Goal: Task Accomplishment & Management: Complete application form

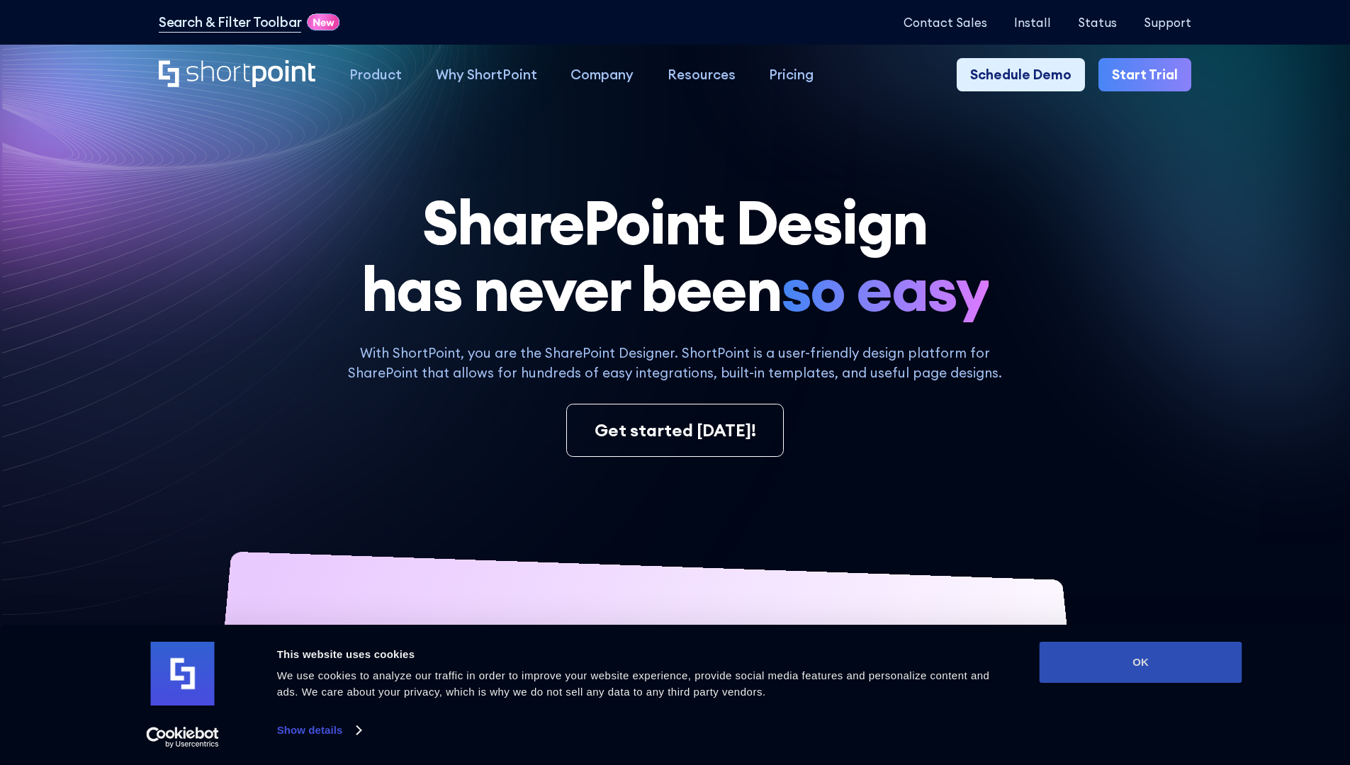
click at [1140, 662] on button "OK" at bounding box center [1140, 662] width 203 height 41
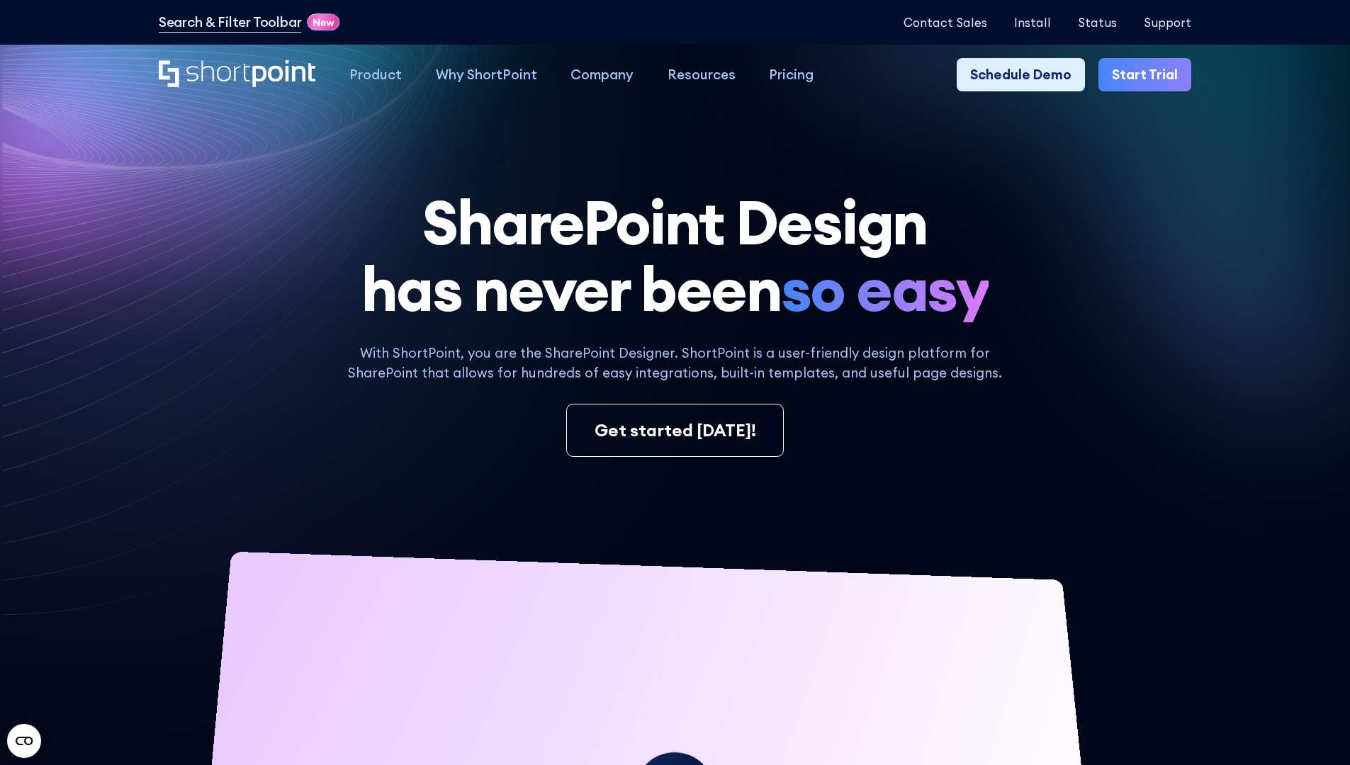
click at [1149, 75] on link "Start Trial" at bounding box center [1144, 75] width 93 height 34
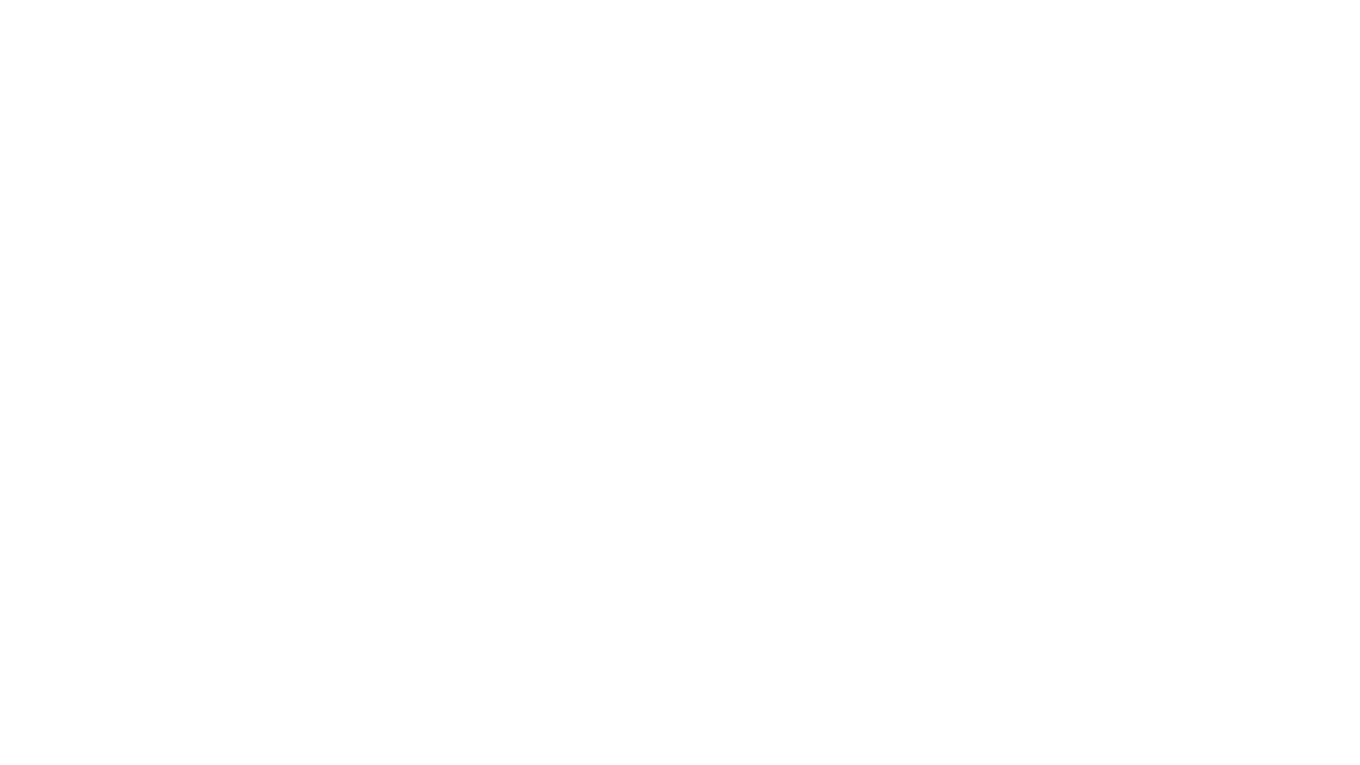
type input "Berkuskv"
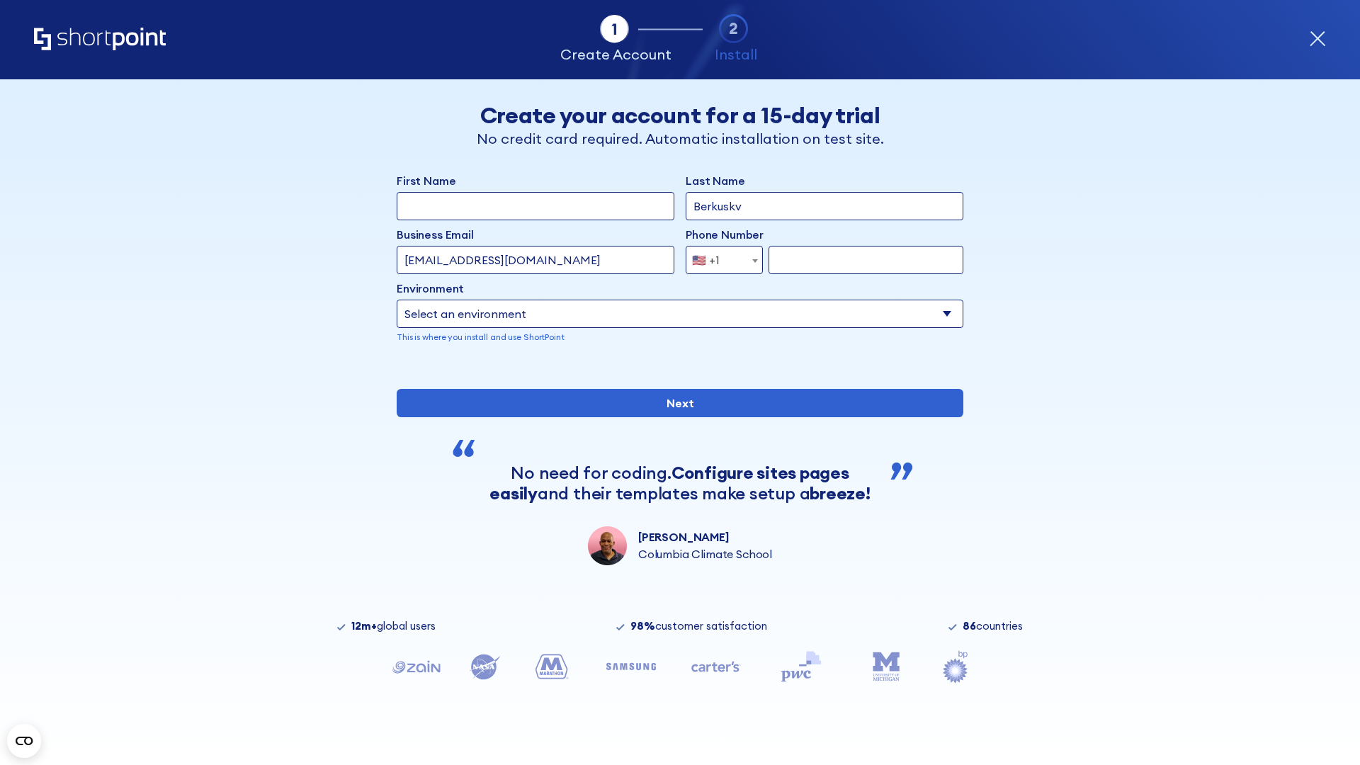
type input "test@shortpoint.com"
type input "2125556789"
select select "Microsoft 365"
type input "2125556789"
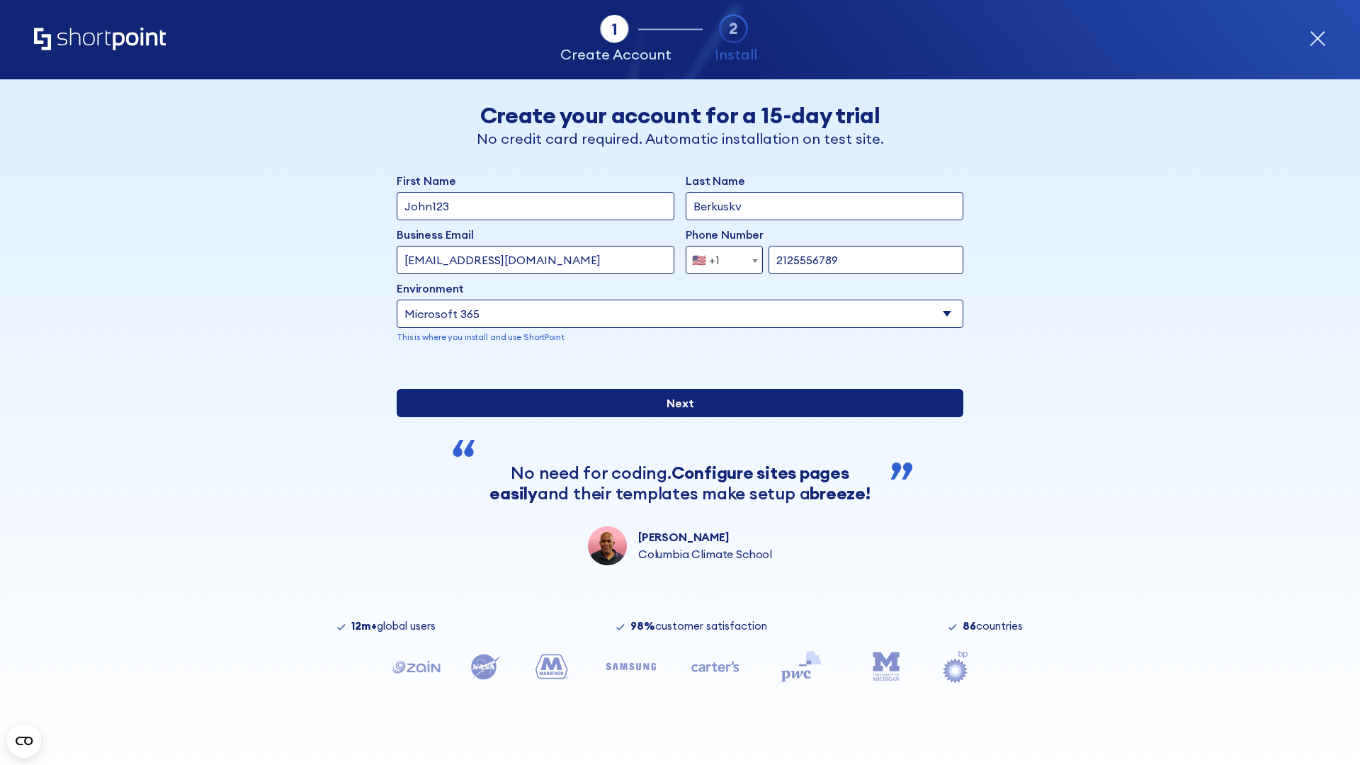
scroll to position [4, 0]
click at [675, 417] on input "Next" at bounding box center [680, 403] width 567 height 28
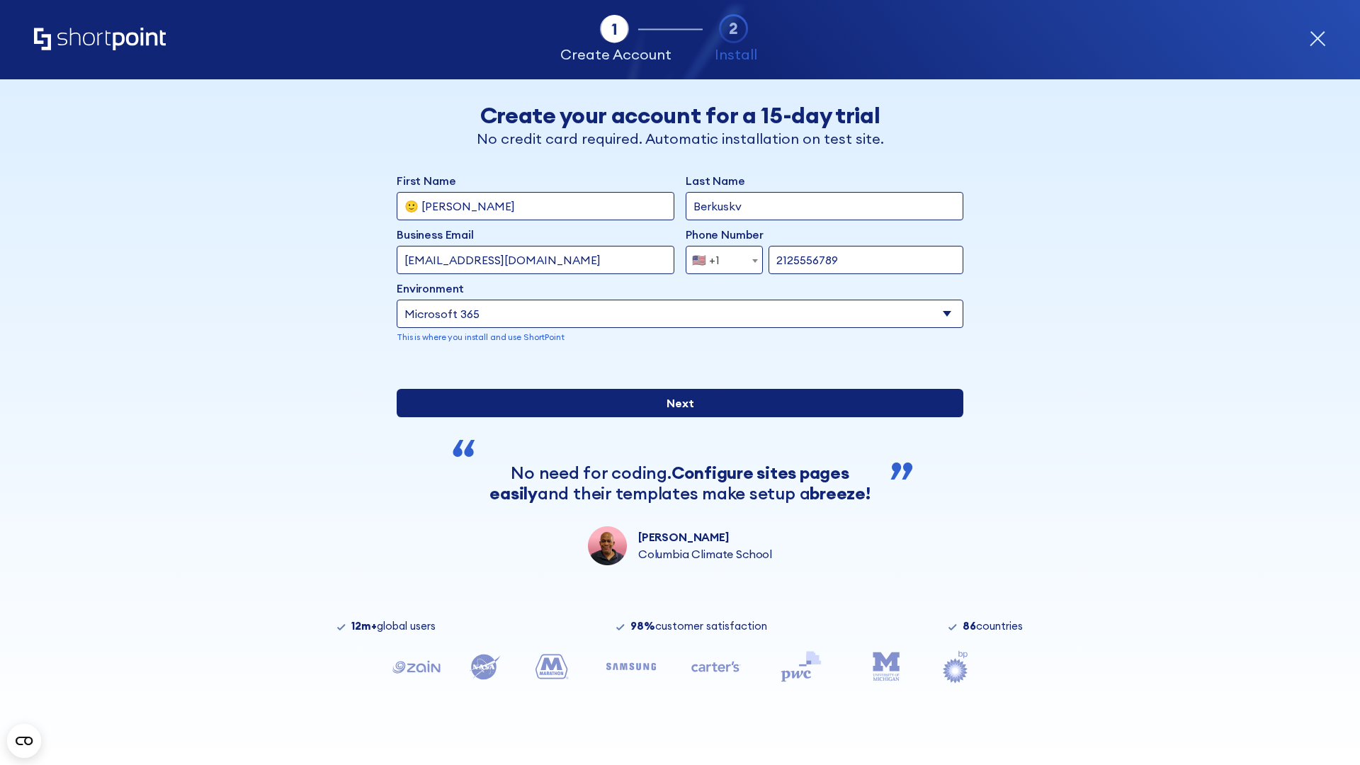
click at [675, 417] on input "Next" at bounding box center [680, 403] width 567 height 28
type input "Archebald"
click at [675, 417] on input "Next" at bounding box center [680, 403] width 567 height 28
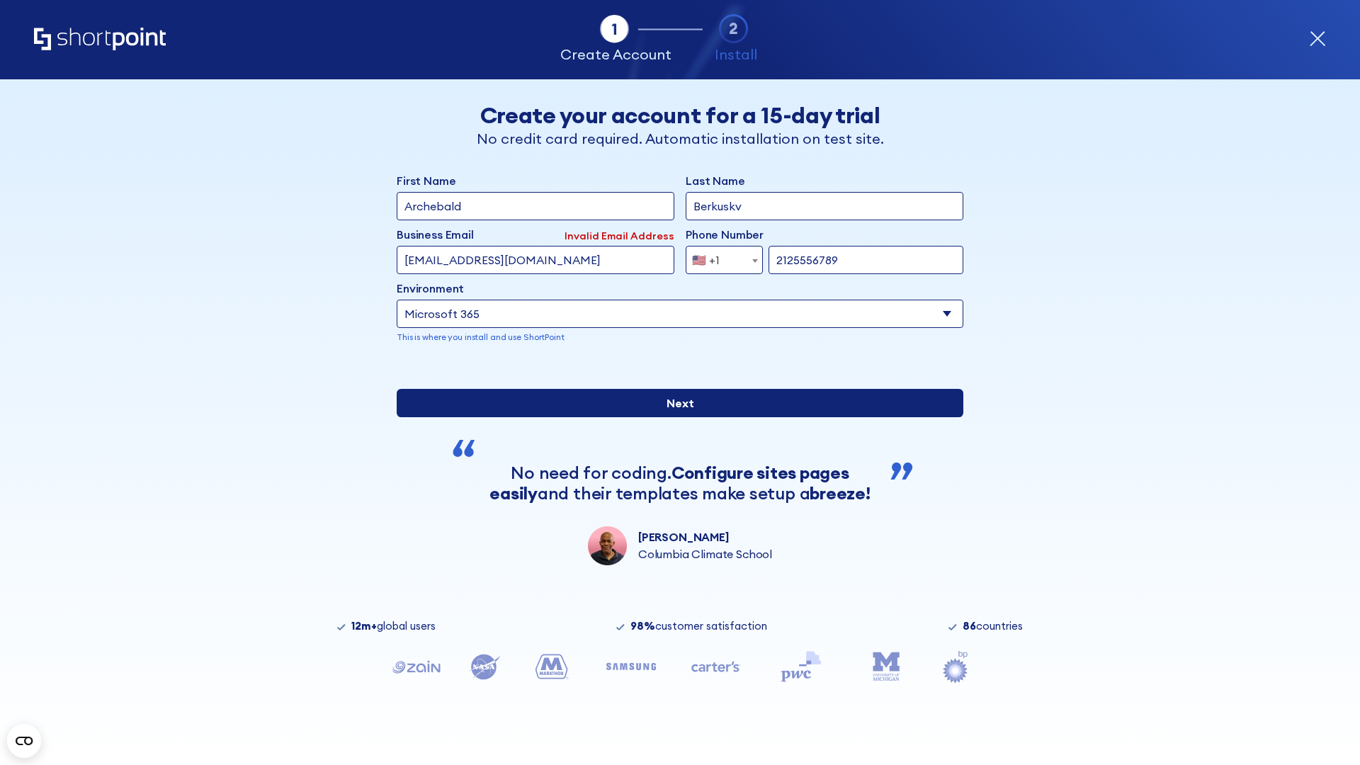
click at [675, 417] on input "Next" at bounding box center [680, 403] width 567 height 28
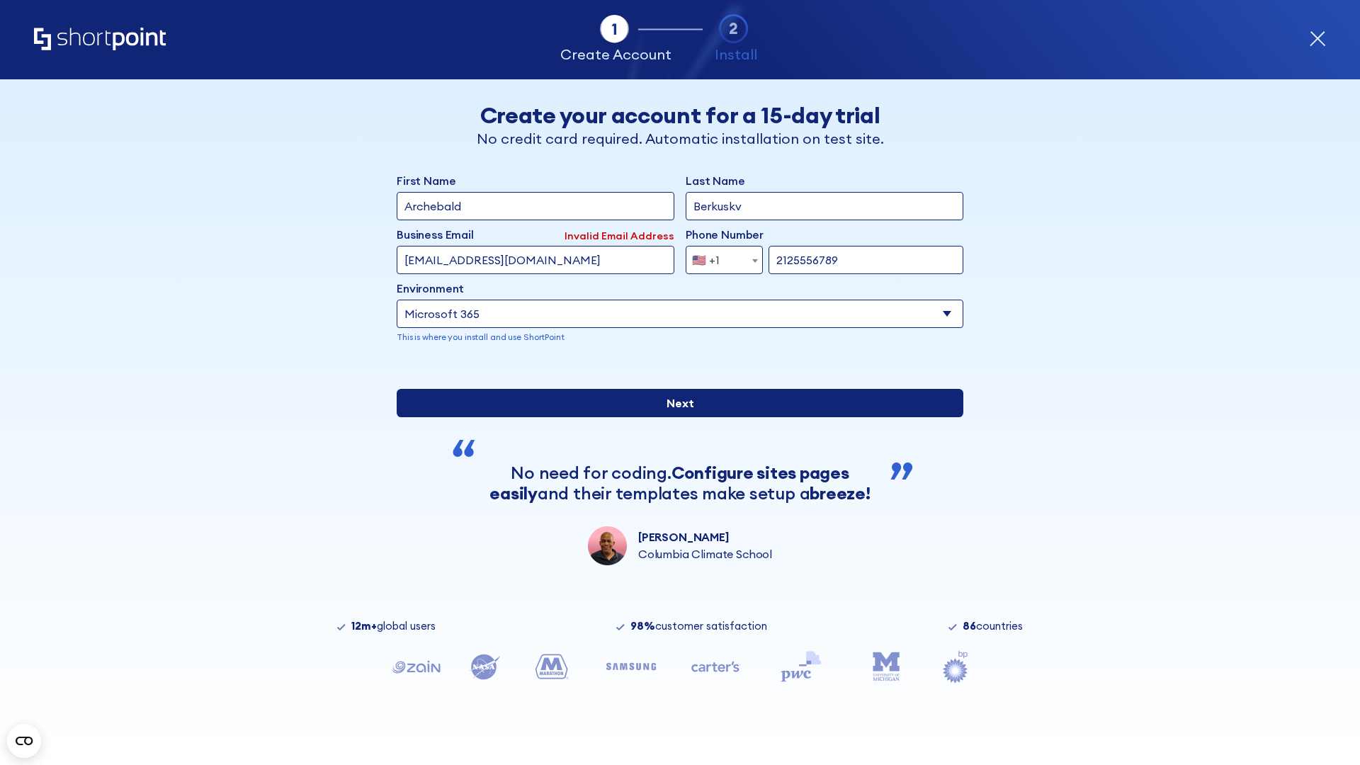
click at [675, 417] on input "Next" at bounding box center [680, 403] width 567 height 28
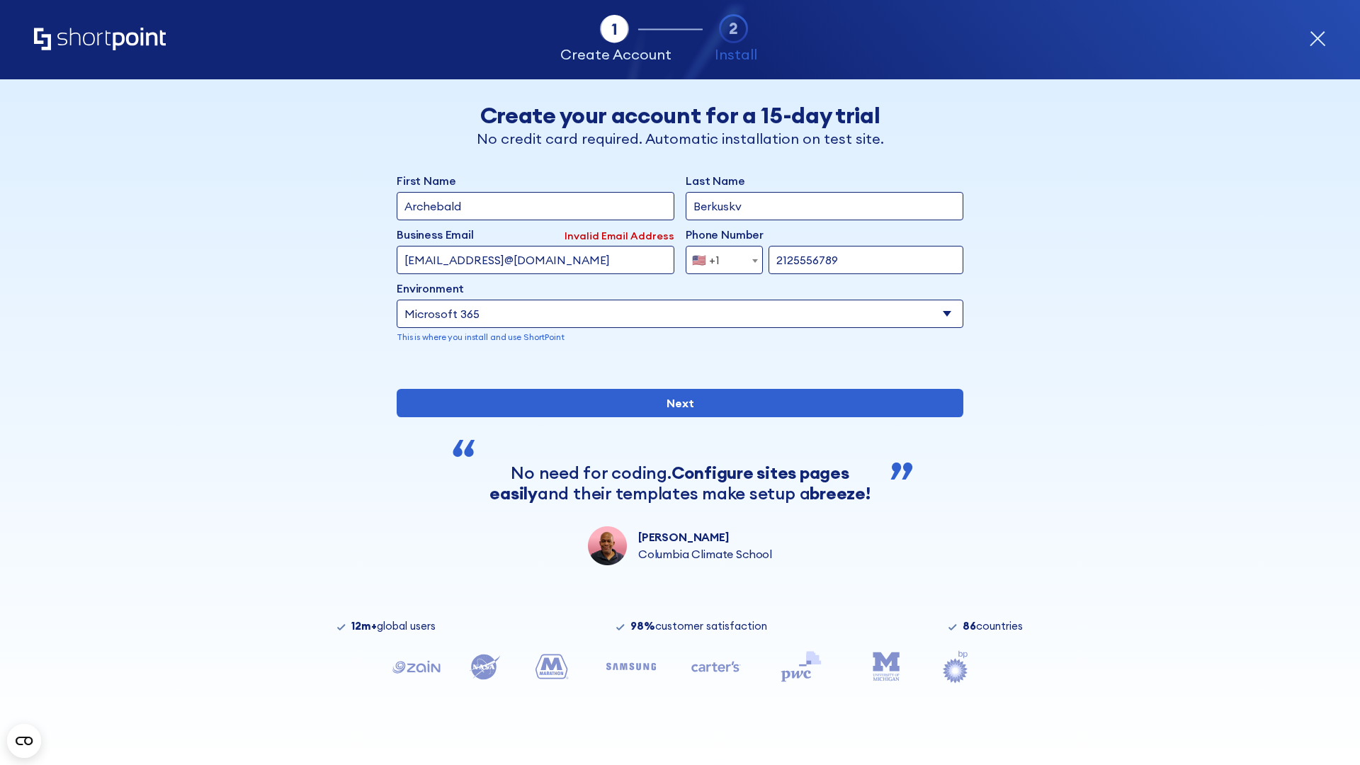
type input "testEmail@protonmail.comtest@shortpoint.com"
click at [719, 256] on span "🇺🇸 +1" at bounding box center [710, 260] width 47 height 28
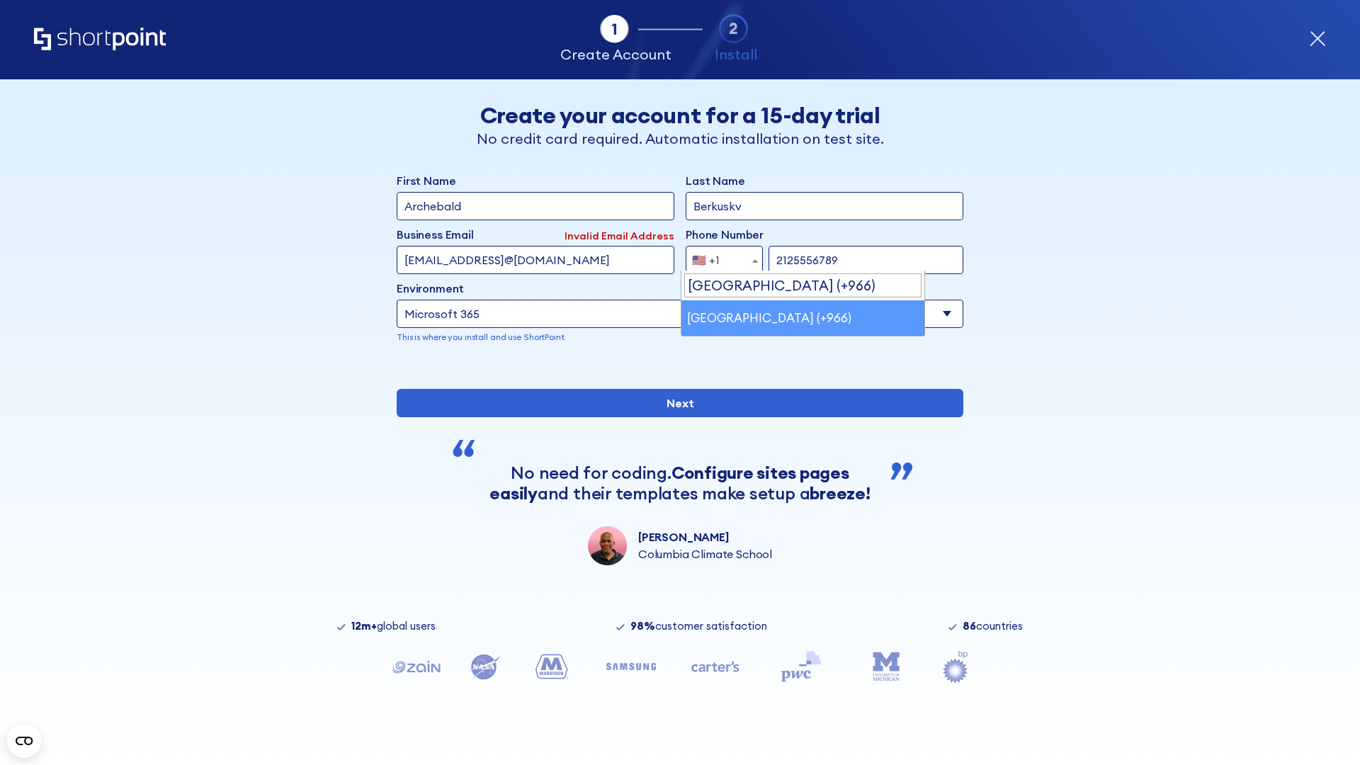
select select "+966"
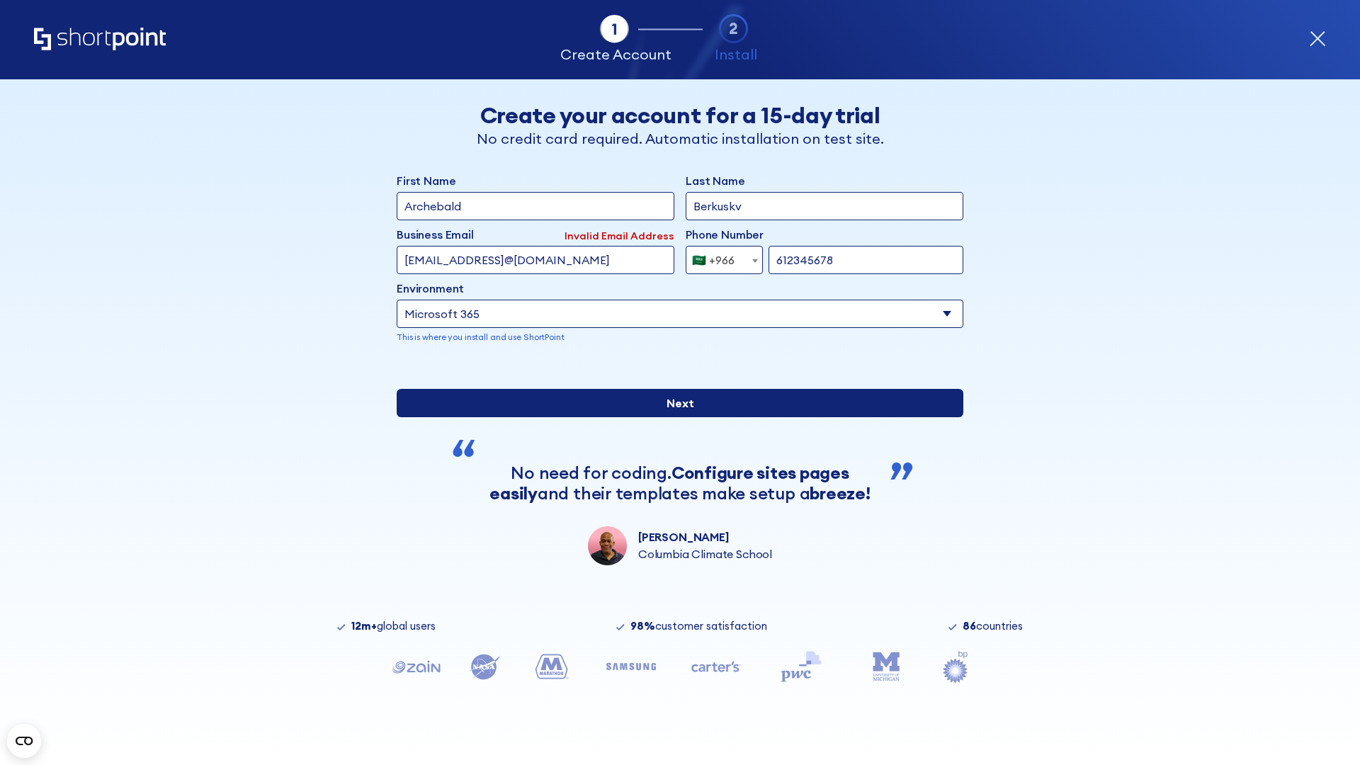
type input "612345678"
click at [675, 417] on input "Next" at bounding box center [680, 403] width 567 height 28
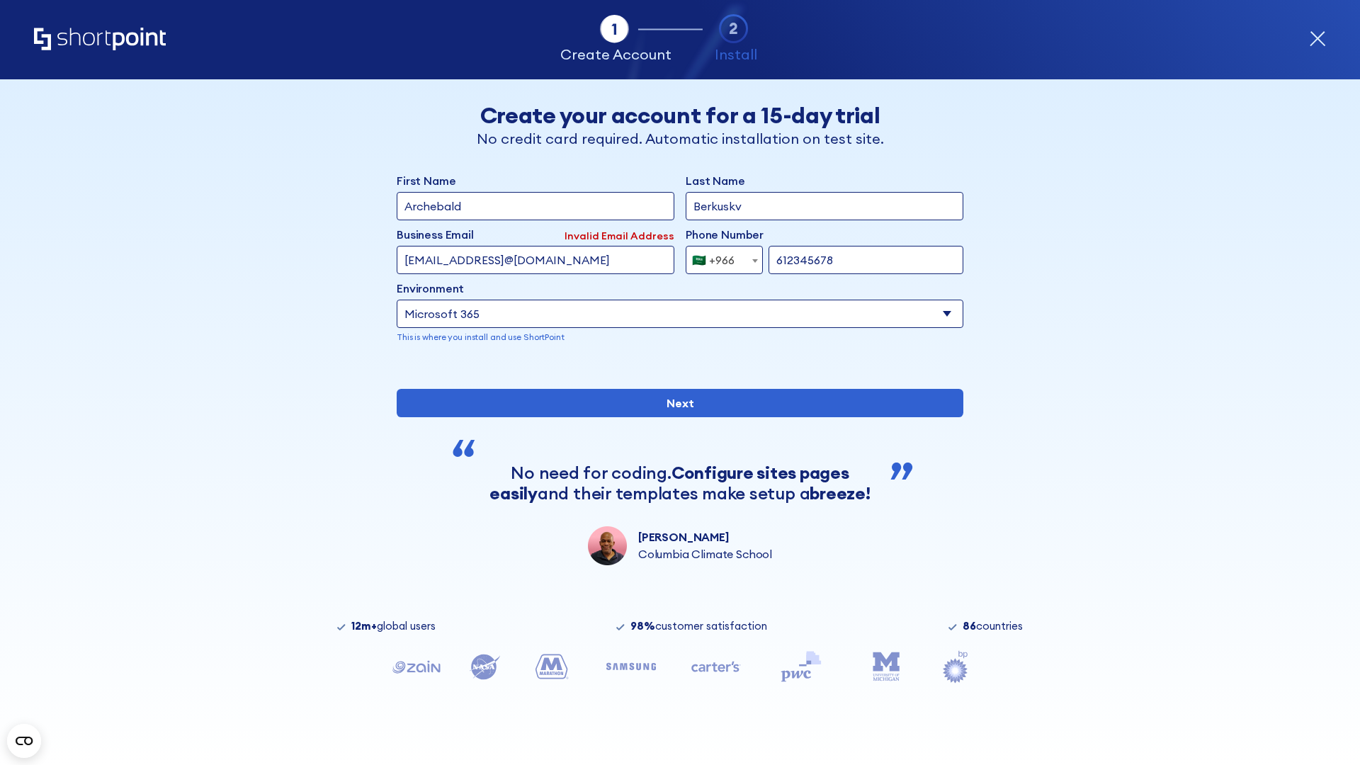
click at [719, 256] on div "🇸🇦 +966" at bounding box center [713, 260] width 43 height 28
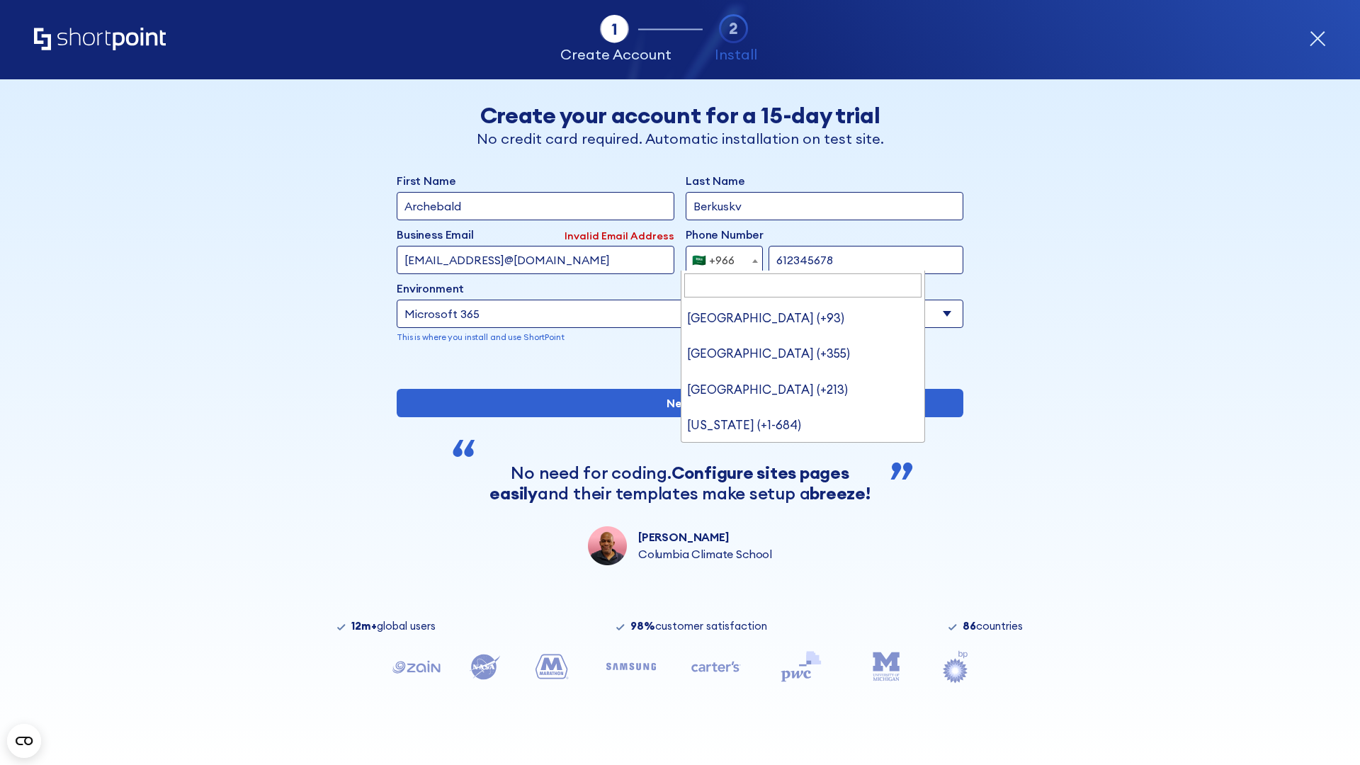
type input "[GEOGRAPHIC_DATA] (+971)"
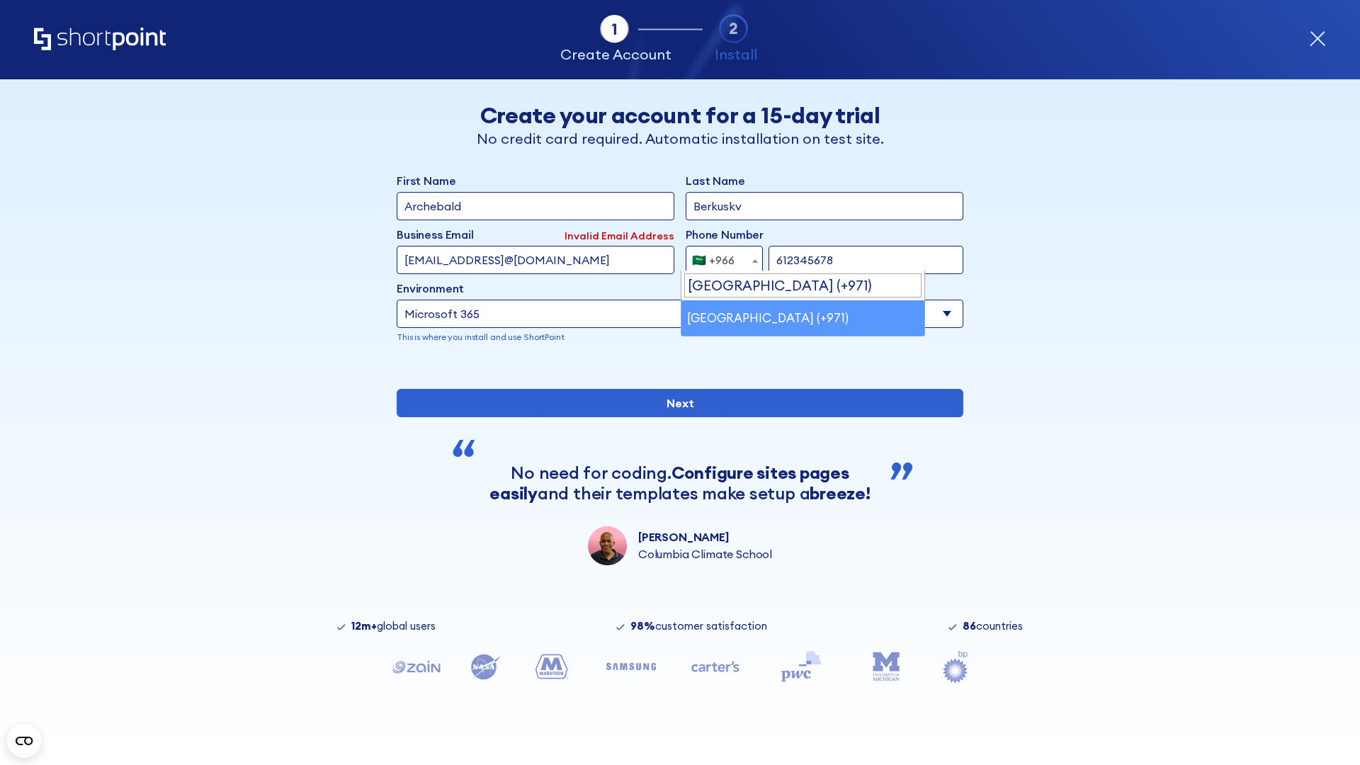
select select "+971"
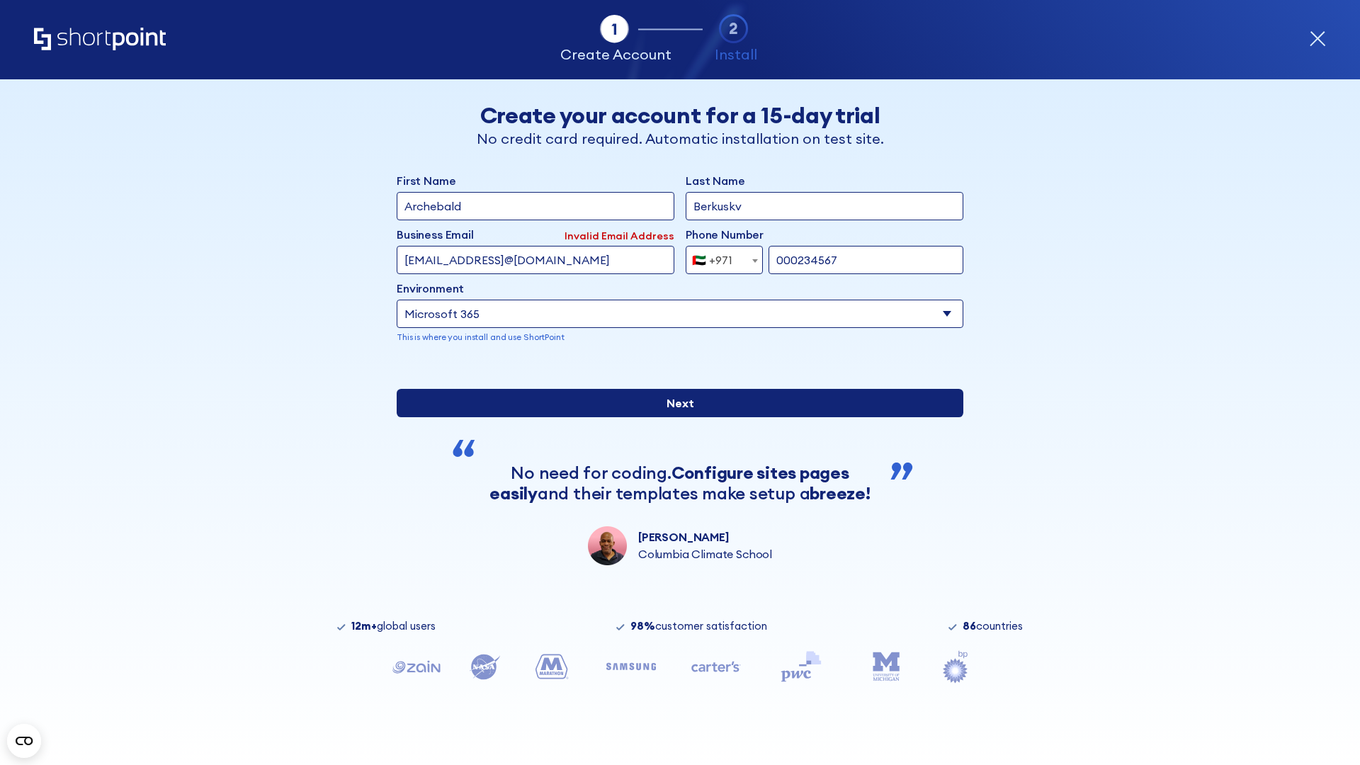
type input "000234567"
click at [675, 417] on input "Next" at bounding box center [680, 403] width 567 height 28
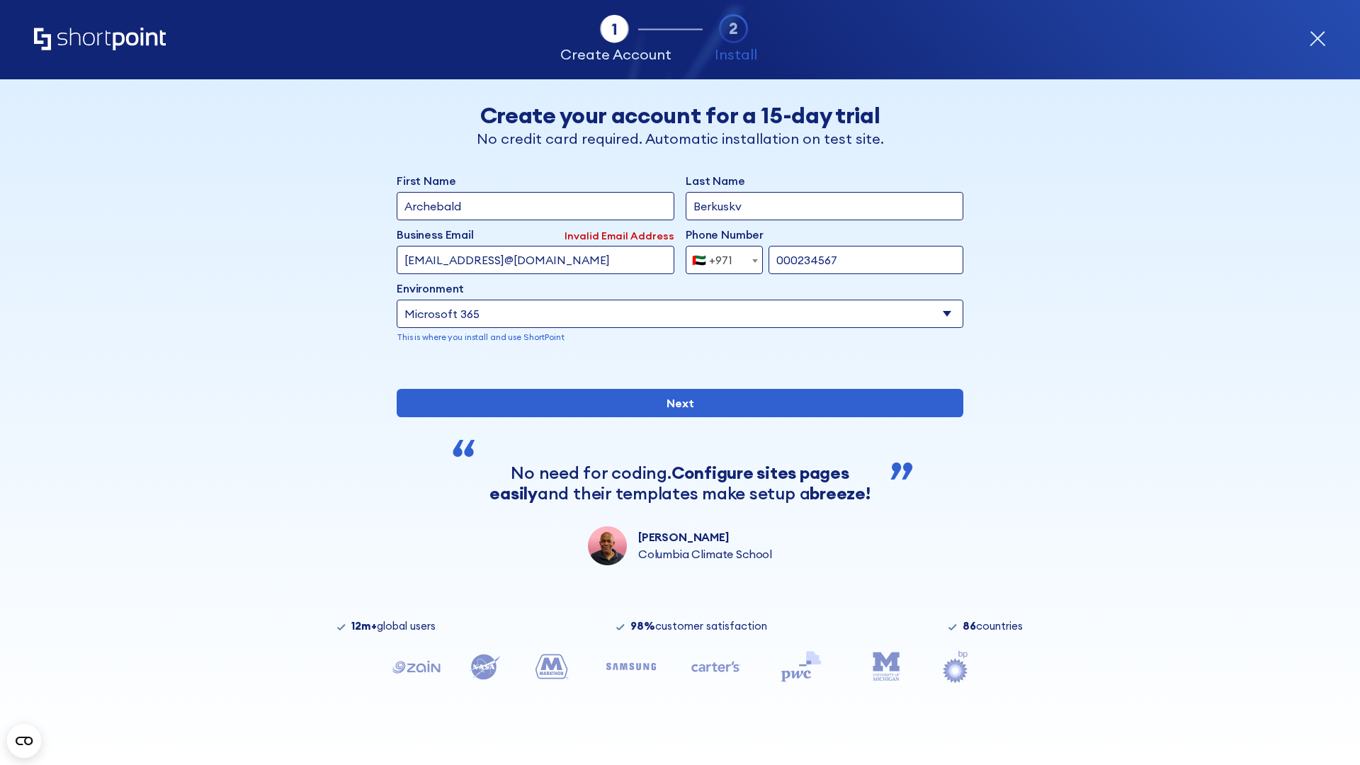
click at [719, 256] on div "🇦🇪 +971" at bounding box center [712, 260] width 40 height 28
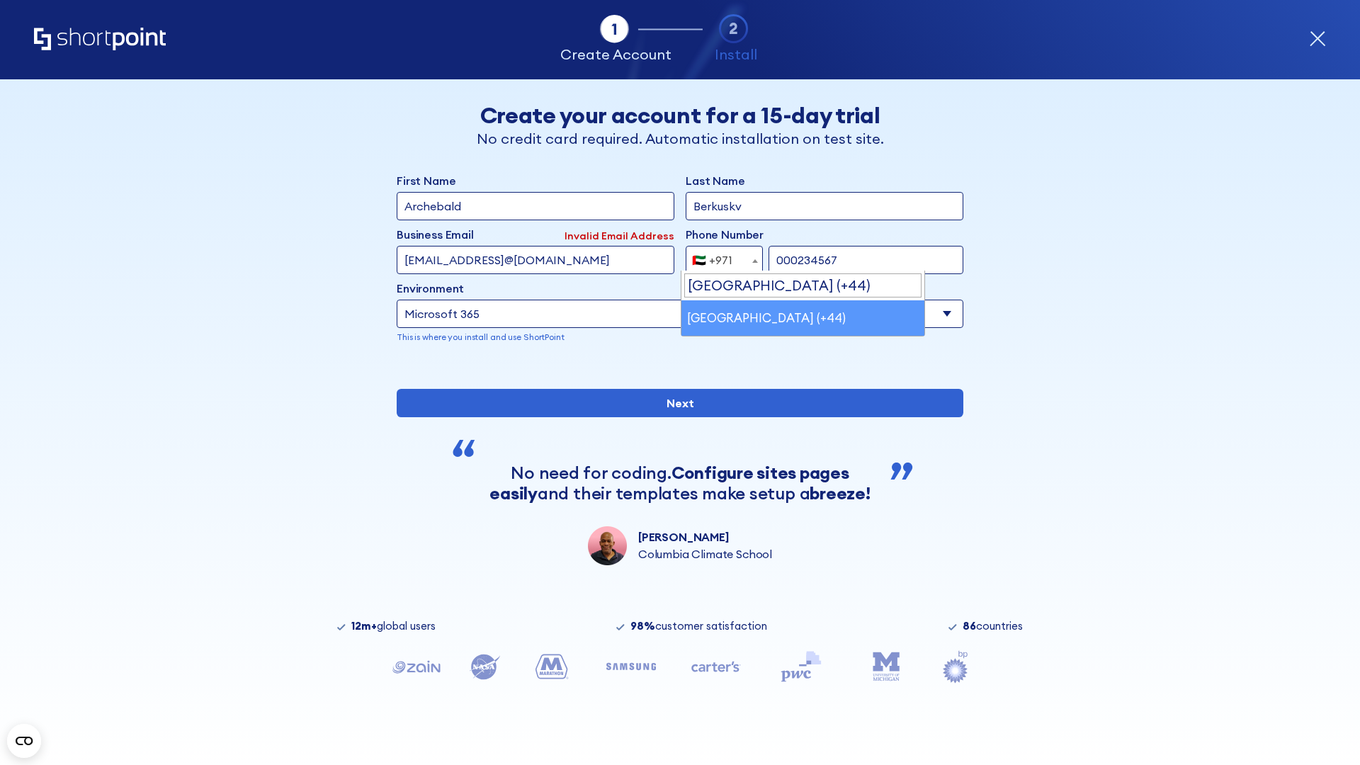
select select "+44"
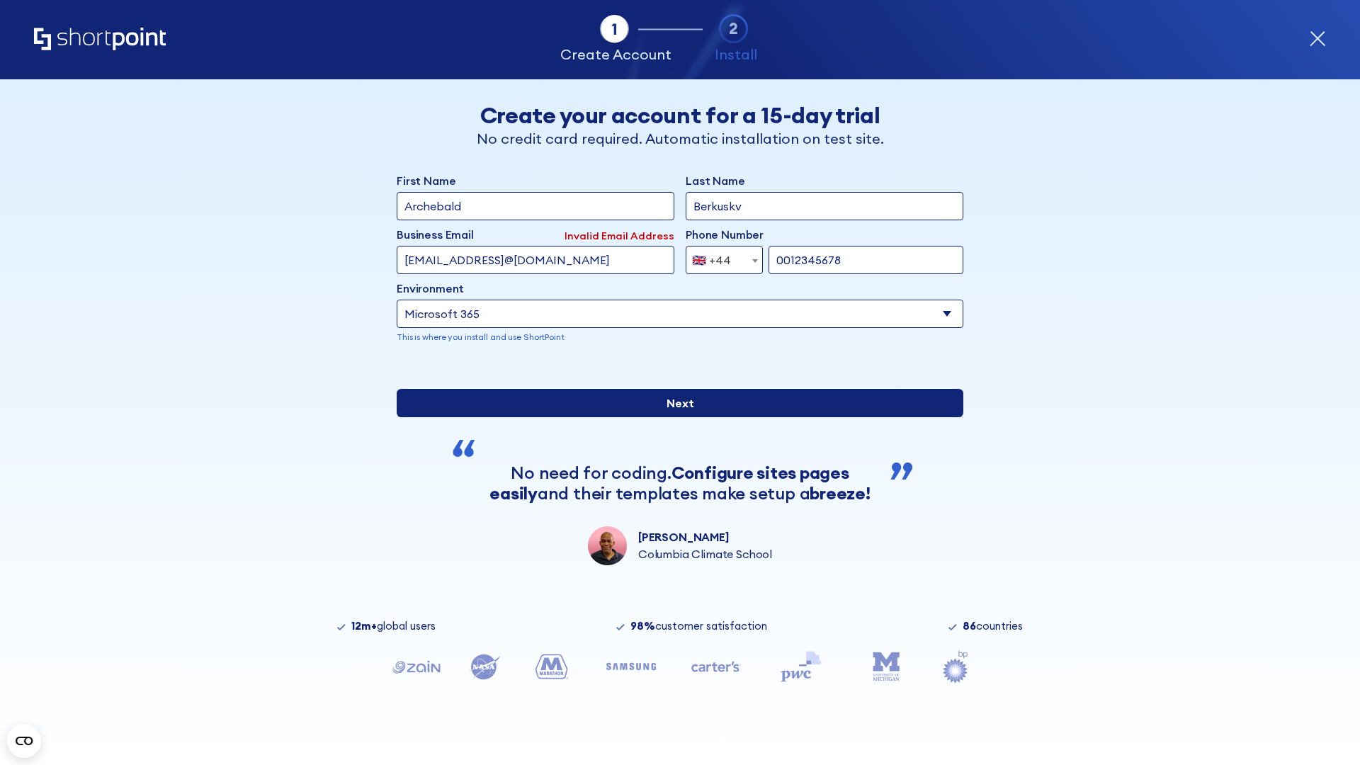
type input "0012345678"
click at [675, 417] on input "Next" at bounding box center [680, 403] width 567 height 28
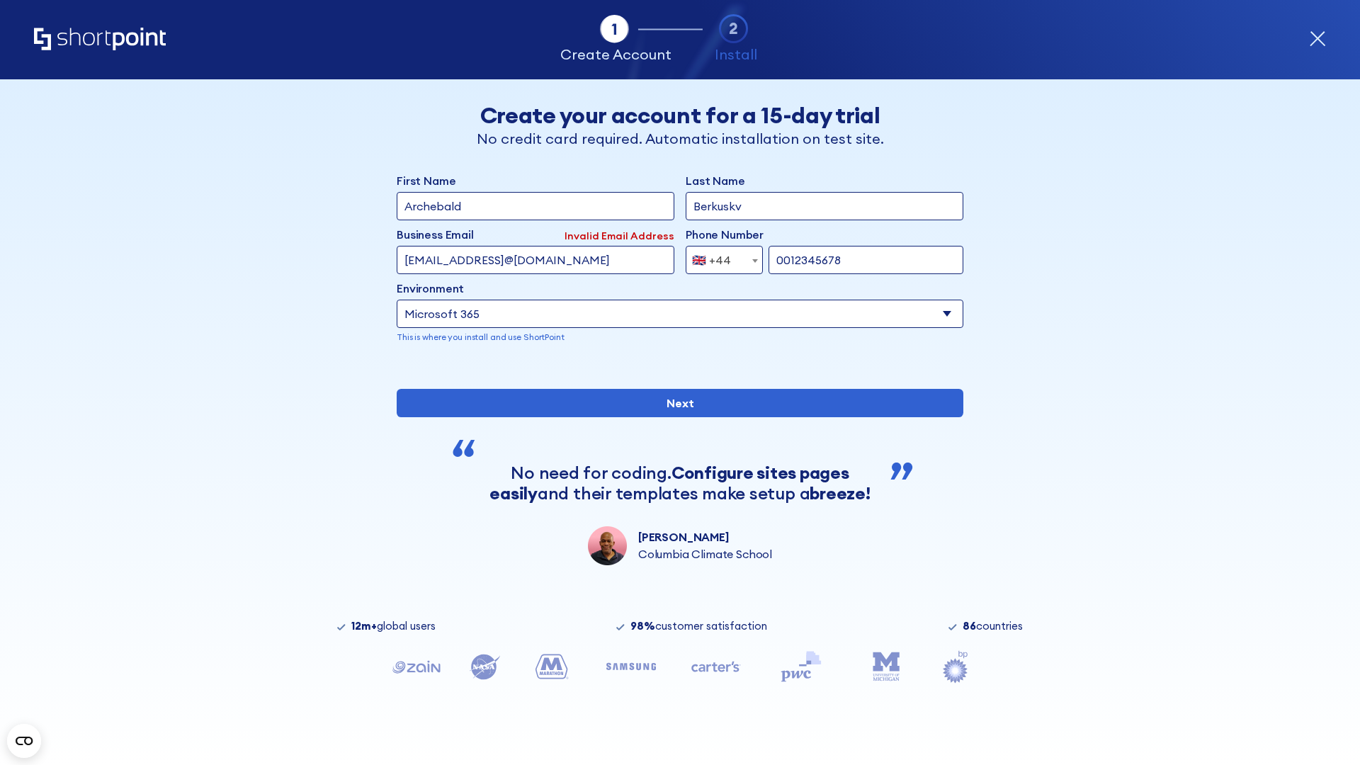
click at [719, 256] on div "🇬🇧 +44" at bounding box center [711, 260] width 39 height 28
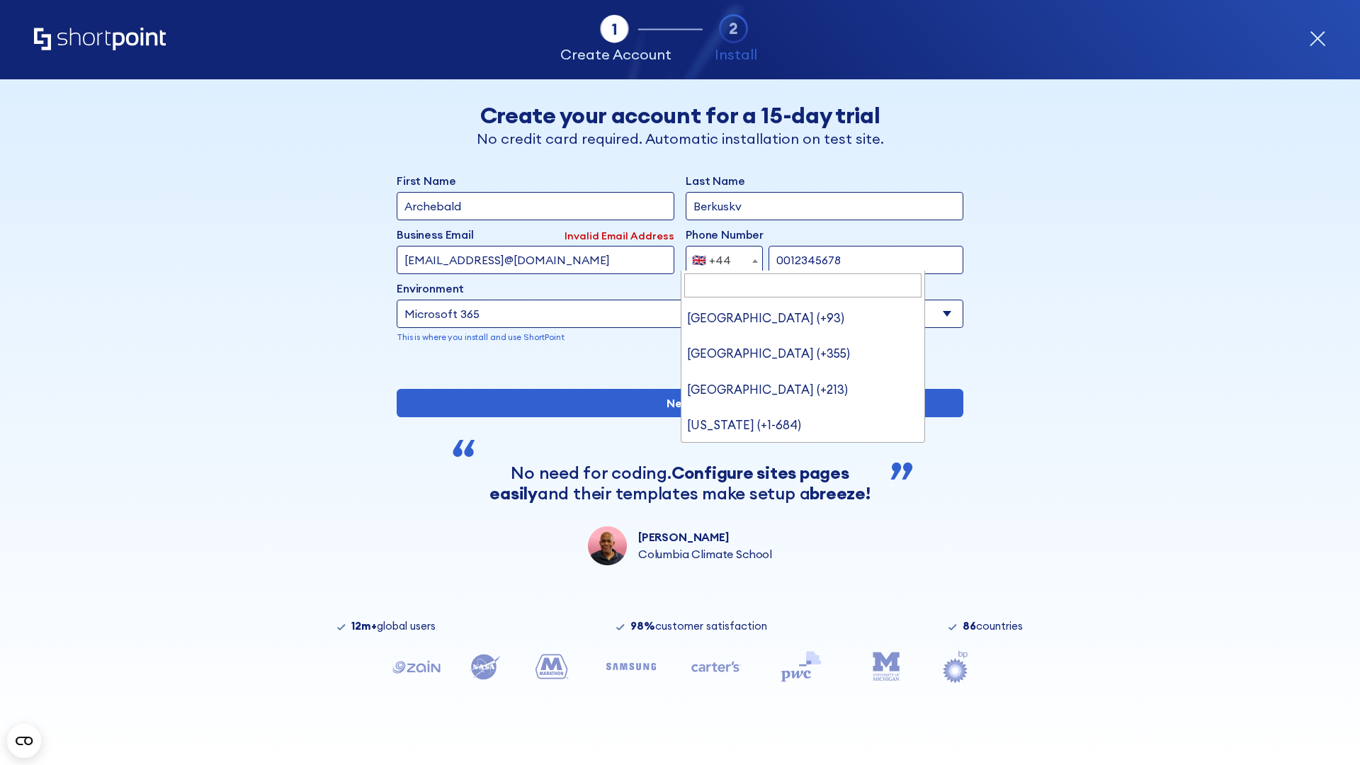
type input "Ukraine (+380)"
select select "+380"
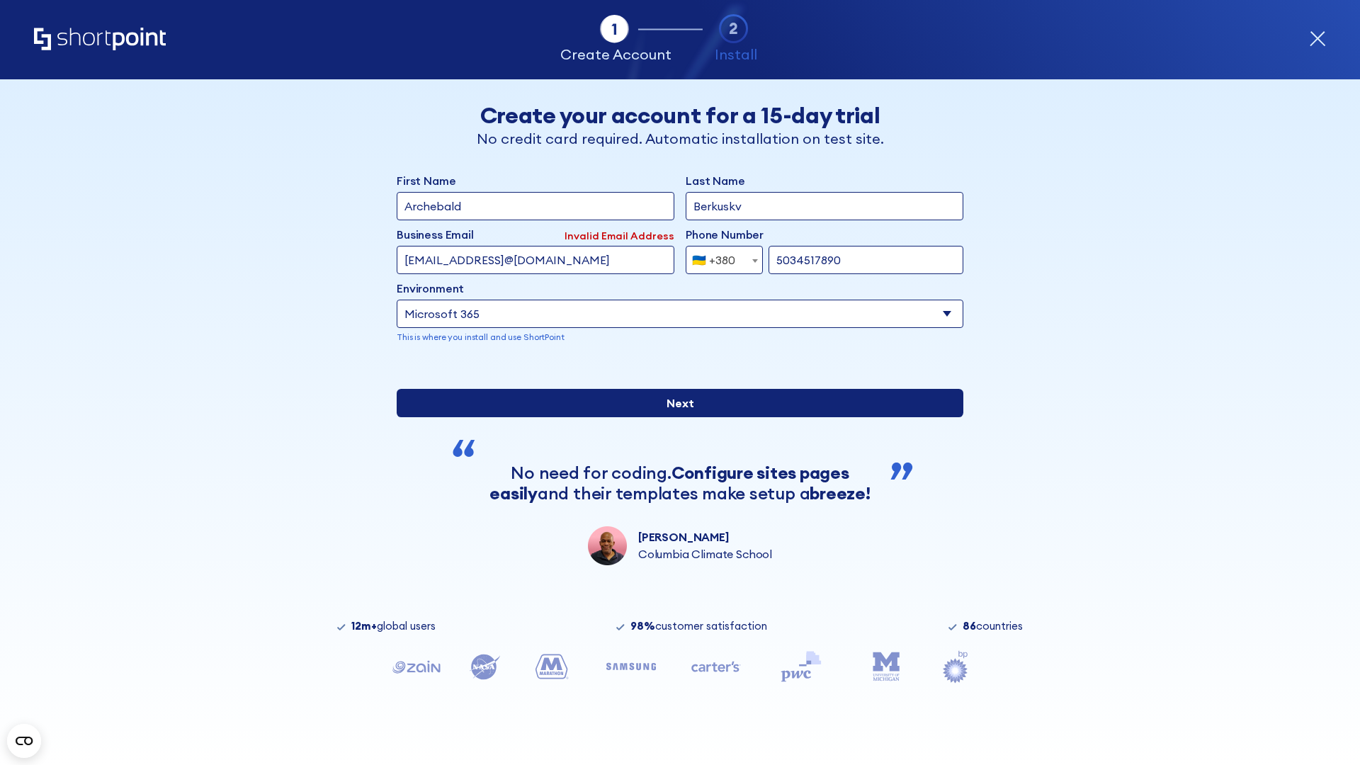
type input "5034517890"
click at [675, 417] on input "Next" at bounding box center [680, 403] width 567 height 28
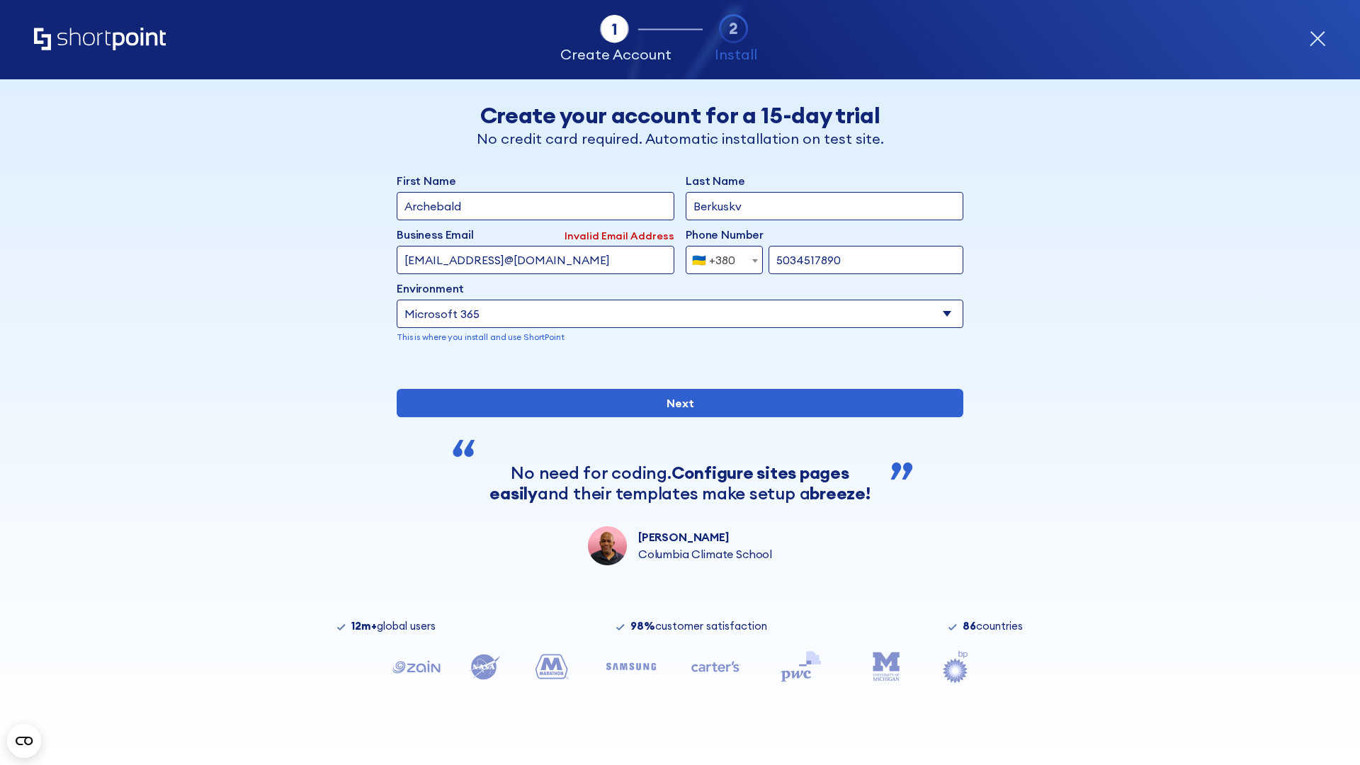
click at [719, 256] on div "🇺🇦 +380" at bounding box center [713, 260] width 43 height 28
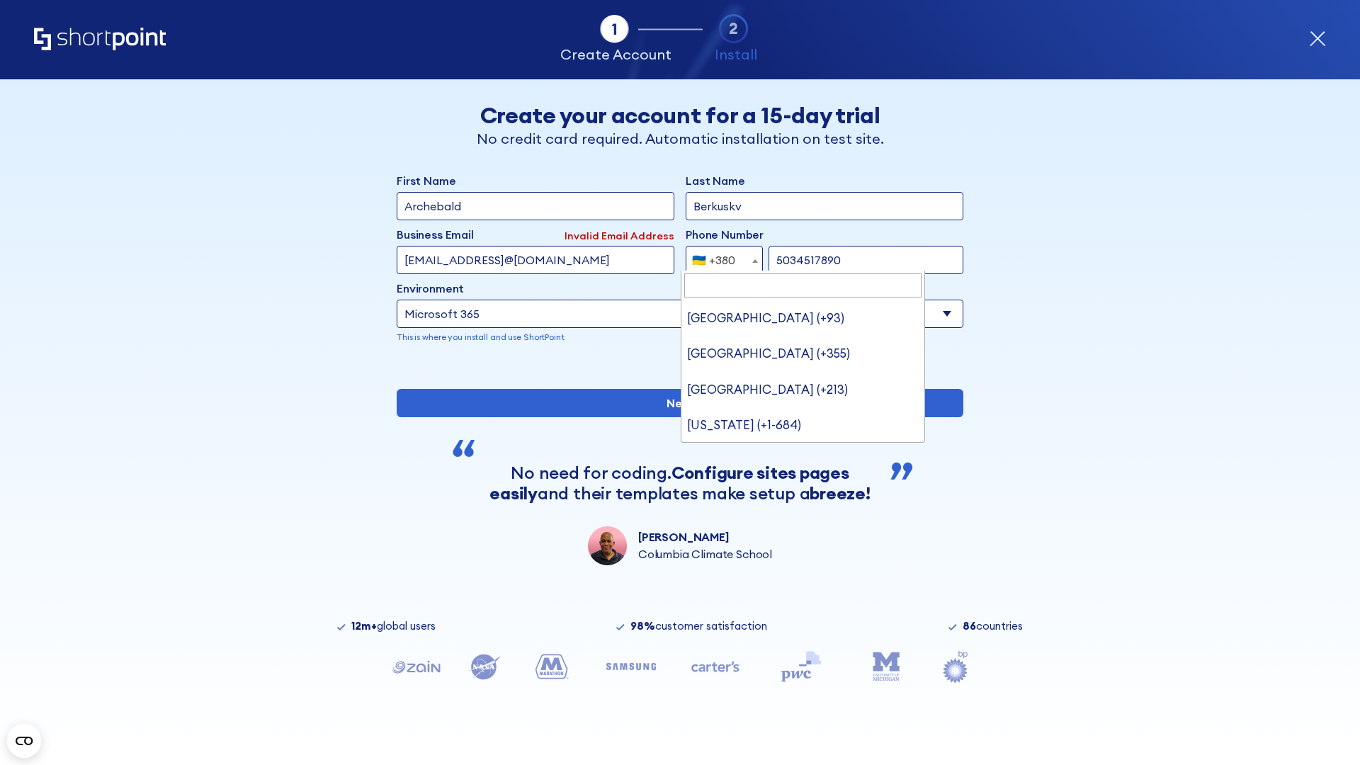
type input "United States (+1)"
select select "+1"
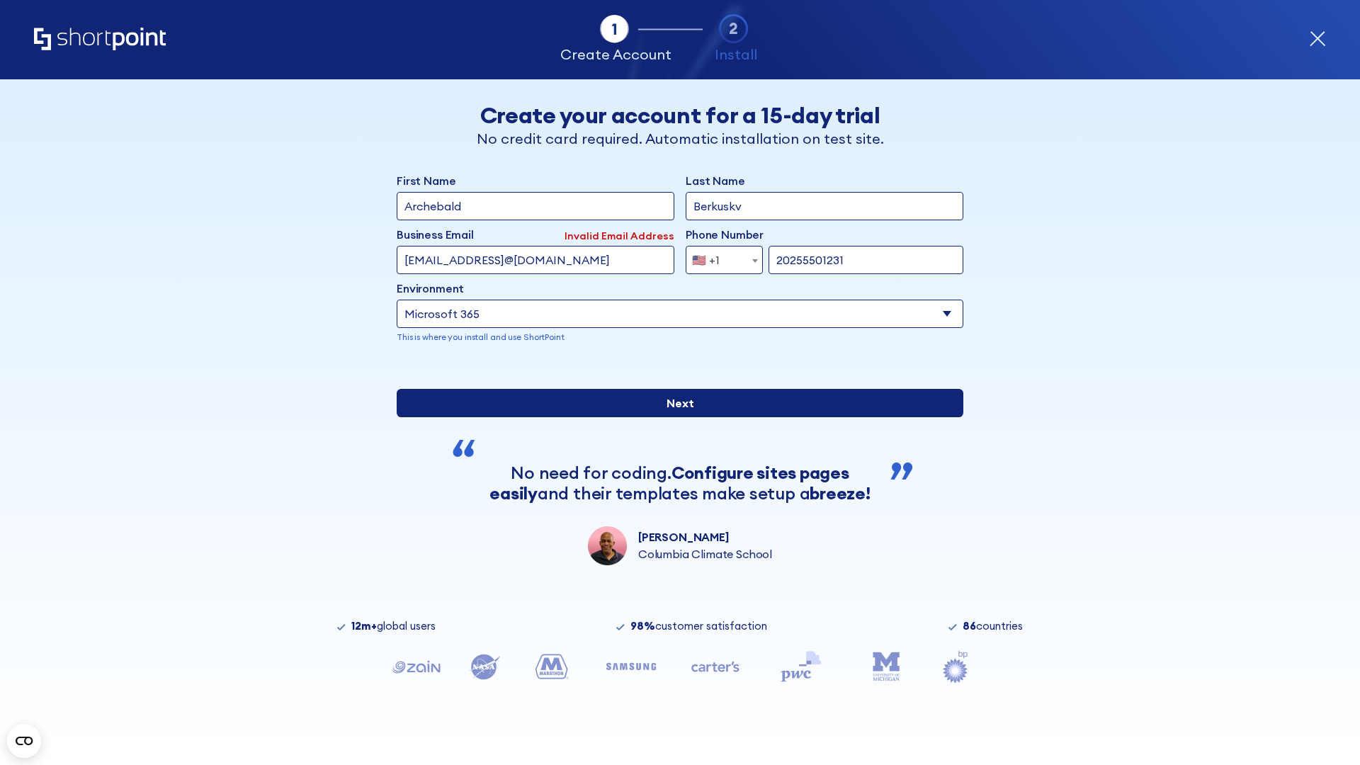
type input "20255501231"
click at [675, 417] on input "Next" at bounding box center [680, 403] width 567 height 28
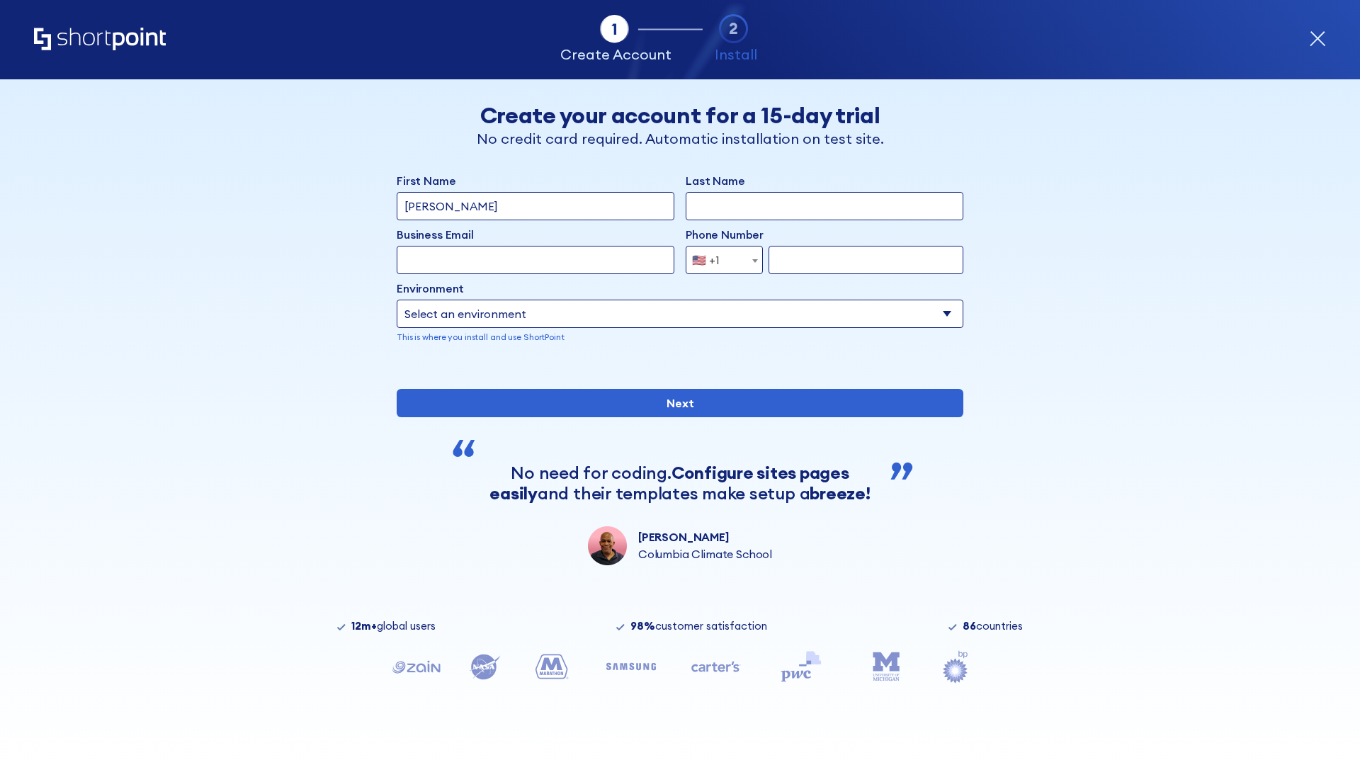
type input "Mary-Jane"
type input "Berkuskv"
type input "john@company.com"
click at [719, 260] on span "🇺🇸 +1" at bounding box center [710, 260] width 47 height 28
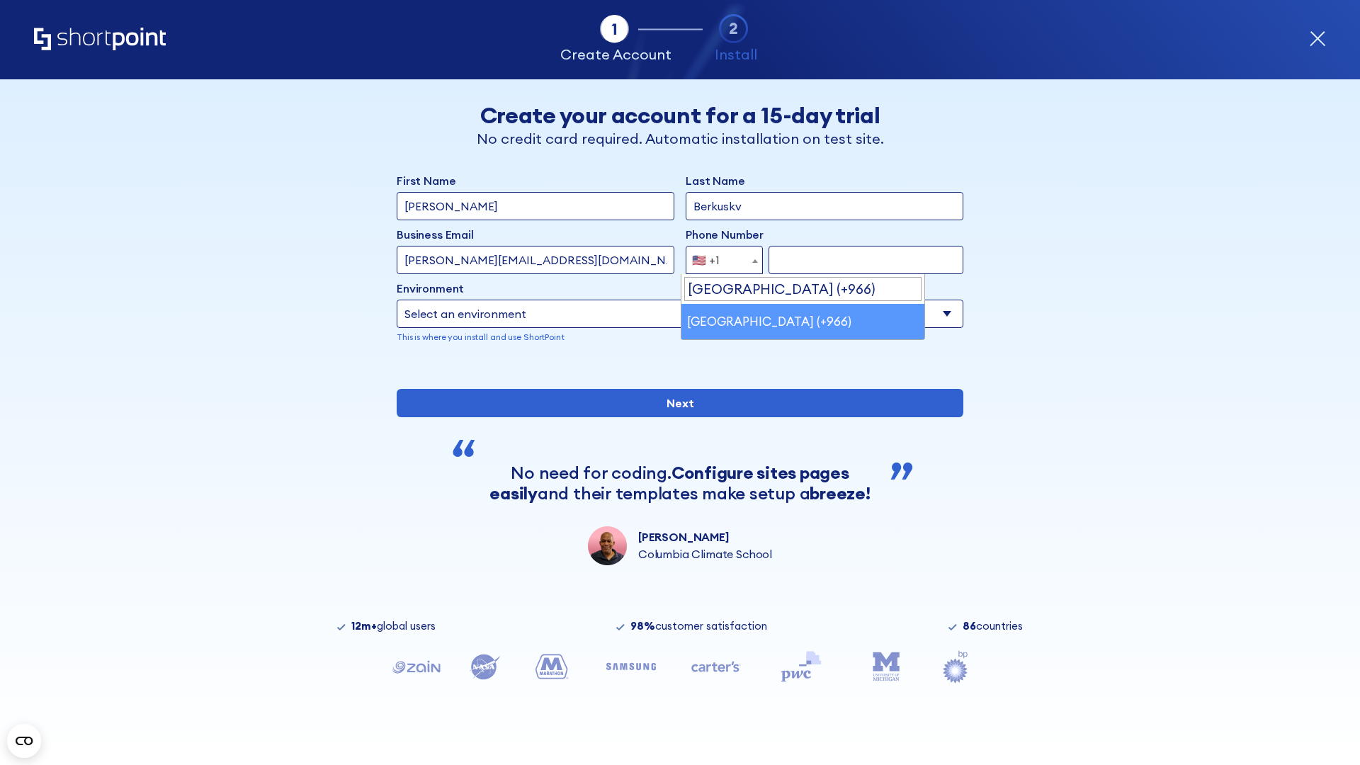
select select "+966"
type input "512345678"
select select "Microsoft 365"
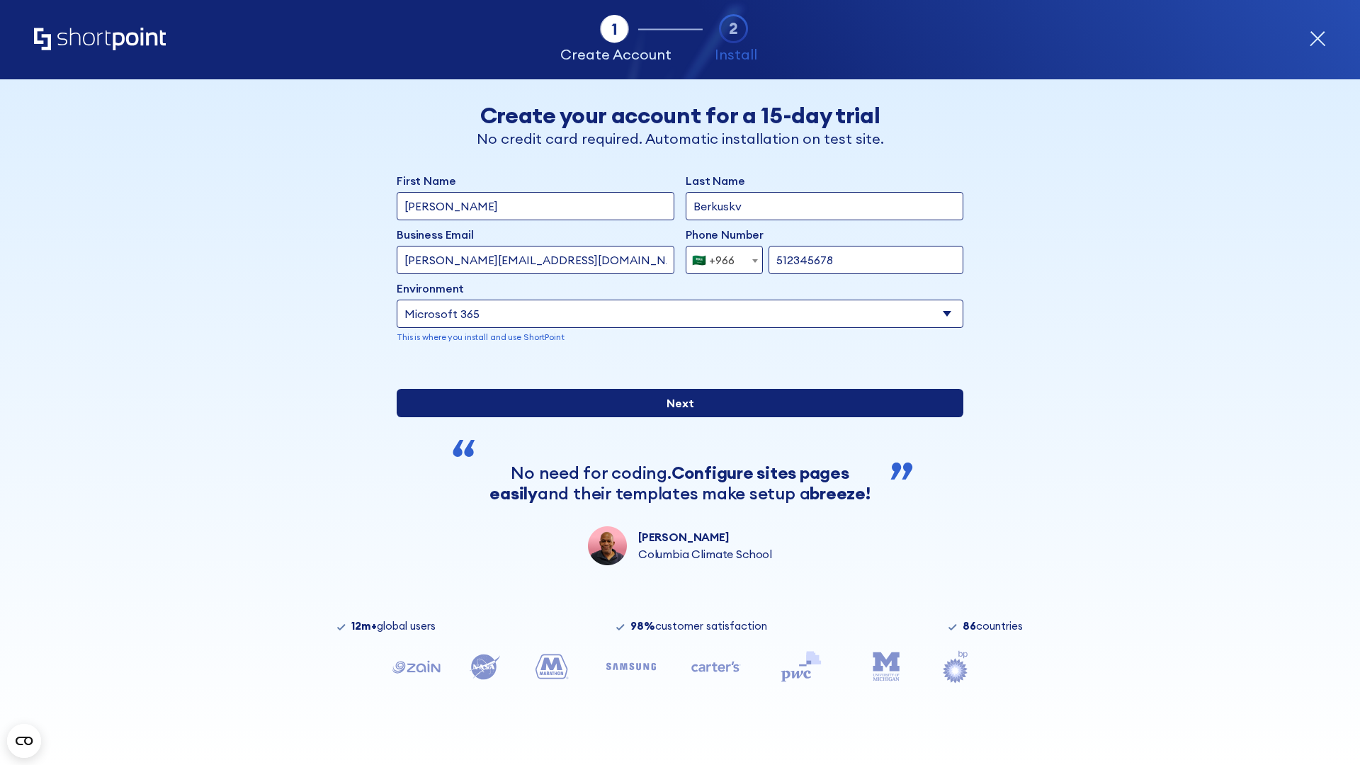
type input "512345678"
click at [675, 417] on input "Next" at bounding box center [680, 403] width 567 height 28
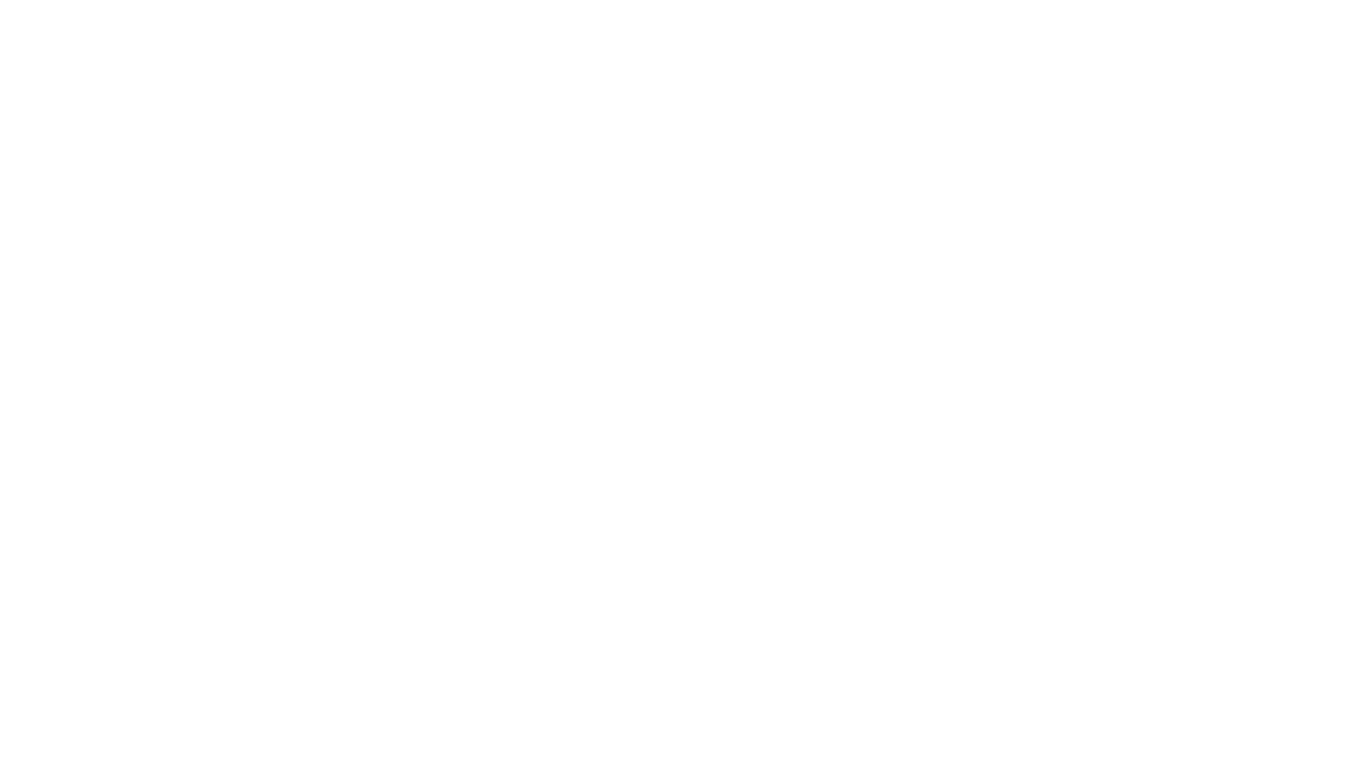
select select "+966"
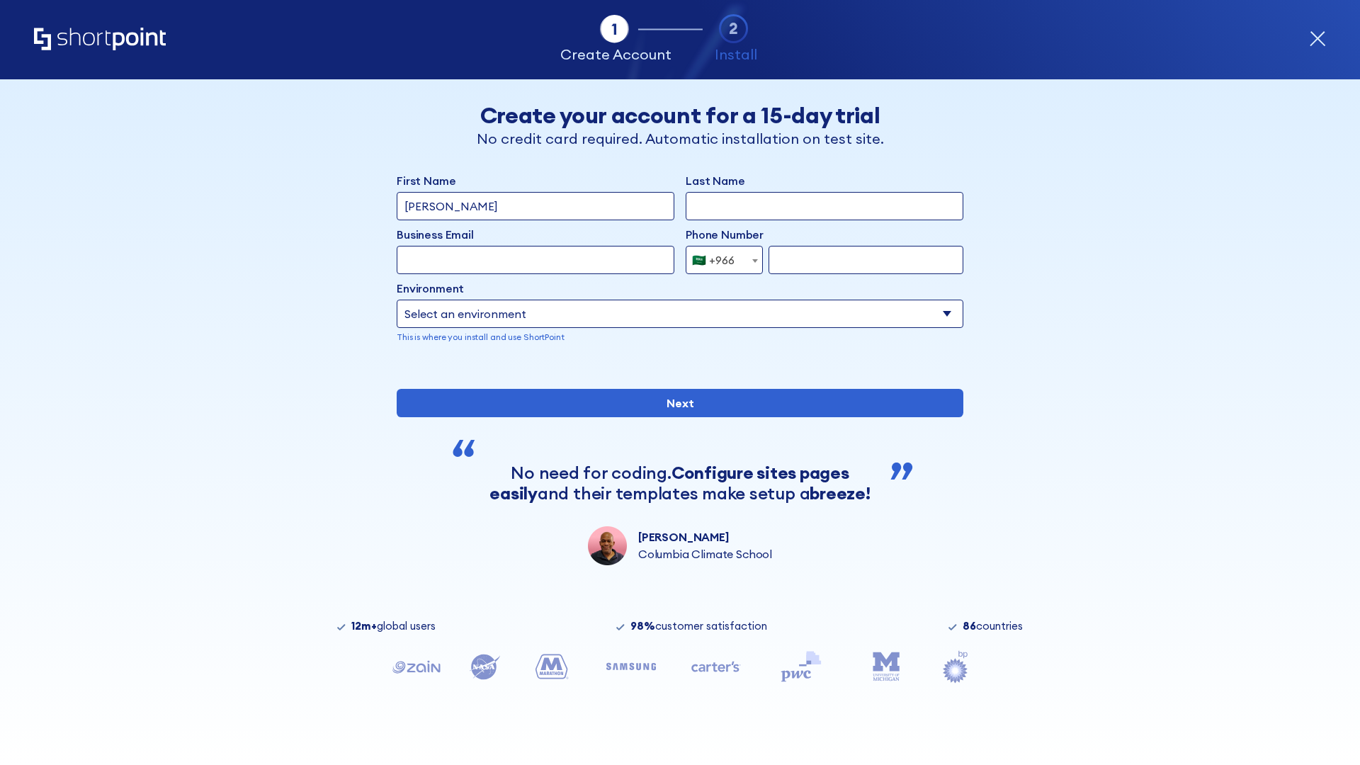
type input "D'Souza"
type input "Berkuskv"
type input "hr@mybusiness.org"
click at [719, 256] on div "🇸🇦 +966" at bounding box center [713, 260] width 43 height 28
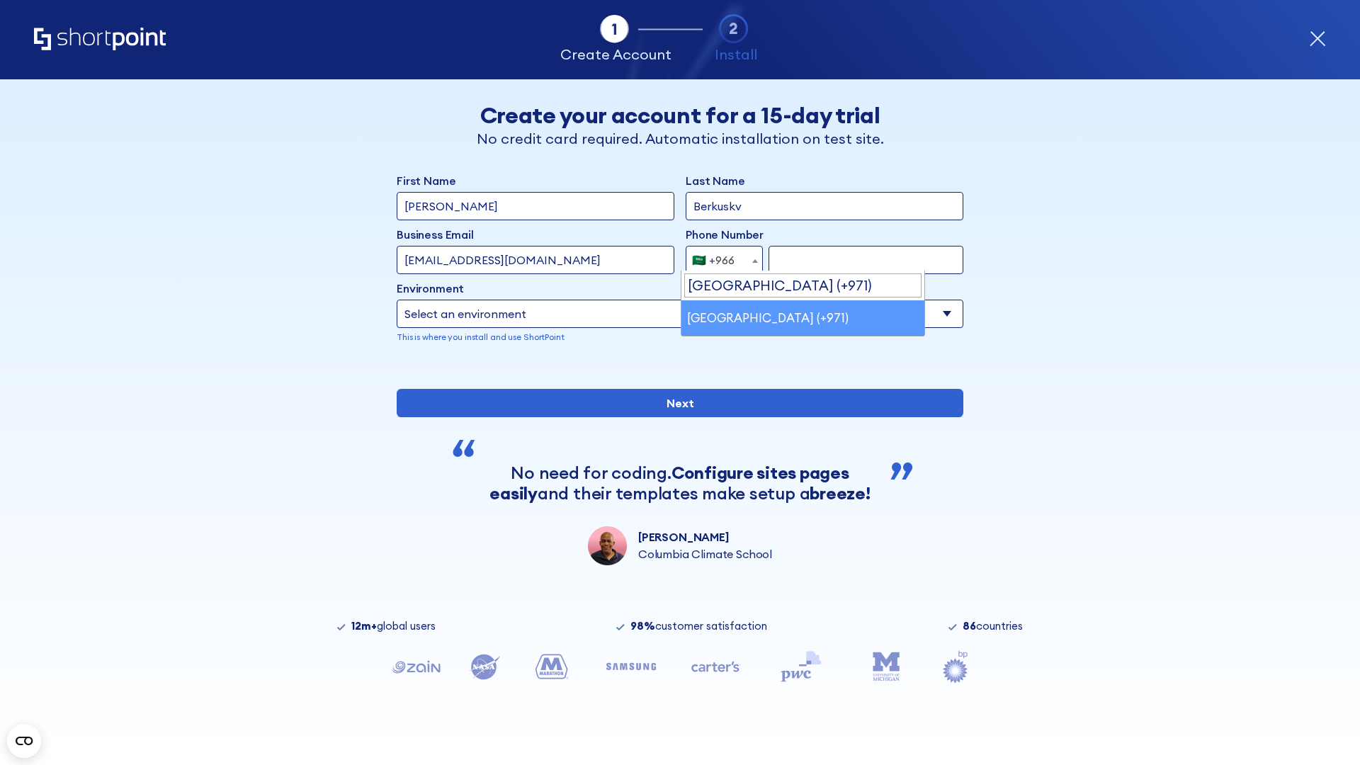
select select "+971"
type input "501234567"
select select "Microsoft 365"
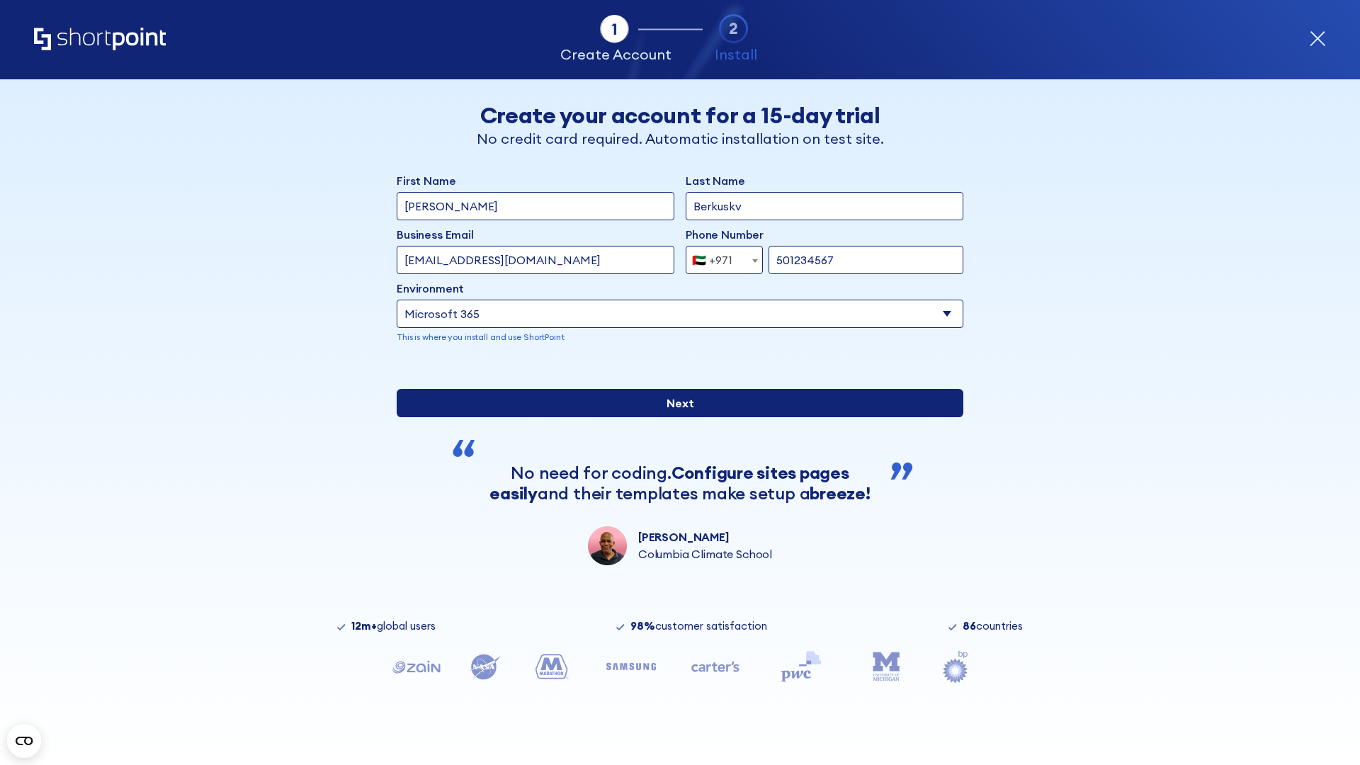
type input "501234567"
click at [675, 417] on input "Next" at bounding box center [680, 403] width 567 height 28
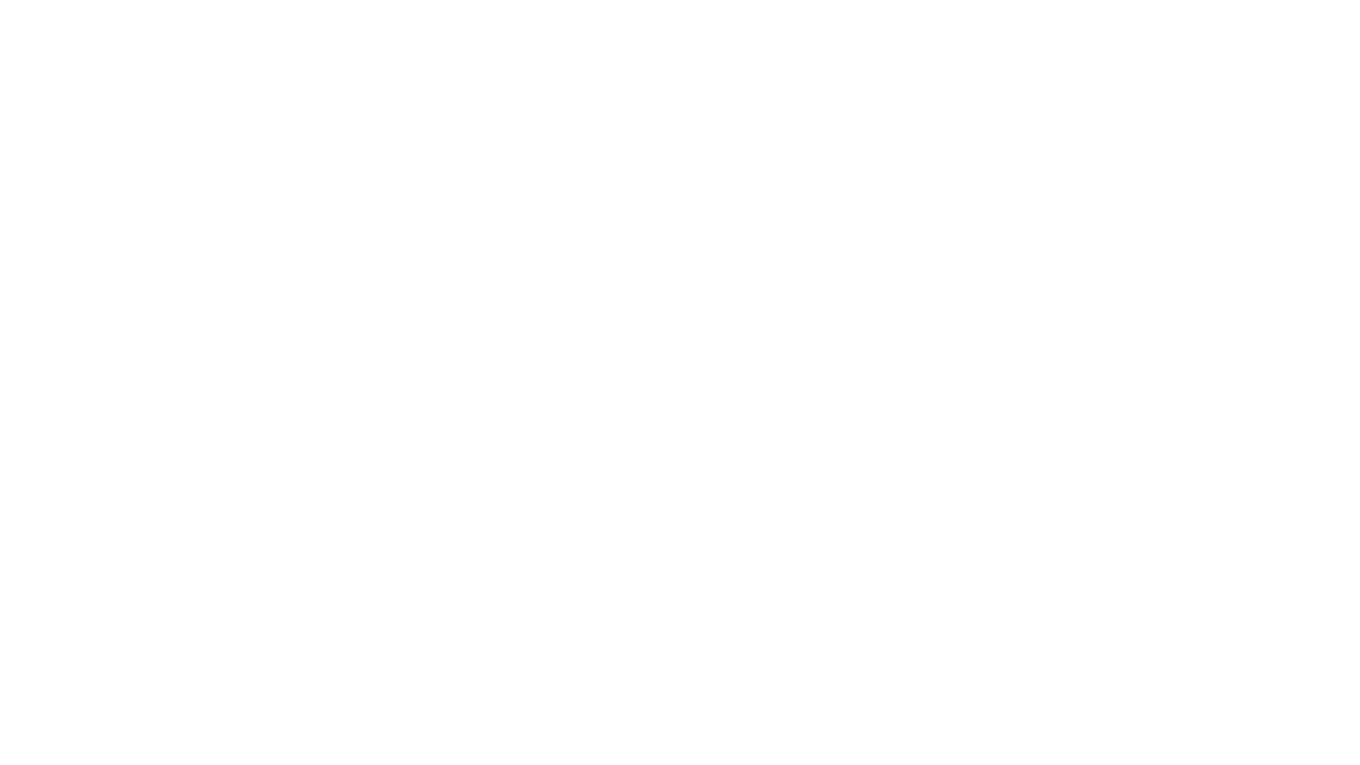
select select "+971"
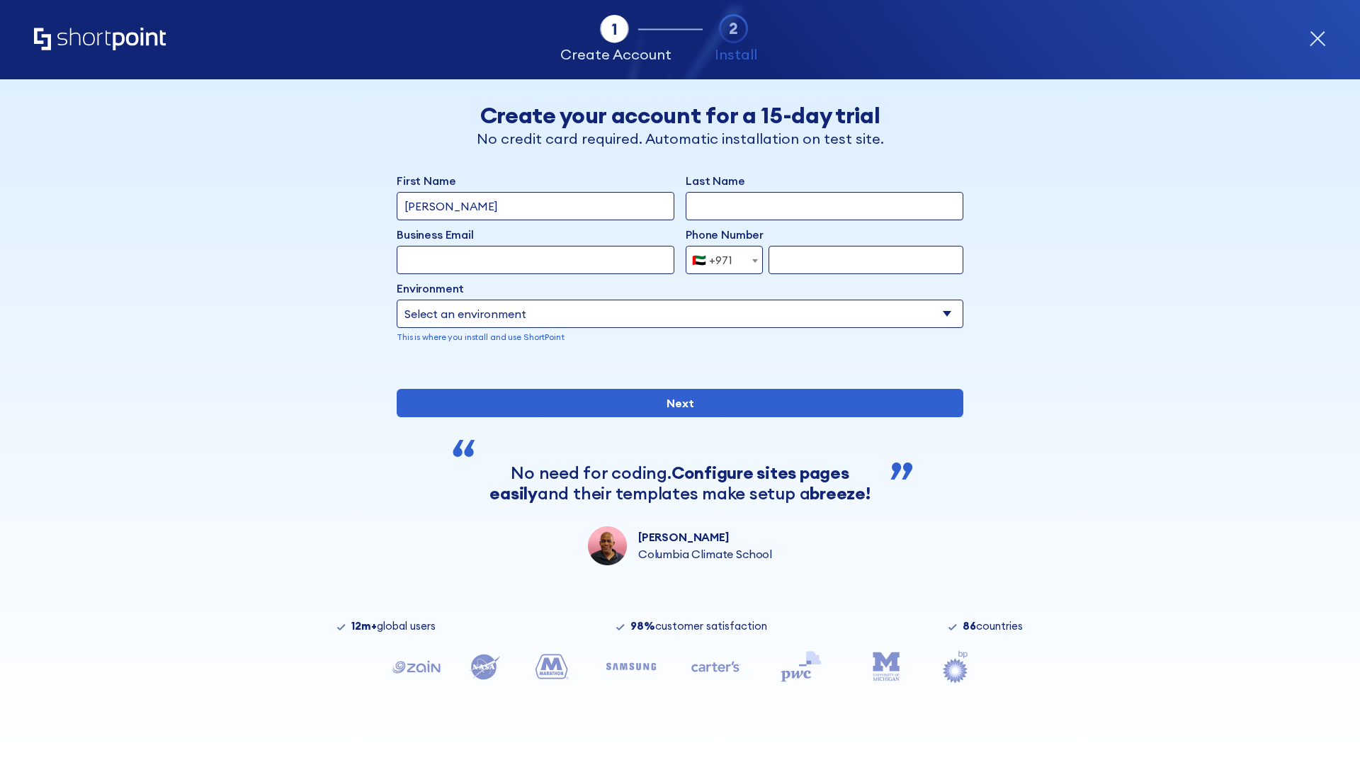
type input "Van der Meer"
type input "Berkuskv"
type input "support@university.edu"
click at [719, 260] on div "🇦🇪 +971" at bounding box center [712, 260] width 40 height 28
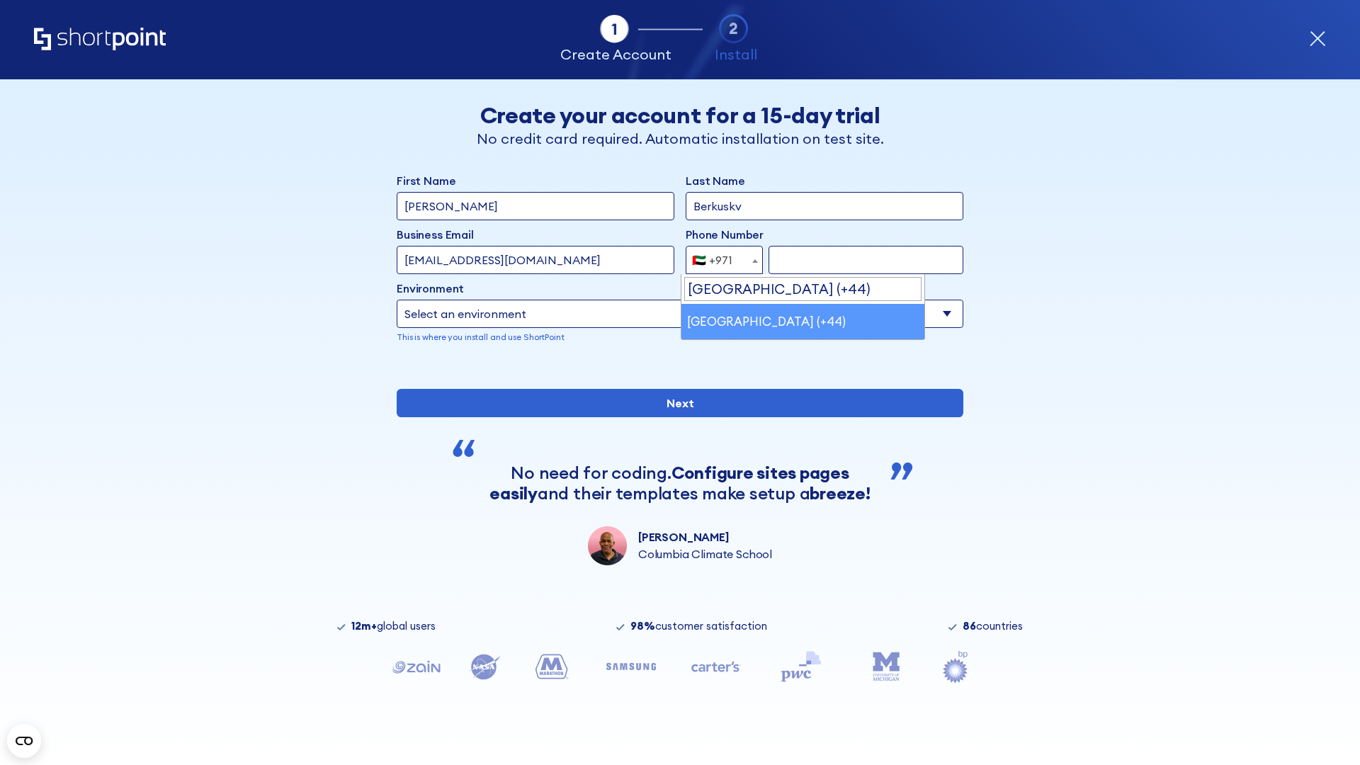
select select "+44"
type input "7912345678"
select select "Microsoft 365"
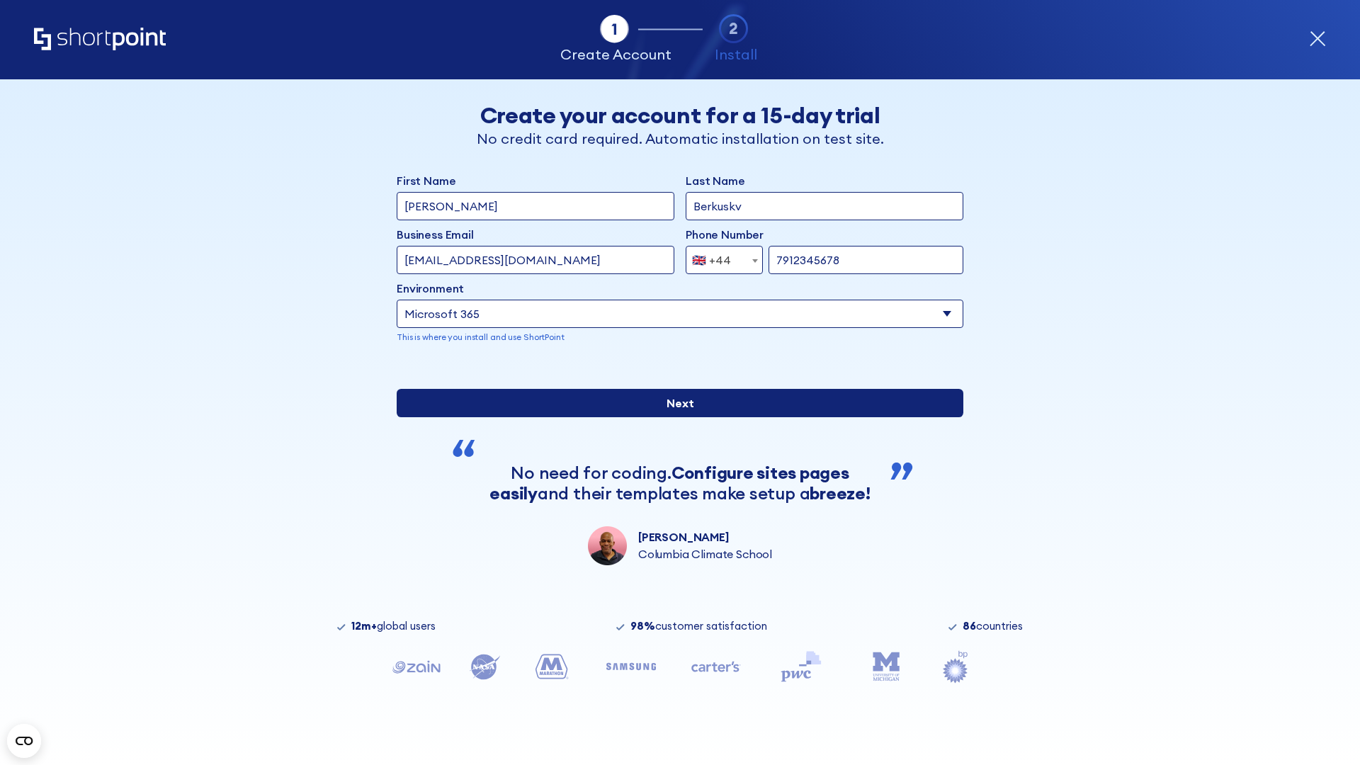
type input "7912345678"
click at [675, 417] on input "Next" at bounding box center [680, 403] width 567 height 28
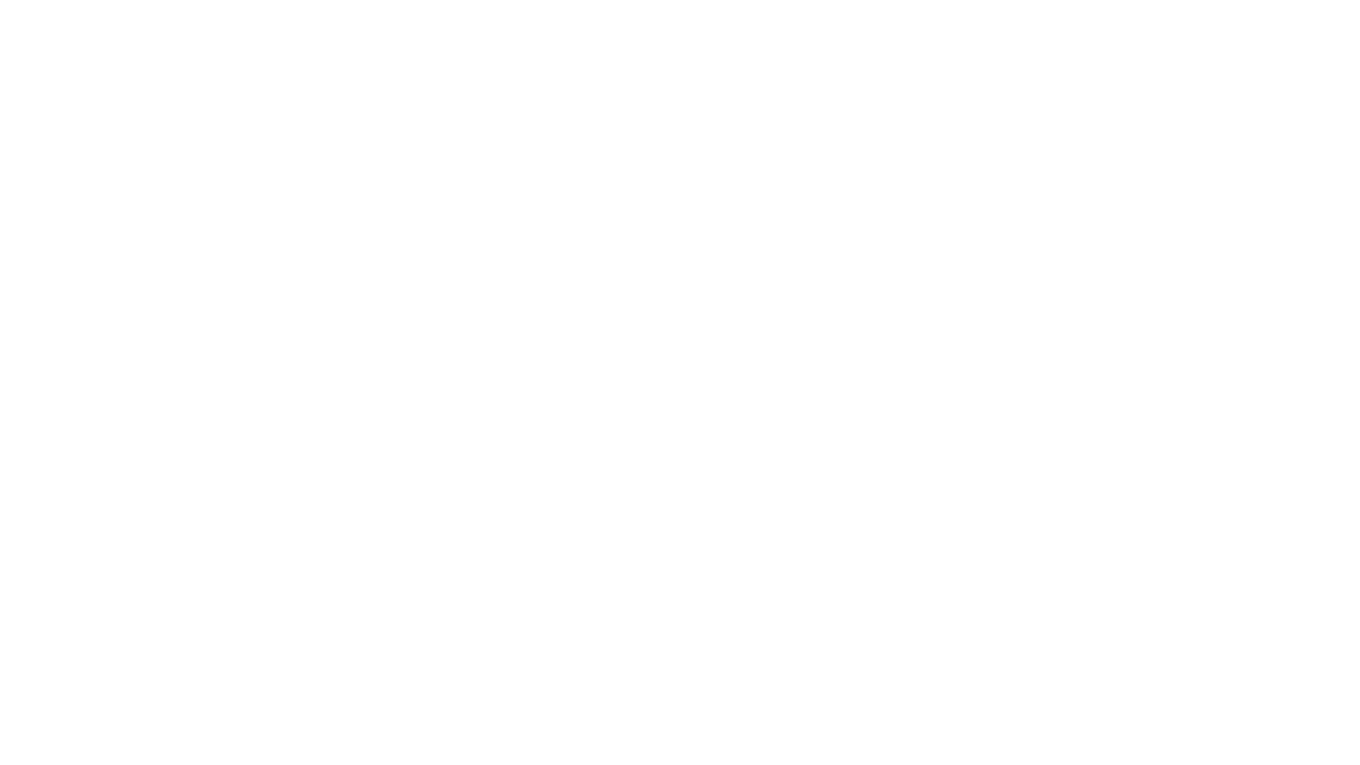
select select "+44"
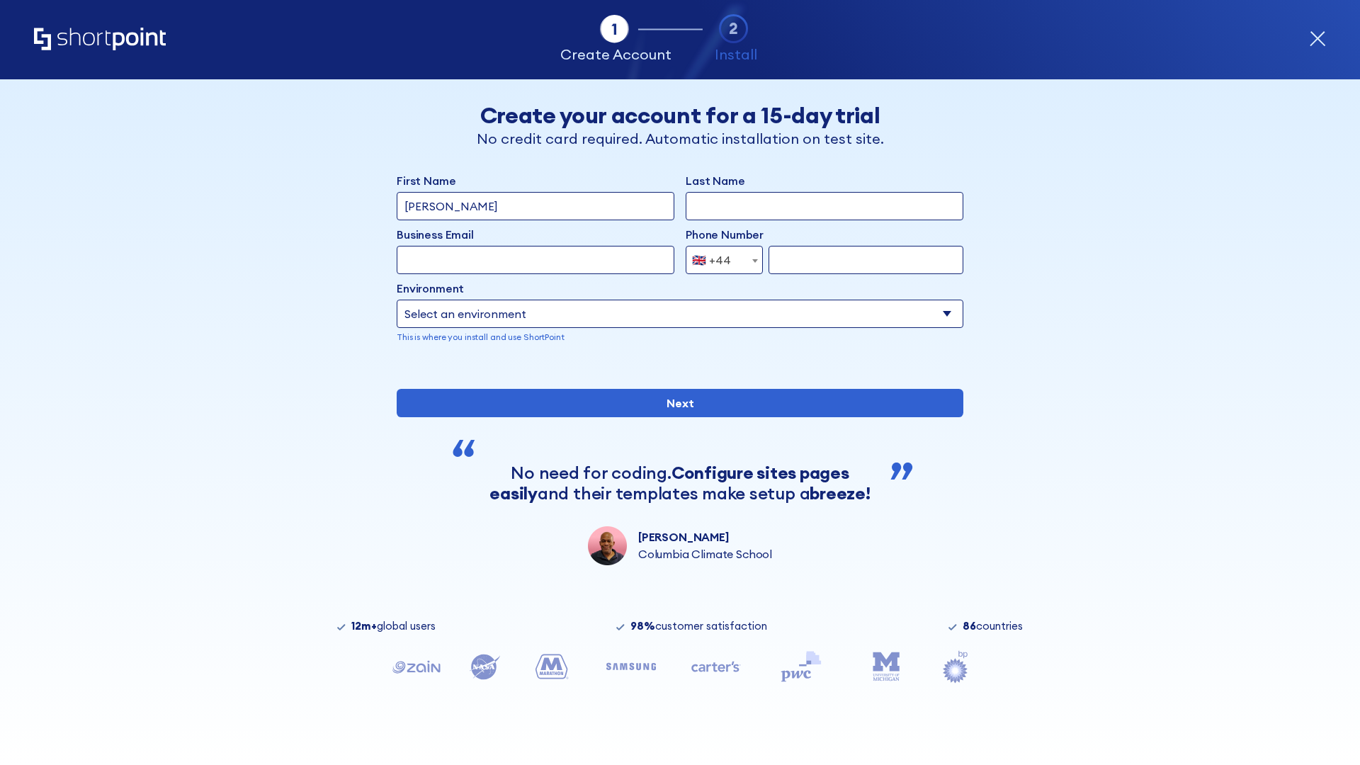
type input "JR Smith"
type input "Berkuskv"
type input "info@startup.tech"
click at [719, 260] on div "🇬🇧 +44" at bounding box center [711, 260] width 39 height 28
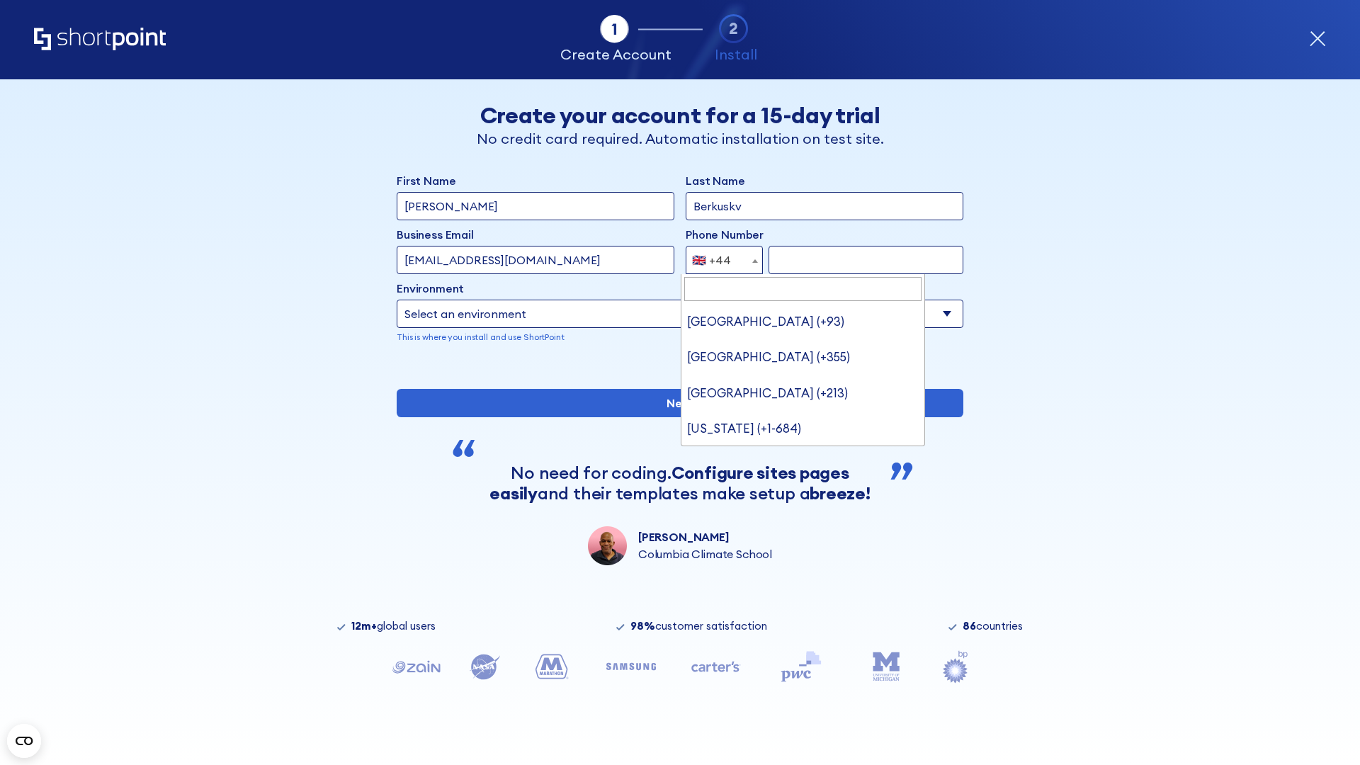
type input "Ukraine (+380)"
select select "+380"
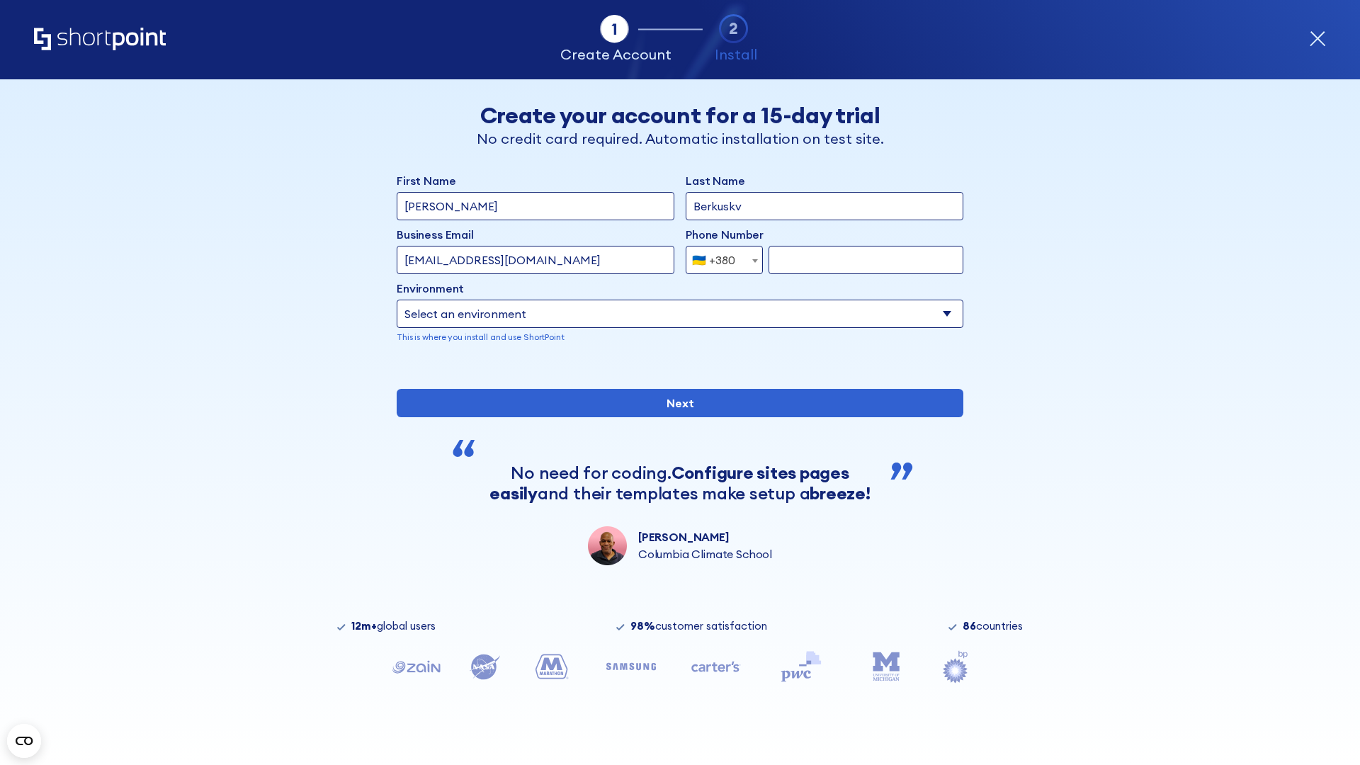
type input "663451789"
select select "Microsoft 365"
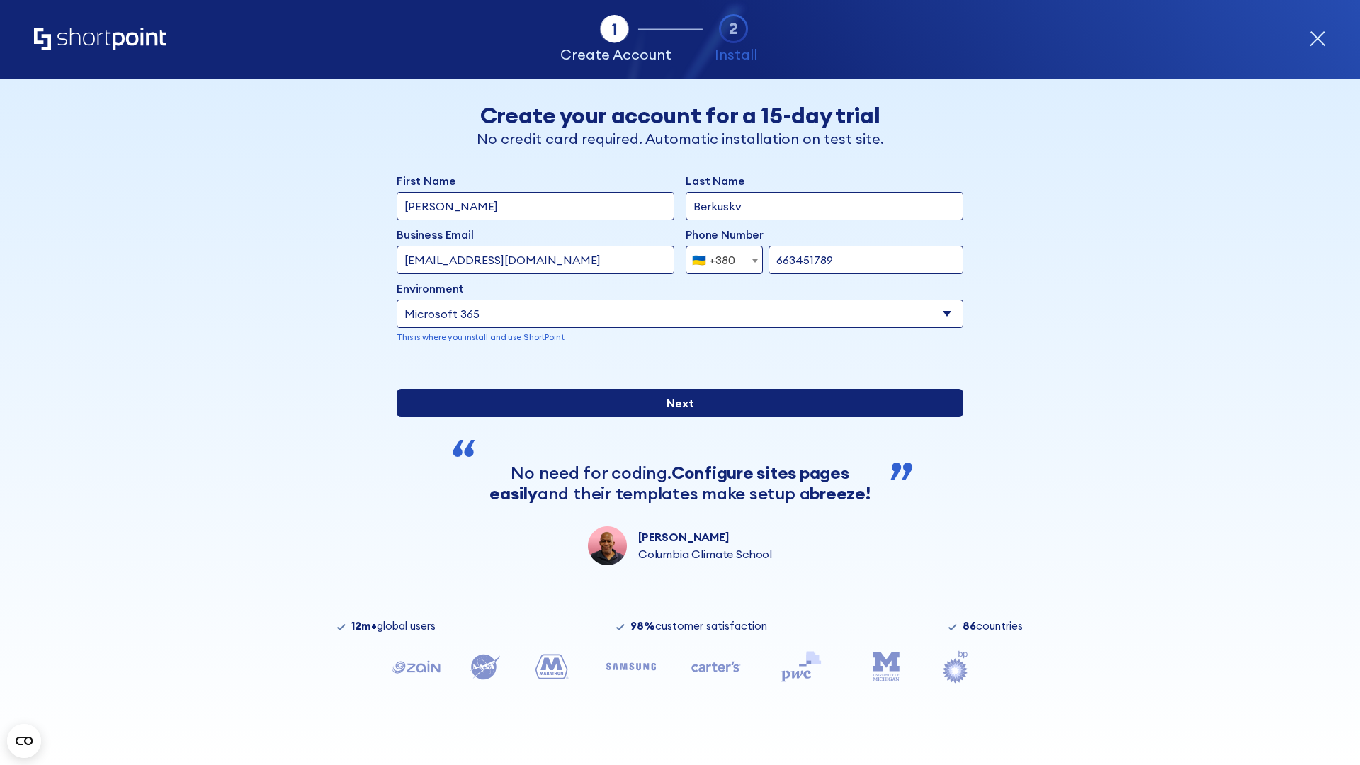
type input "663451789"
click at [675, 417] on input "Next" at bounding box center [680, 403] width 567 height 28
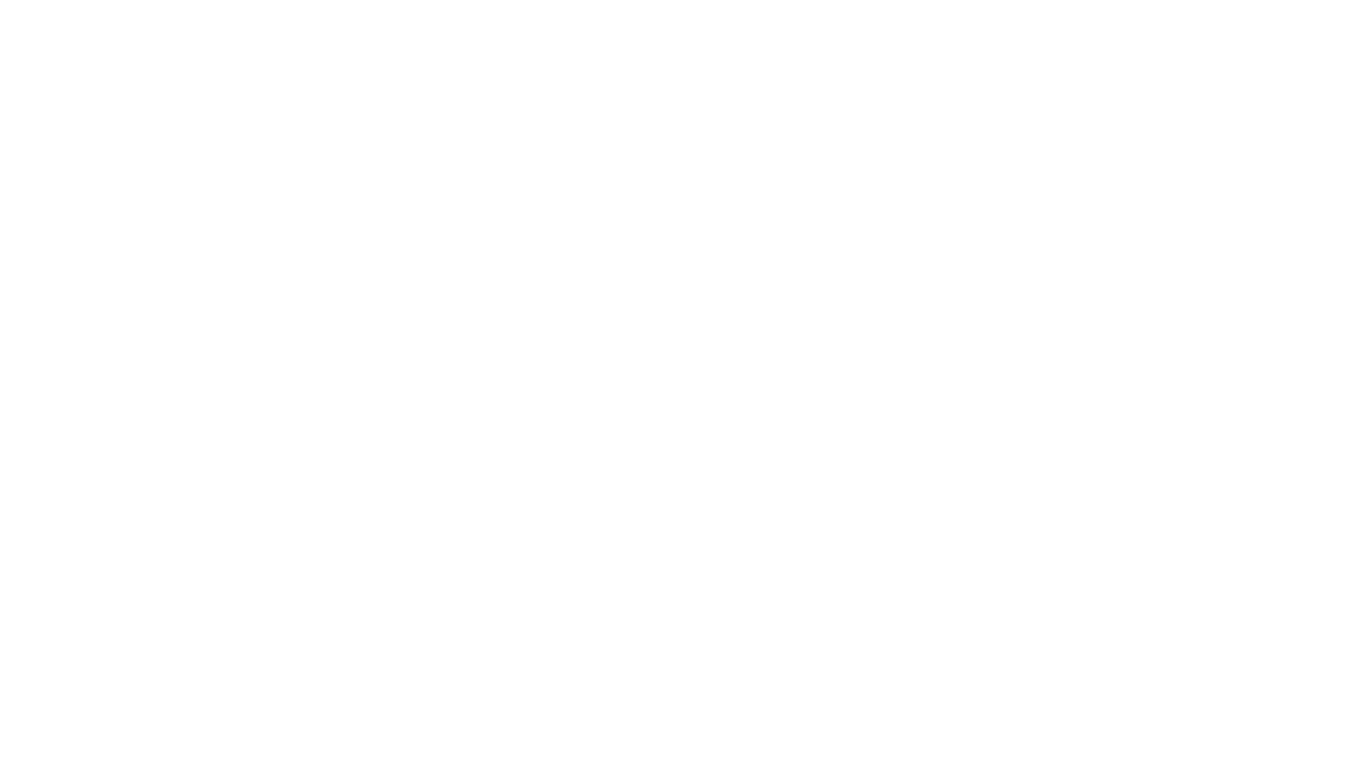
select select "+380"
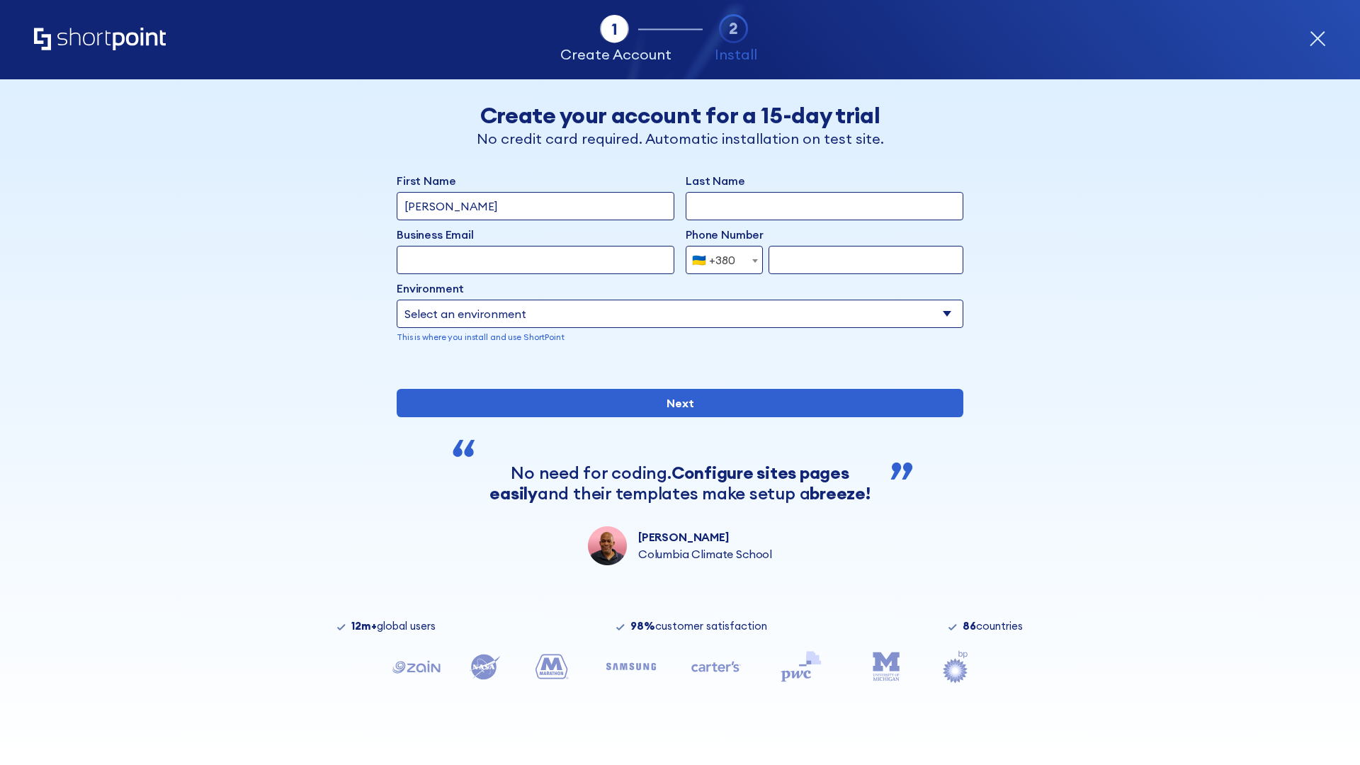
type input "[PERSON_NAME]"
type input "Berkuskv"
type input "[EMAIL_ADDRESS][DOMAIN_NAME]"
click at [719, 256] on div "🇺🇦 +380" at bounding box center [713, 260] width 43 height 28
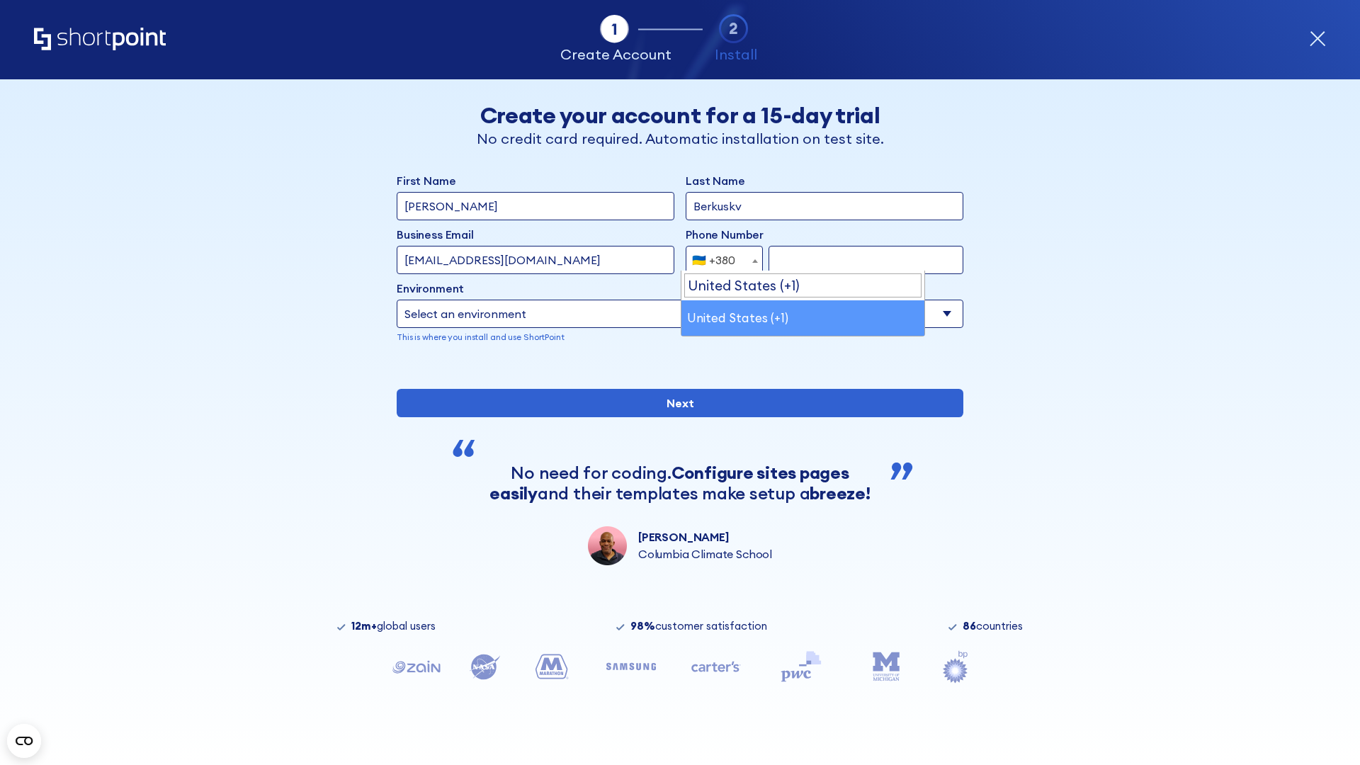
select select "+1"
type input "2025550123"
select select "Microsoft 365"
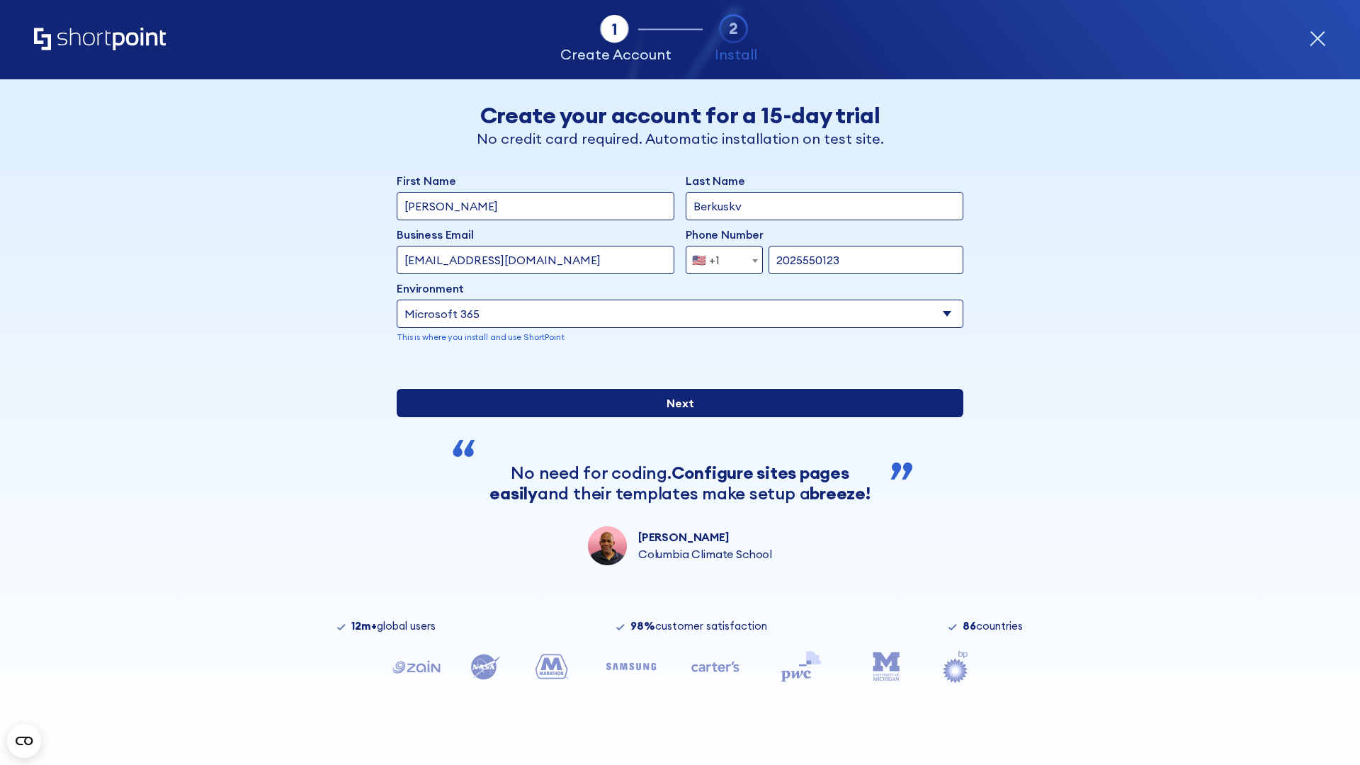
type input "2025550123"
click at [675, 417] on input "Next" at bounding box center [680, 403] width 567 height 28
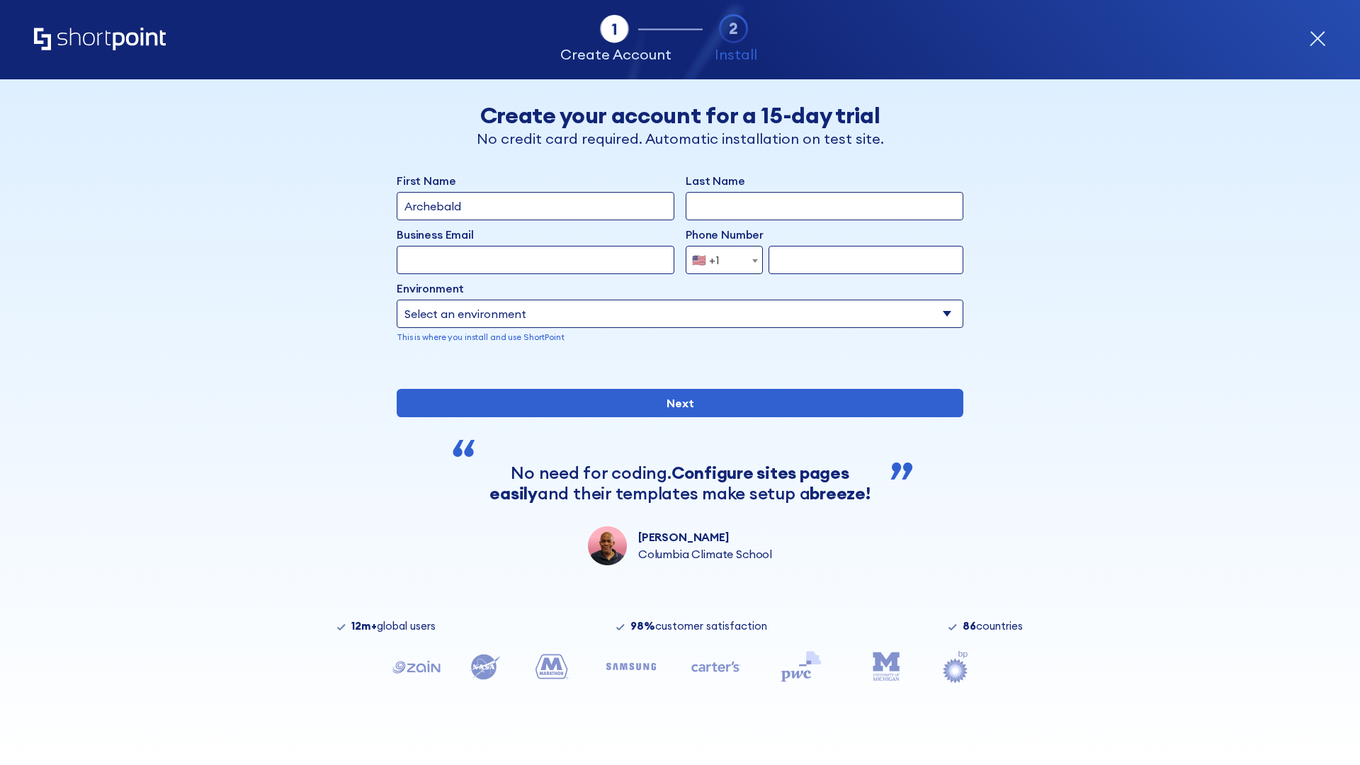
type input "Archebald"
type input "Berkuskv"
type input "[EMAIL_ADDRESS][DOMAIN_NAME]"
type input "2125556789"
select select "SharePoint 2019 (On-Premise)"
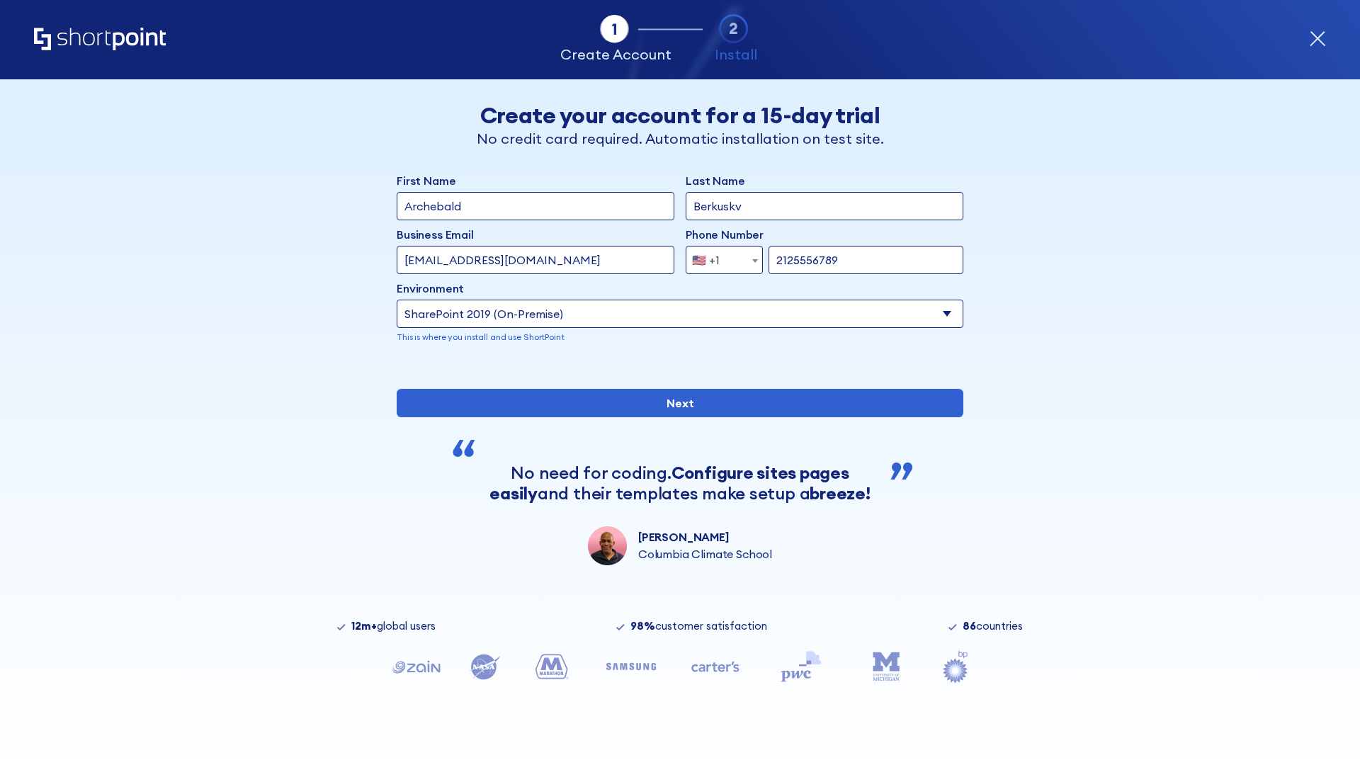
type input "2125556789"
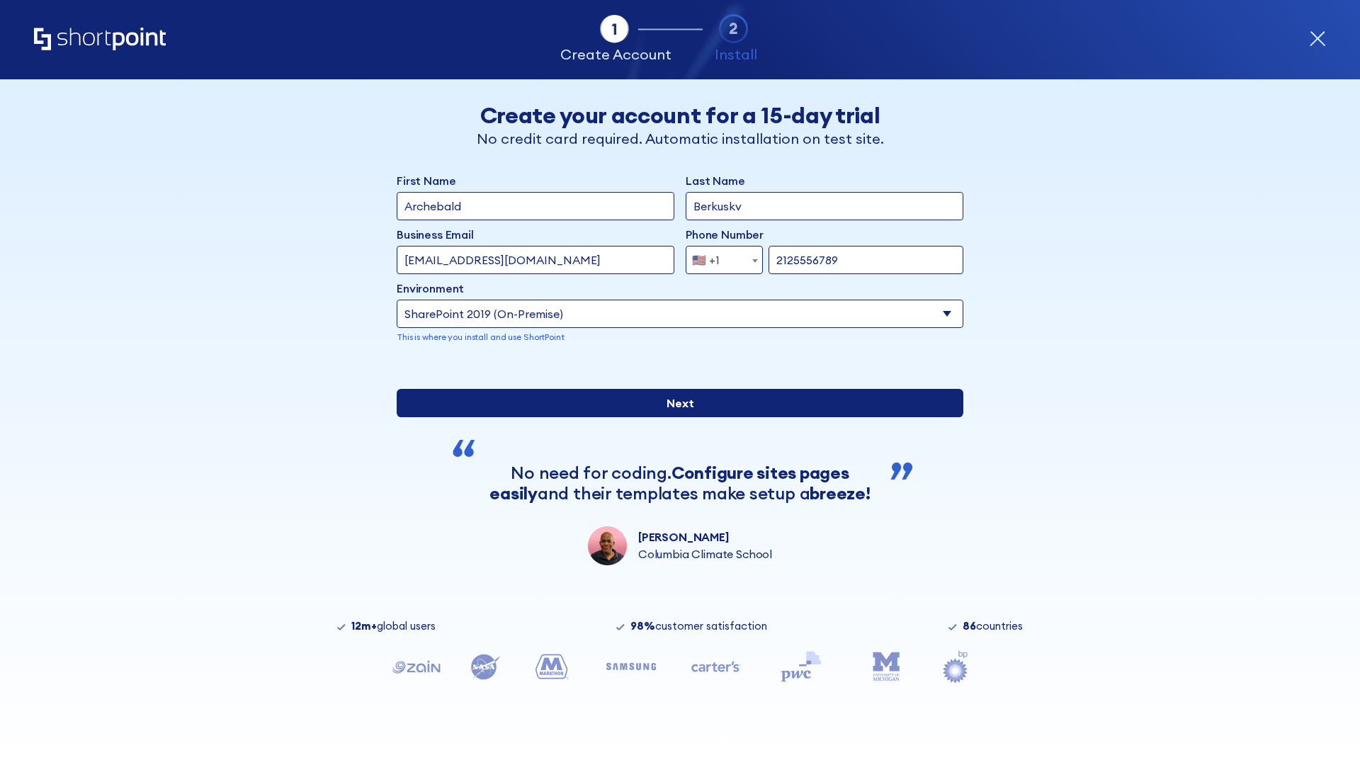
type input "https://contoso.sharepoint.xyz"
click at [675, 467] on div "First Name Archebald Last Name Berkuskv Business Email Invalid Email Address [E…" at bounding box center [680, 368] width 567 height 393
click at [675, 417] on input "Next" at bounding box center [680, 403] width 567 height 28
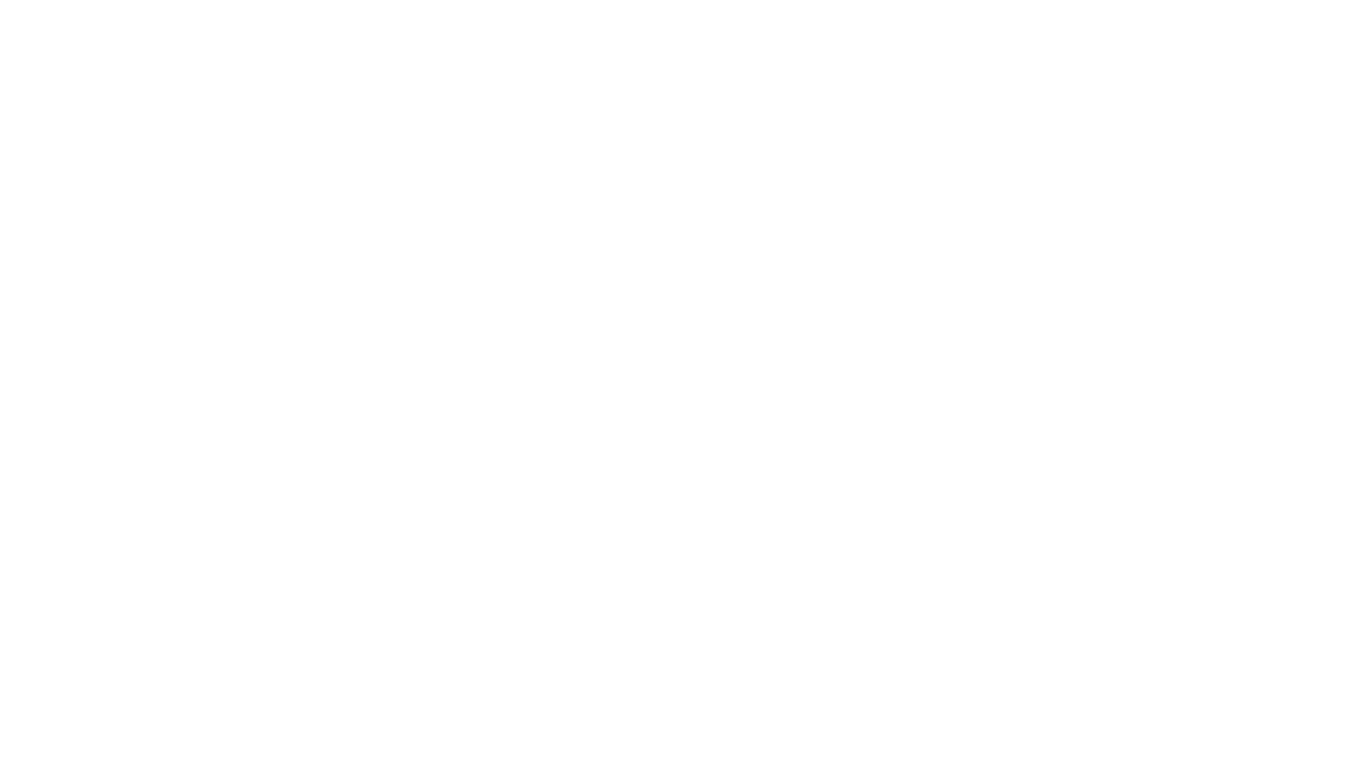
type input "Archebald"
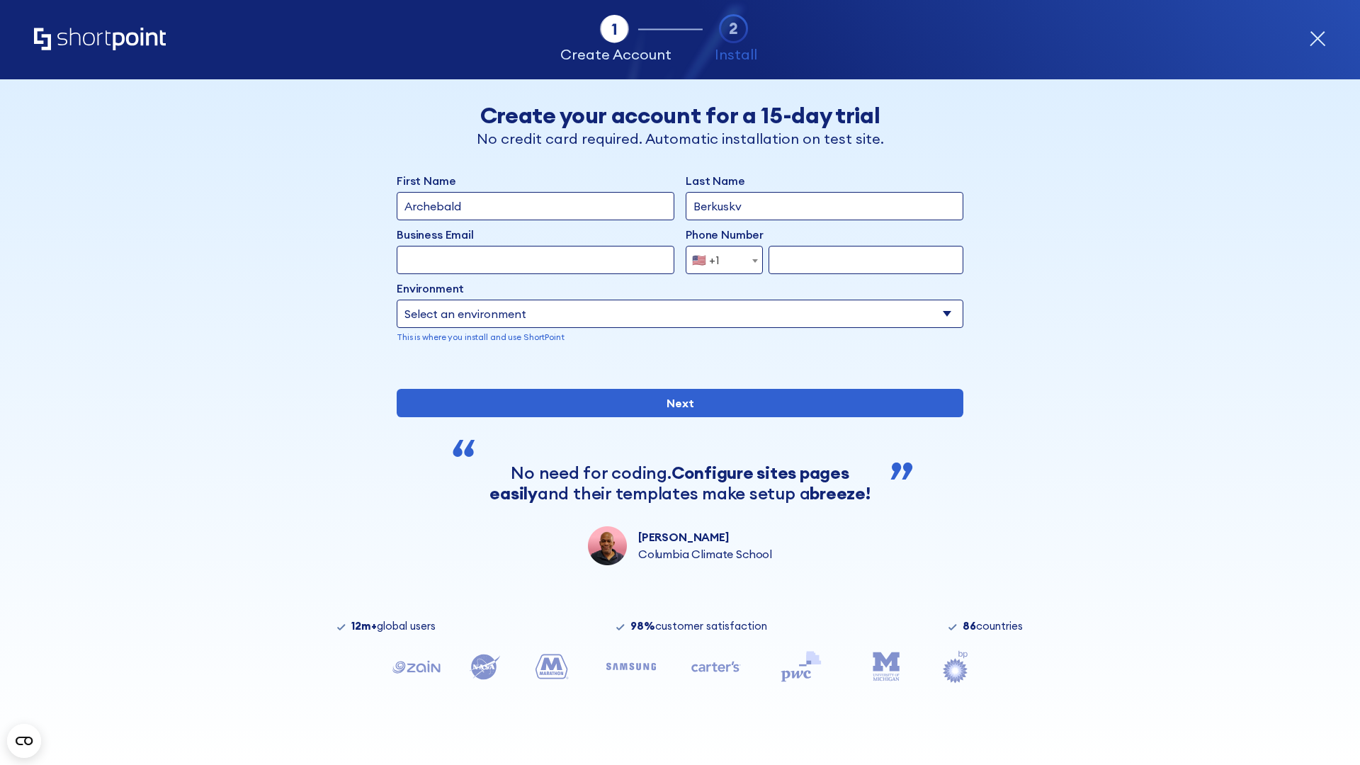
type input "Berkuskv"
type input "[EMAIL_ADDRESS][DOMAIN_NAME]"
type input "2125556789"
select select "SharePoint 2019 (On-Premise)"
type input "2125556789"
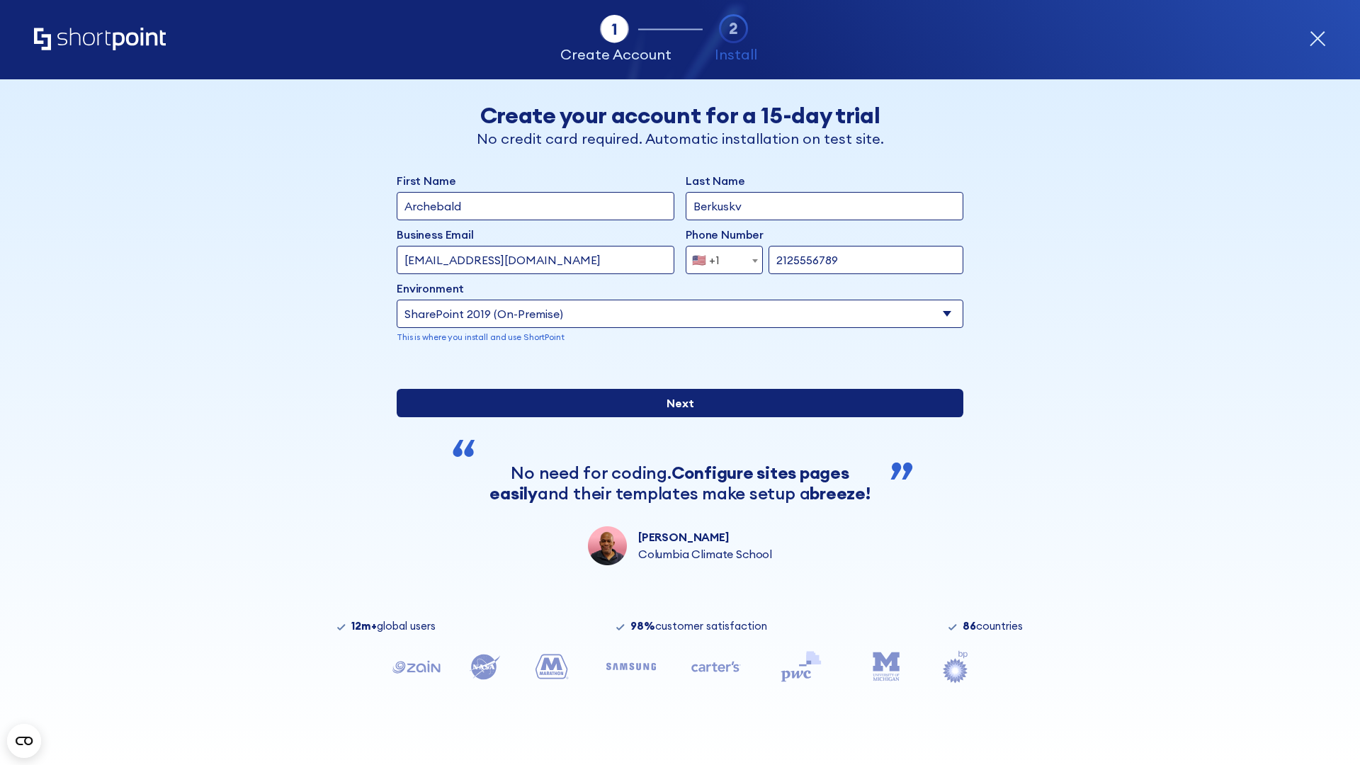
type input "http://malicious.com/sharepoint.com"
click at [675, 417] on input "Next" at bounding box center [680, 403] width 567 height 28
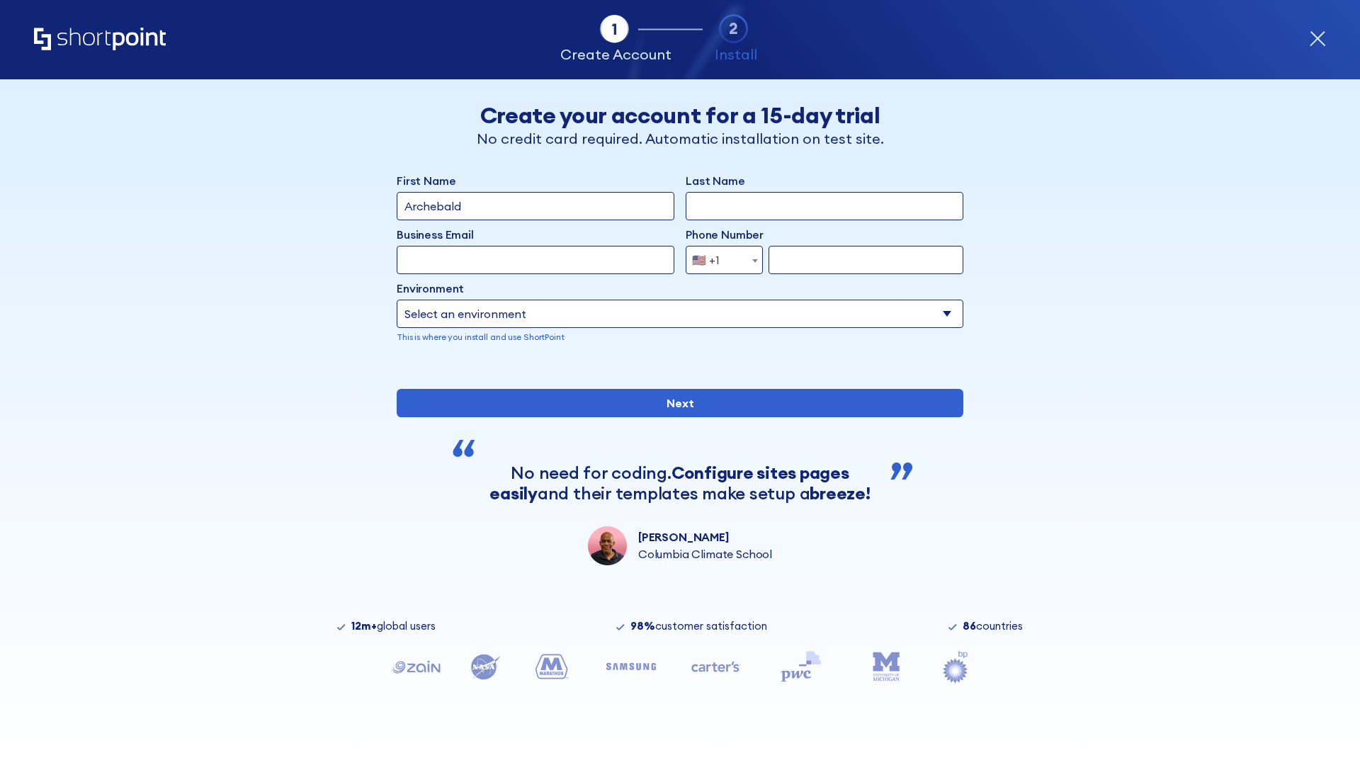
type input "Archebald"
type input "Berkuskv"
type input "[EMAIL_ADDRESS][DOMAIN_NAME]"
type input "2125556789"
select select "SharePoint 2019 (On-Premise)"
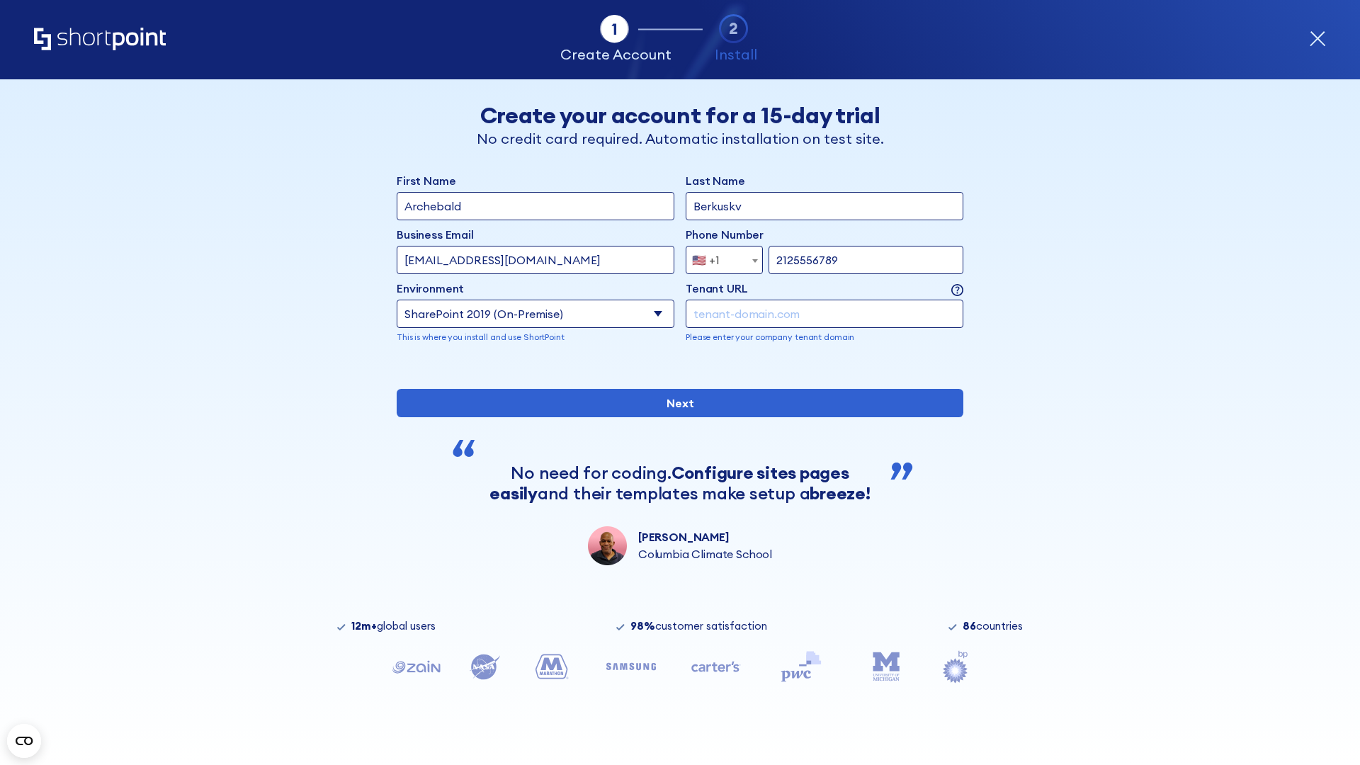
type input "2125556789"
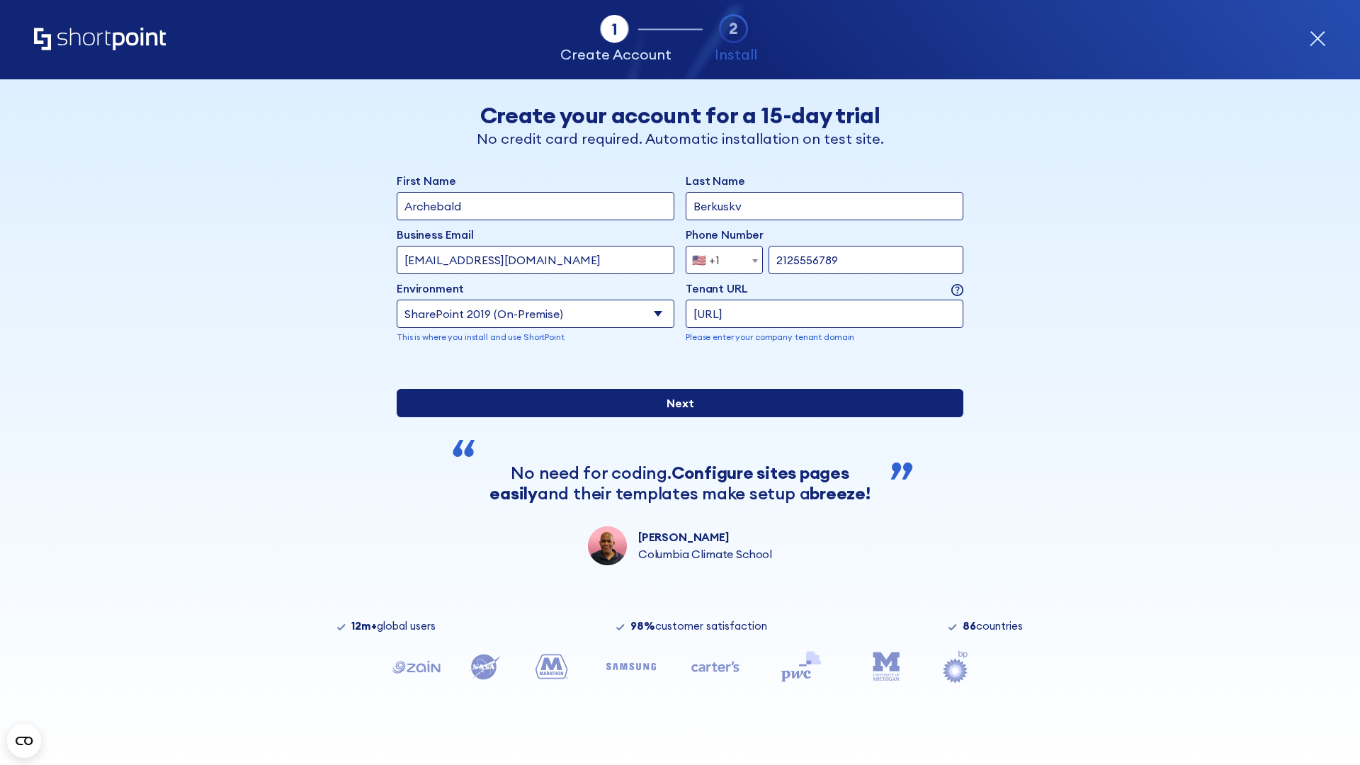
type input "[URL]"
click at [675, 484] on div "First Name Archebald Last Name Berkuskv Business Email Invalid Email Address [E…" at bounding box center [680, 368] width 567 height 393
click at [675, 417] on input "Next" at bounding box center [680, 403] width 567 height 28
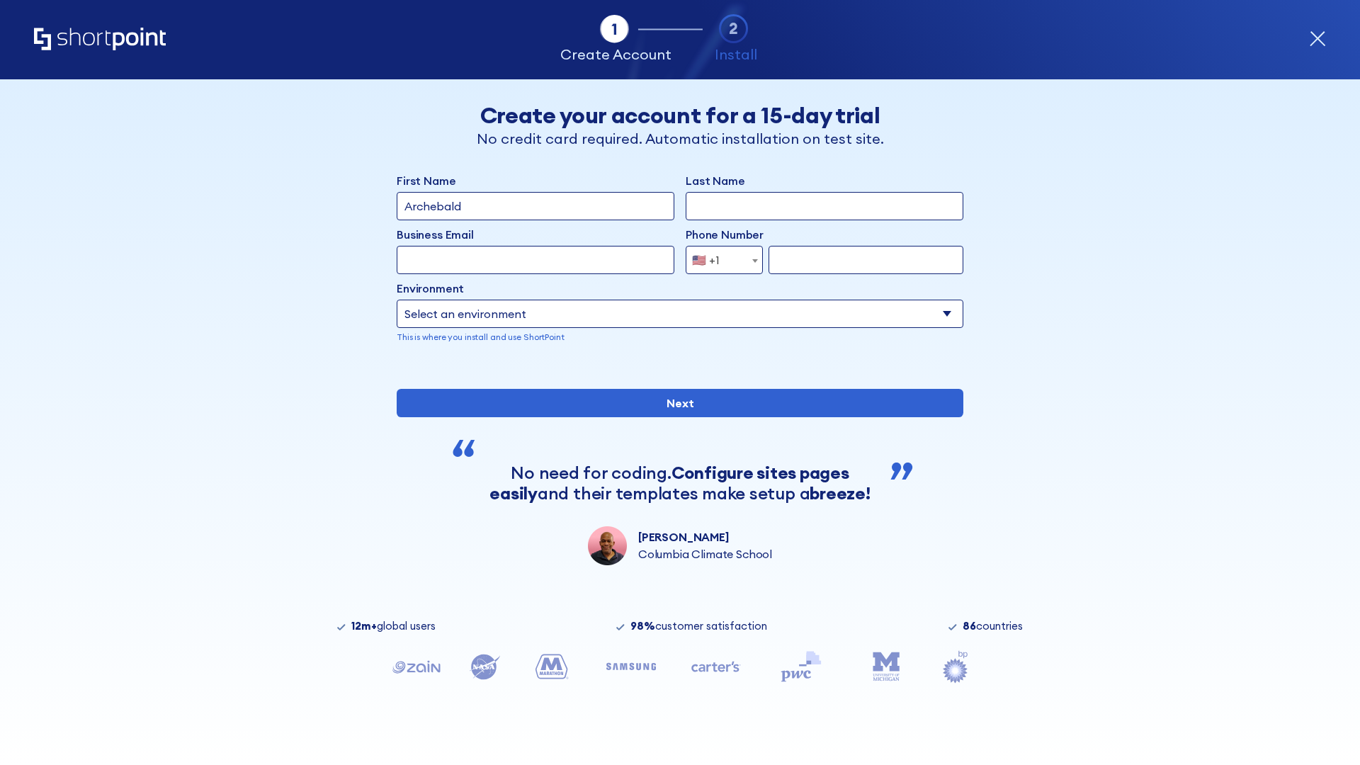
type input "Archebald"
type input "Berkuskv"
type input "[EMAIL_ADDRESS][DOMAIN_NAME]"
type input "2125556789"
select select "SharePoint 2019 (On-Premise)"
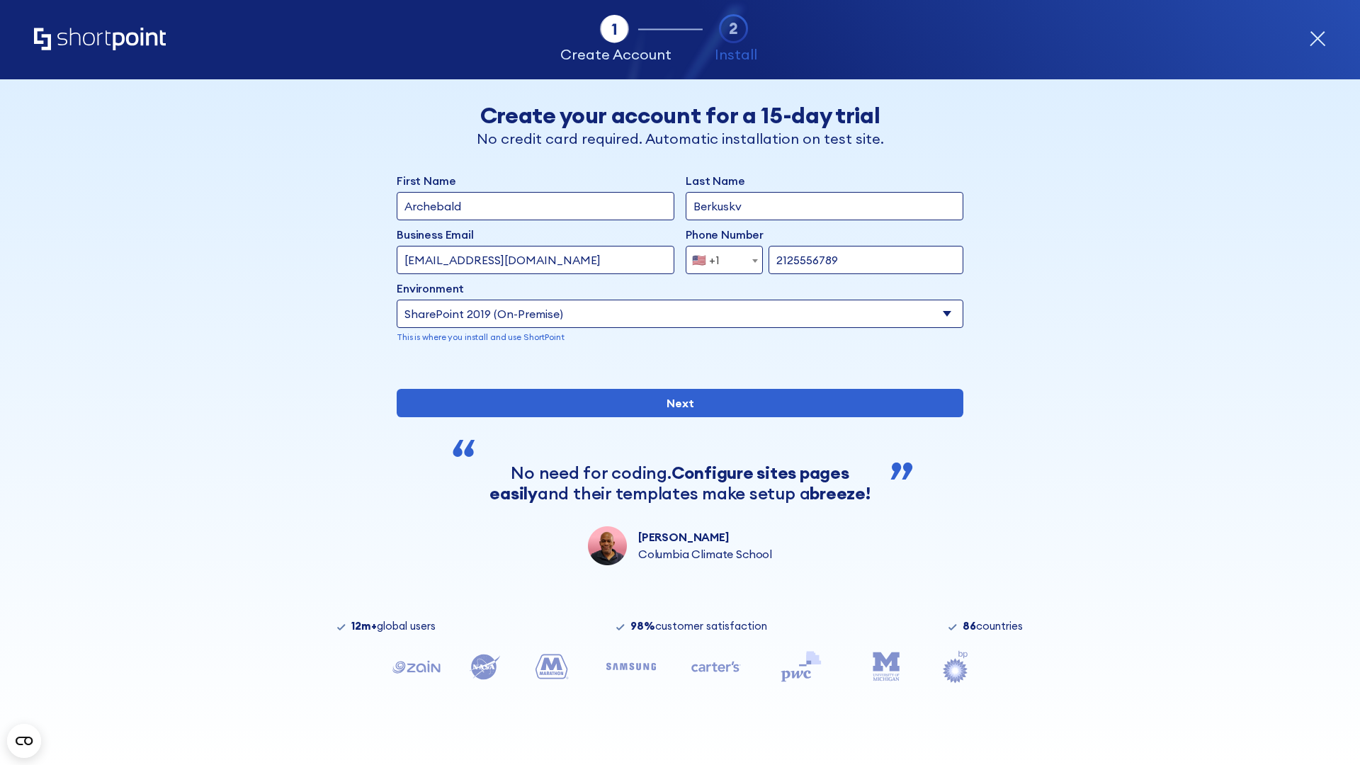
type input "2125556789"
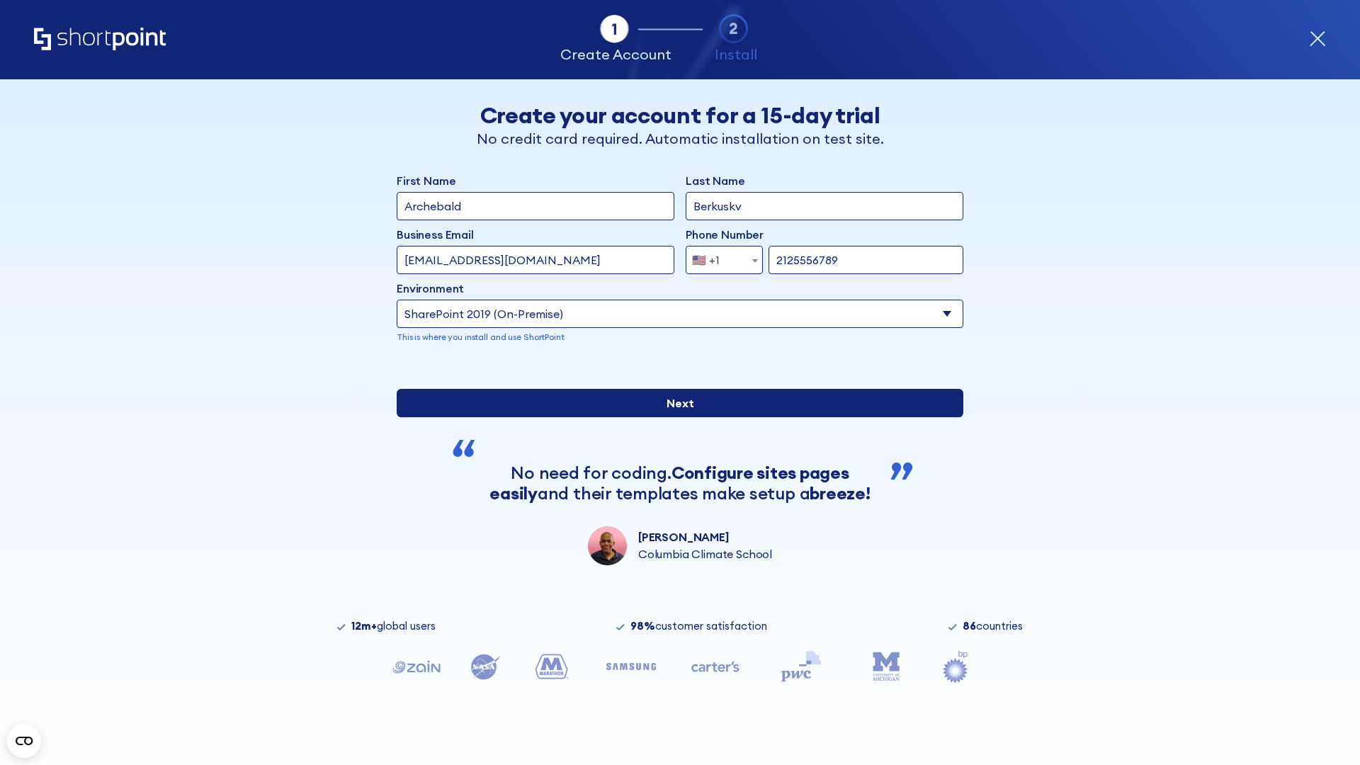
type input "[URL][DOMAIN_NAME]"
click at [675, 471] on div "First Name Archebald Last Name Berkuskv Business Email Invalid Email Address [E…" at bounding box center [680, 368] width 567 height 393
click at [675, 417] on input "Next" at bounding box center [680, 403] width 567 height 28
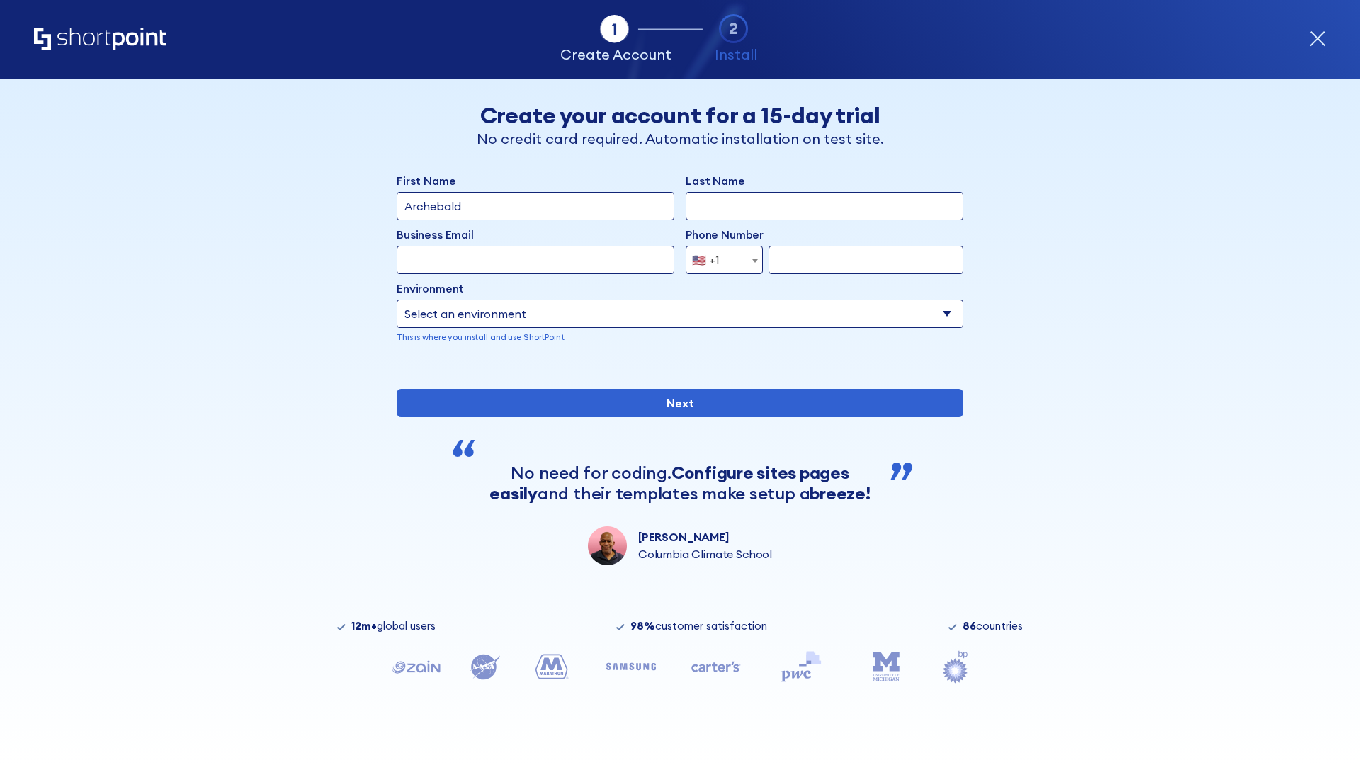
type input "Archebald"
type input "Berkuskv"
type input "[EMAIL_ADDRESS][DOMAIN_NAME]"
type input "2125556789"
select select "SharePoint 2019 (On-Premise)"
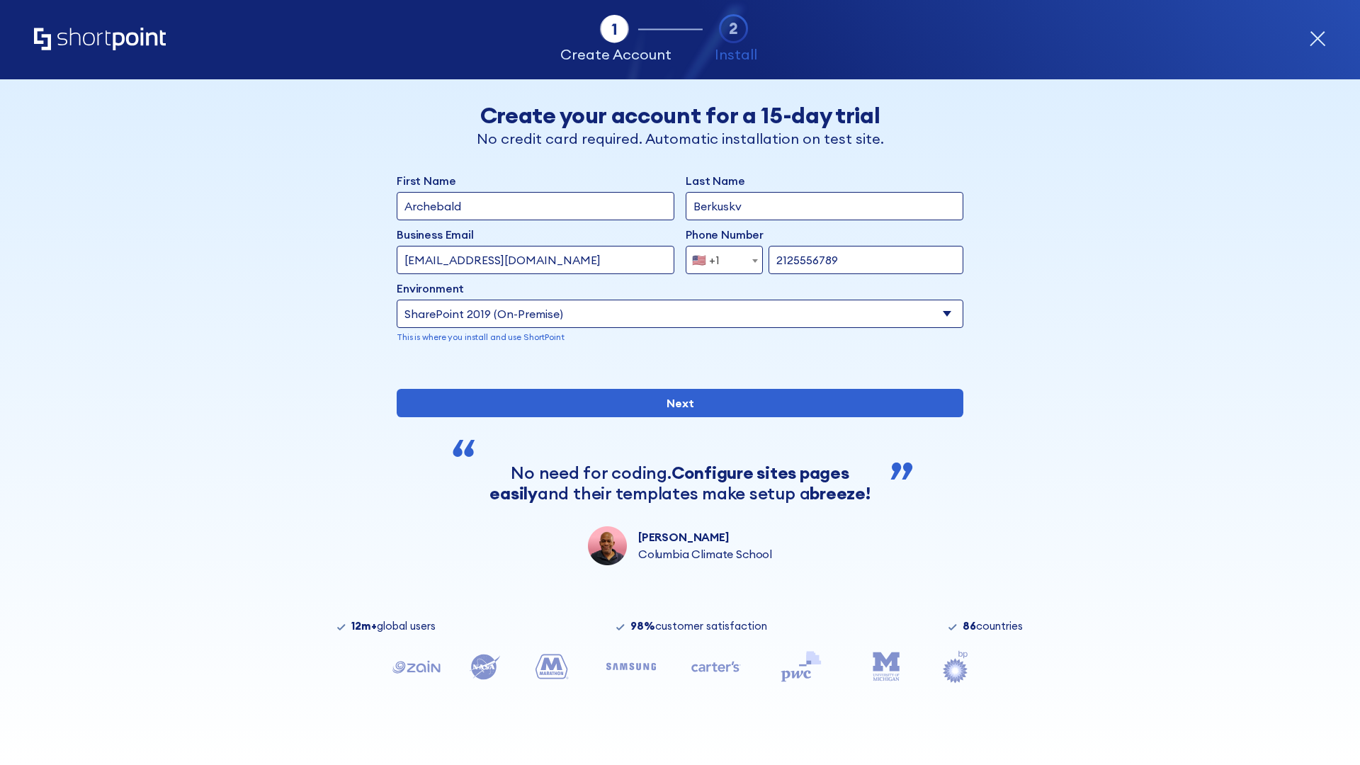
type input "2125556789"
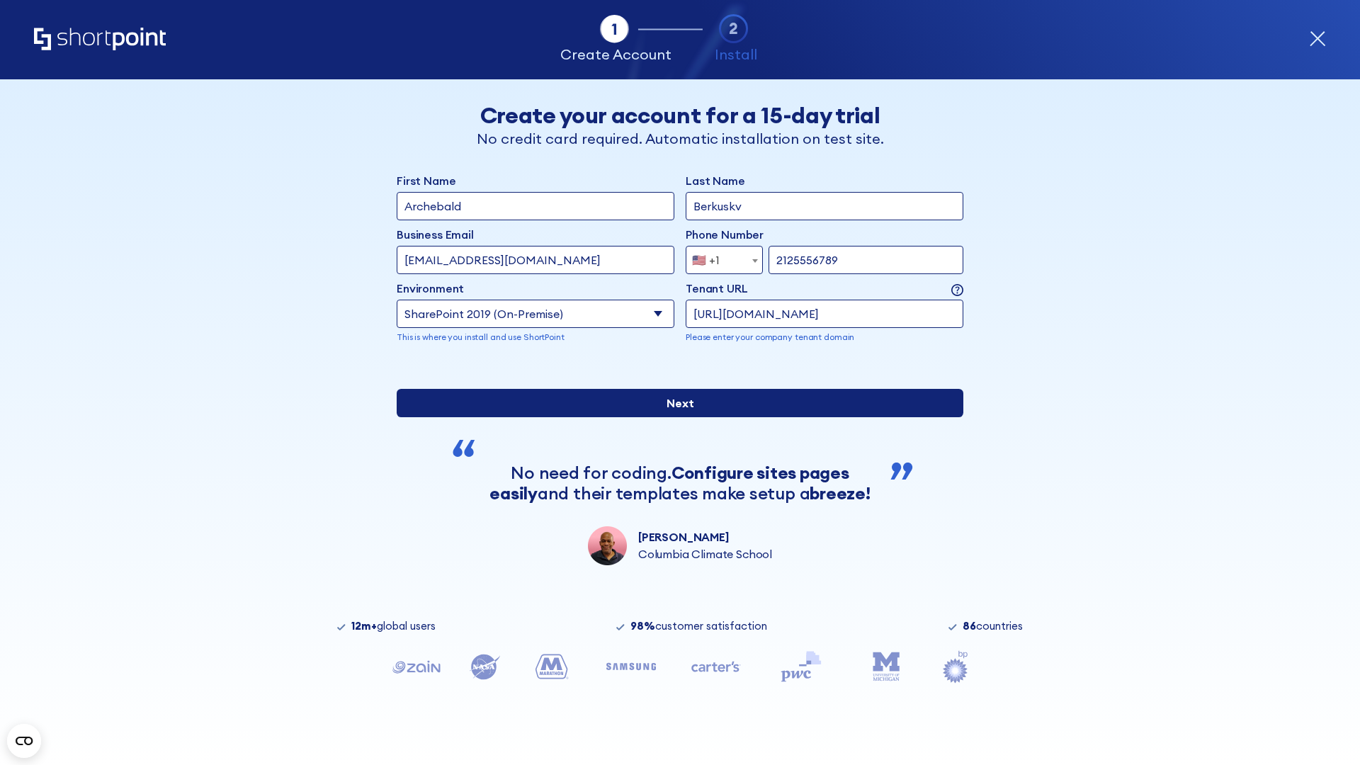
type input "https://yzrtre3nv.sharepoint.com"
click at [675, 490] on div "First Name Archebald Last Name Berkuskv Business Email Invalid Email Address te…" at bounding box center [680, 368] width 567 height 393
click at [675, 417] on input "Next" at bounding box center [680, 403] width 567 height 28
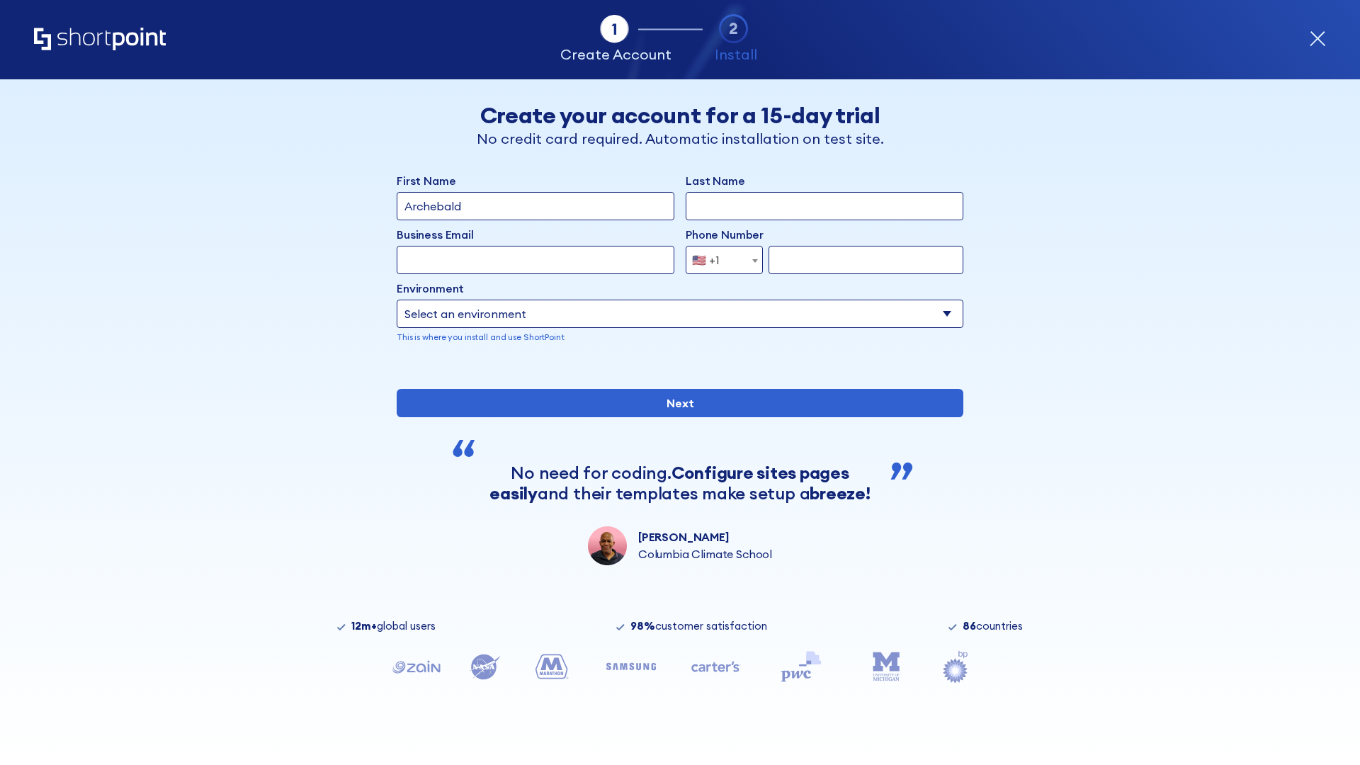
type input "Archebald"
type input "Berkuskv"
type input "[EMAIL_ADDRESS][DOMAIN_NAME]"
type input "2125556789"
select select "SharePoint 2019 (On-Premise)"
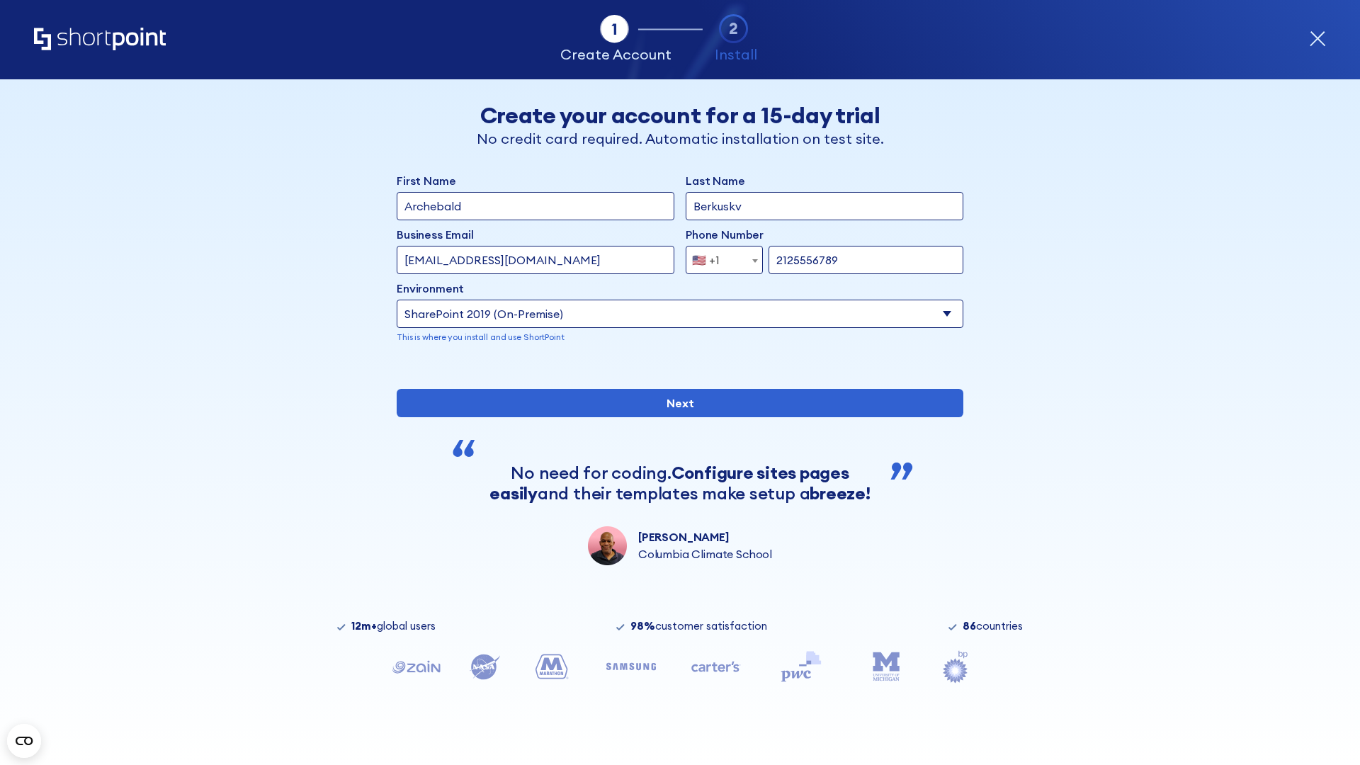
type input "2125556789"
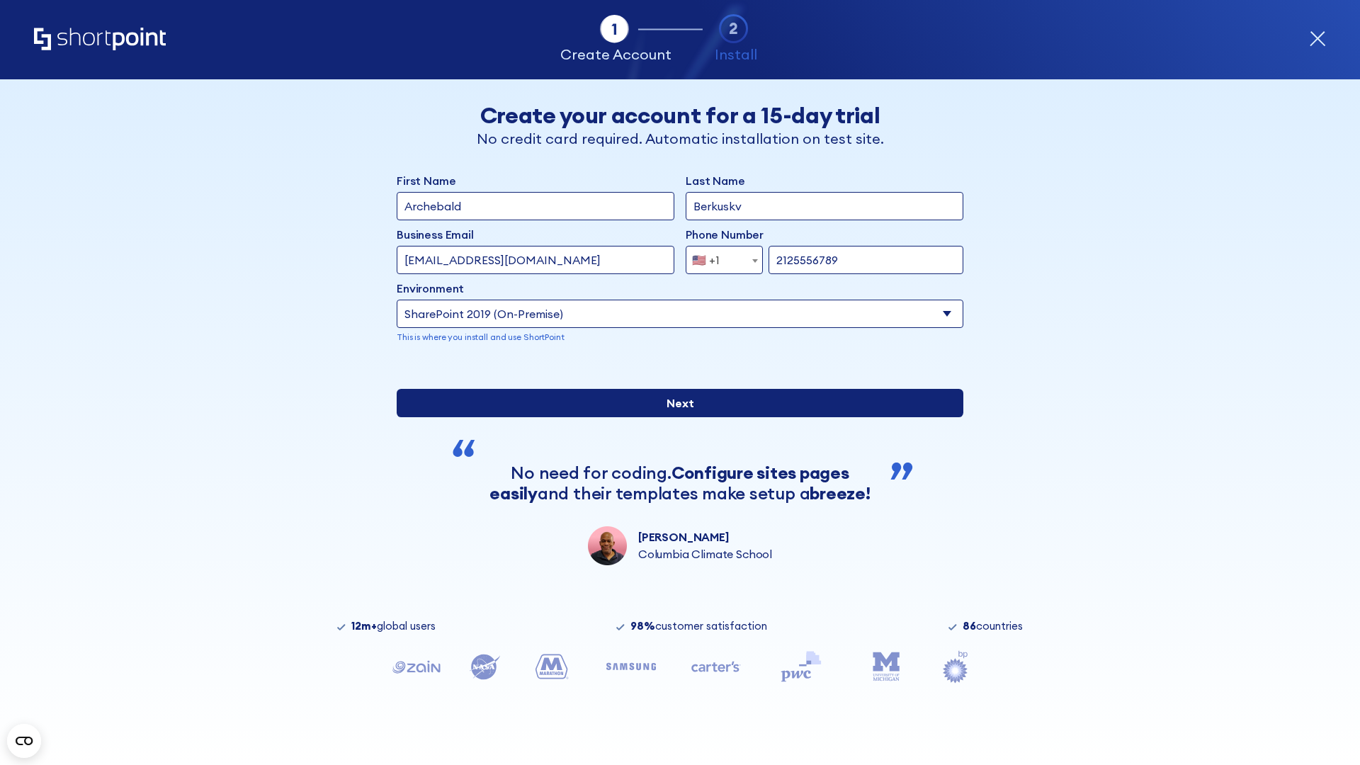
type input "https://project.sharepoint.cn"
click at [675, 417] on input "Next" at bounding box center [680, 403] width 567 height 28
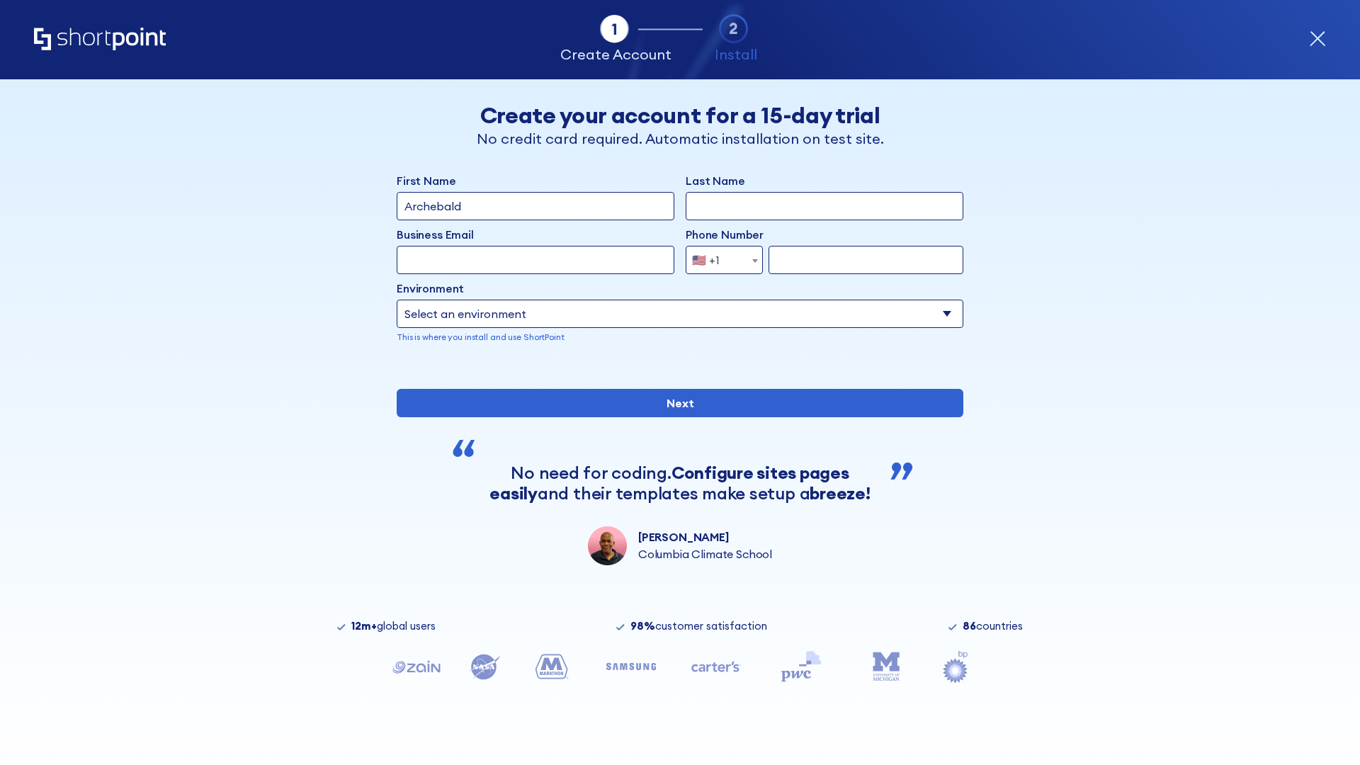
type input "Archebald"
type input "Berkuskv"
type input "[EMAIL_ADDRESS][DOMAIN_NAME]"
type input "2125556789"
select select "SharePoint 2019 (On-Premise)"
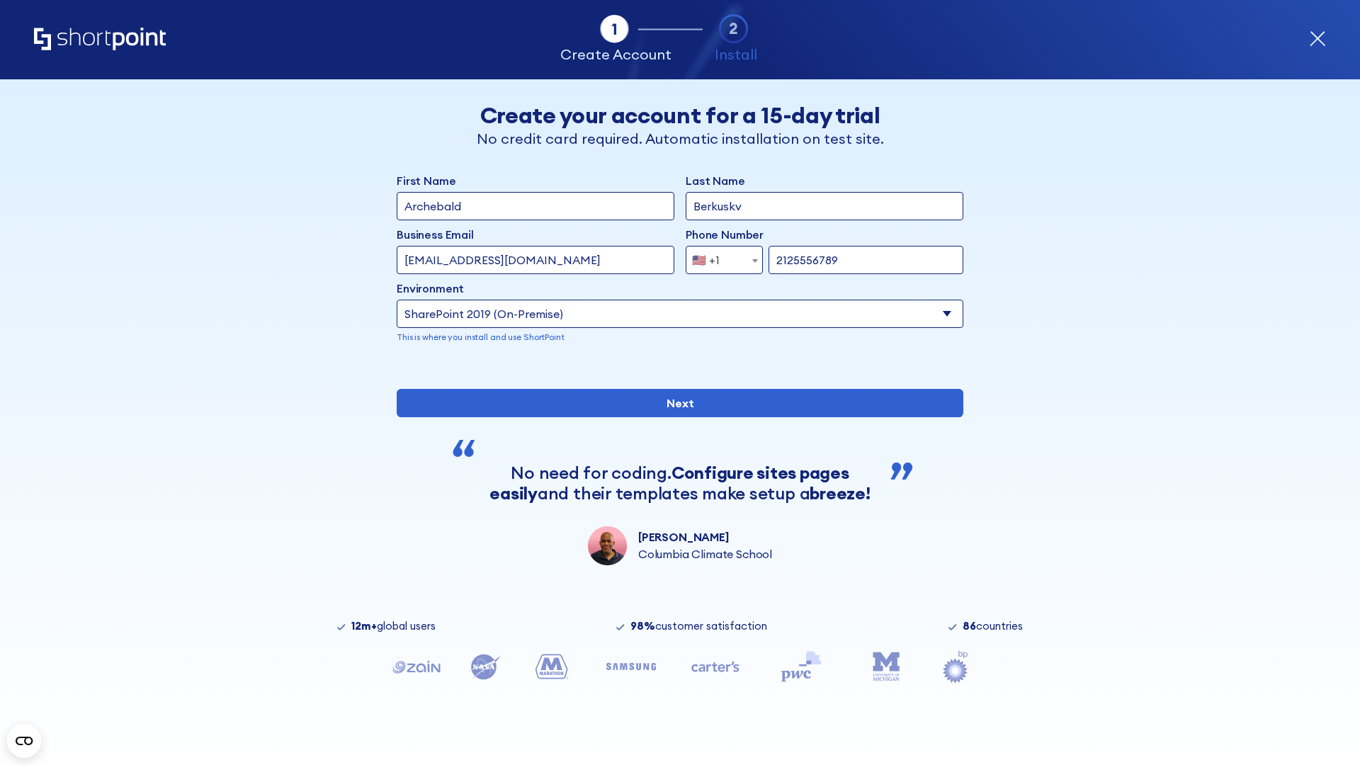
type input "2125556789"
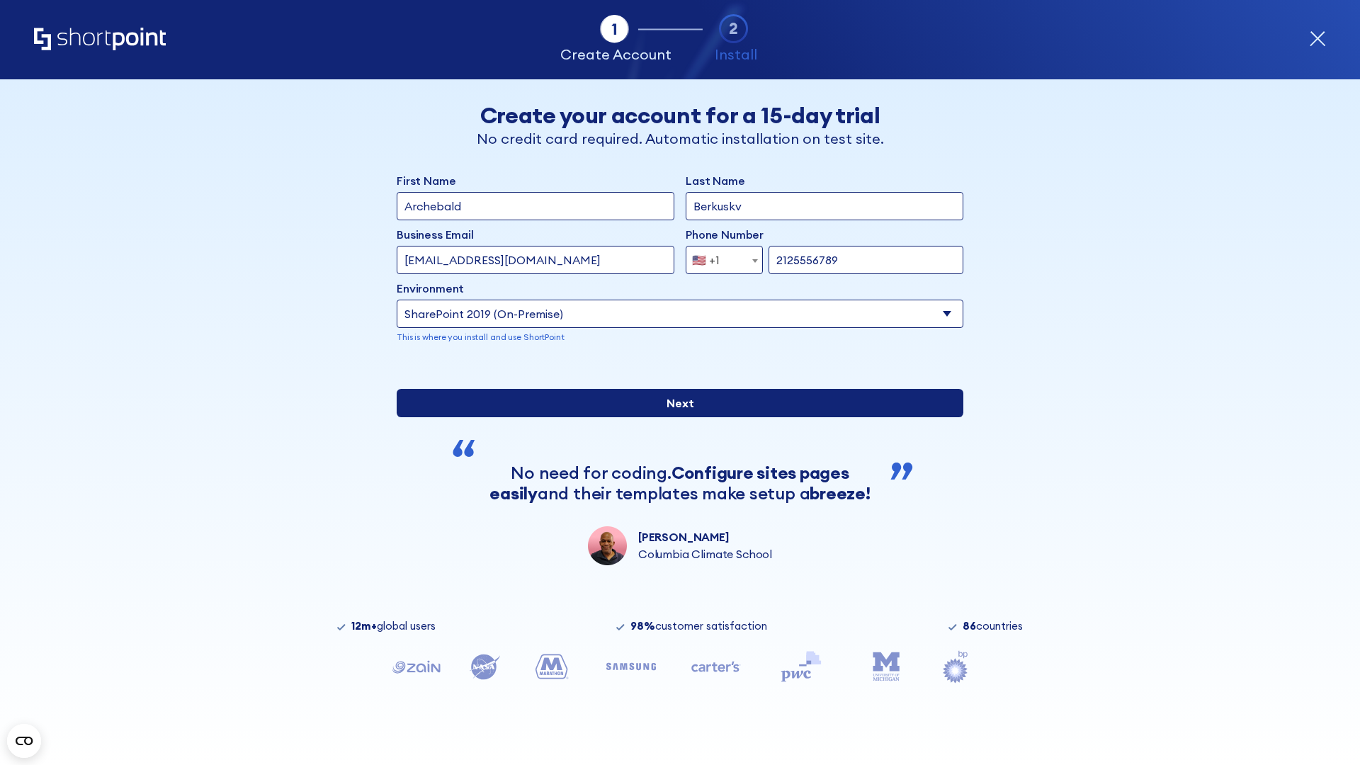
type input "https://intranet.sharepoint.de"
click at [675, 473] on div "First Name Archebald Last Name Berkuskv Business Email Invalid Email Address te…" at bounding box center [680, 368] width 567 height 393
click at [675, 417] on input "Next" at bounding box center [680, 403] width 567 height 28
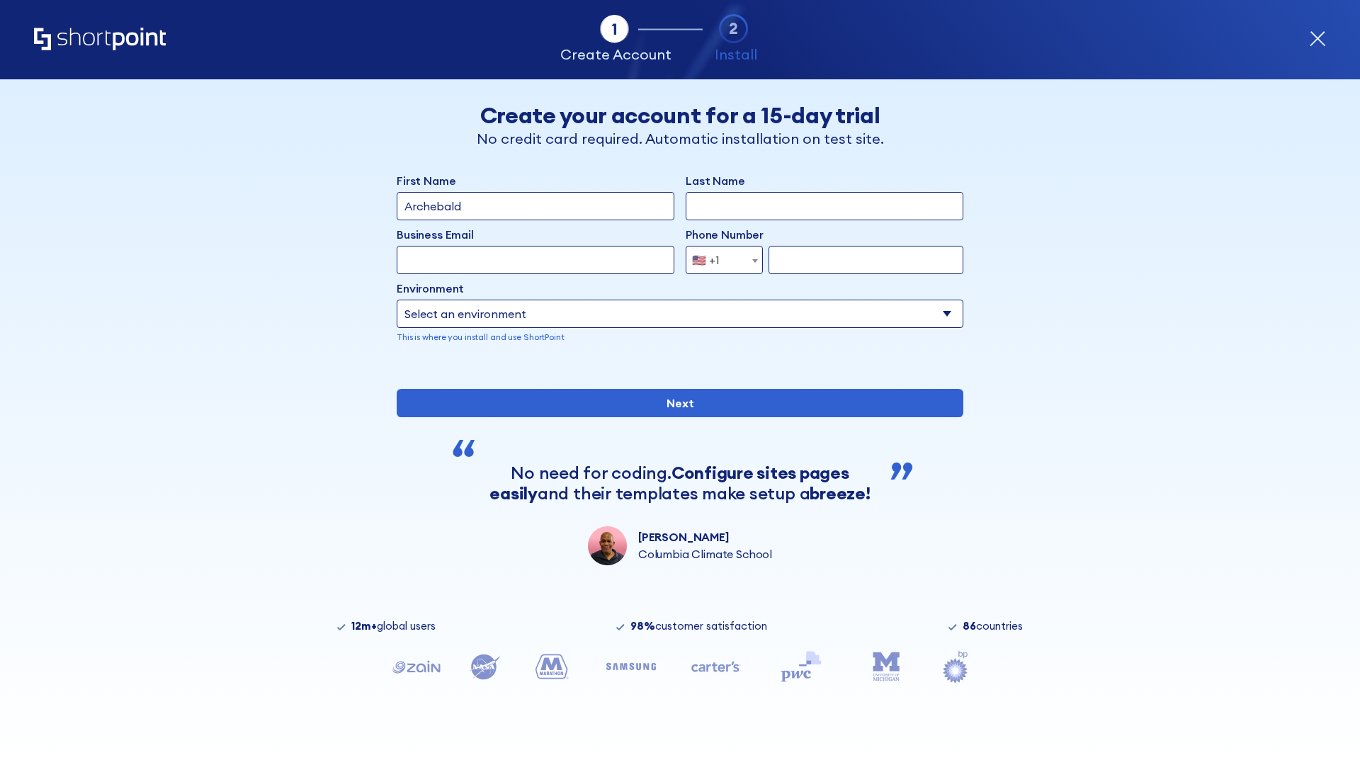
type input "Archebald"
type input "Berkuskv"
type input "[EMAIL_ADDRESS][DOMAIN_NAME]"
type input "2125556789"
select select "SharePoint 2019 (On-Premise)"
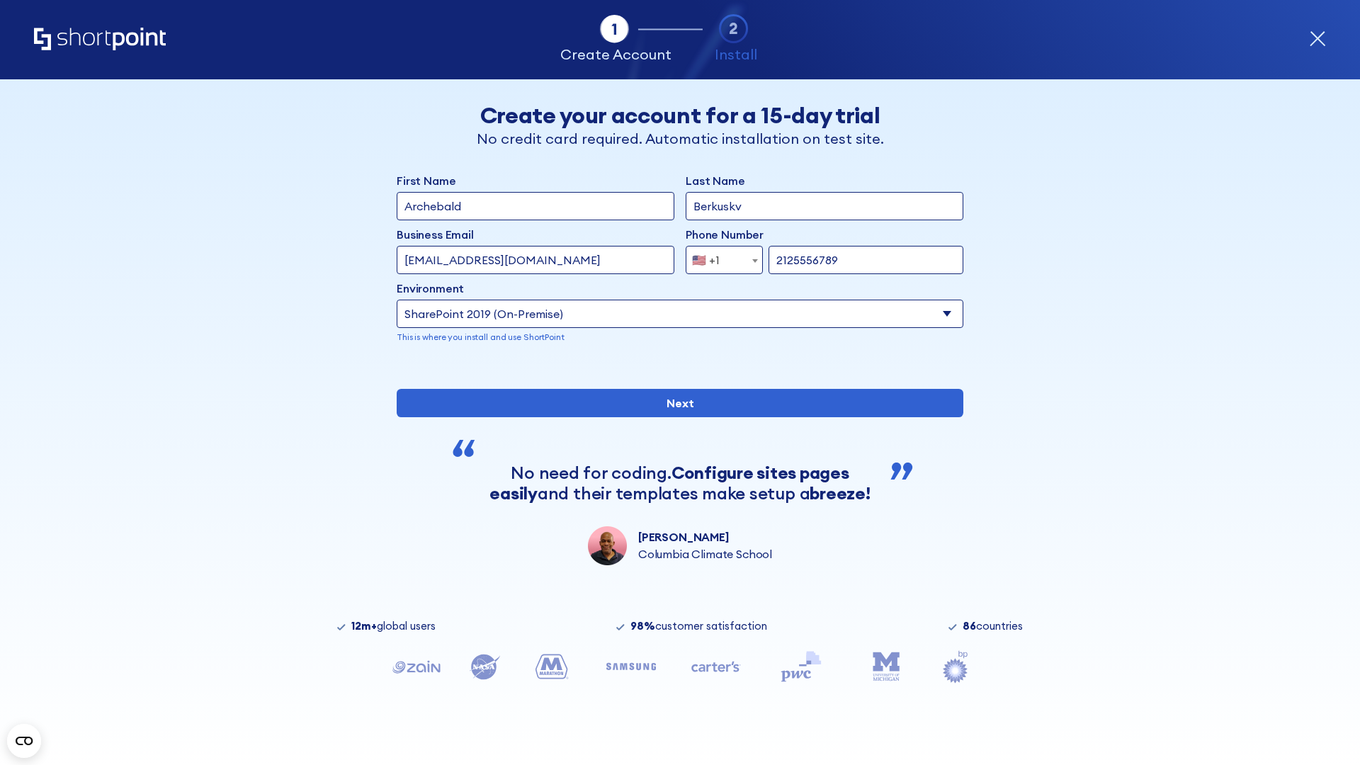
type input "2125556789"
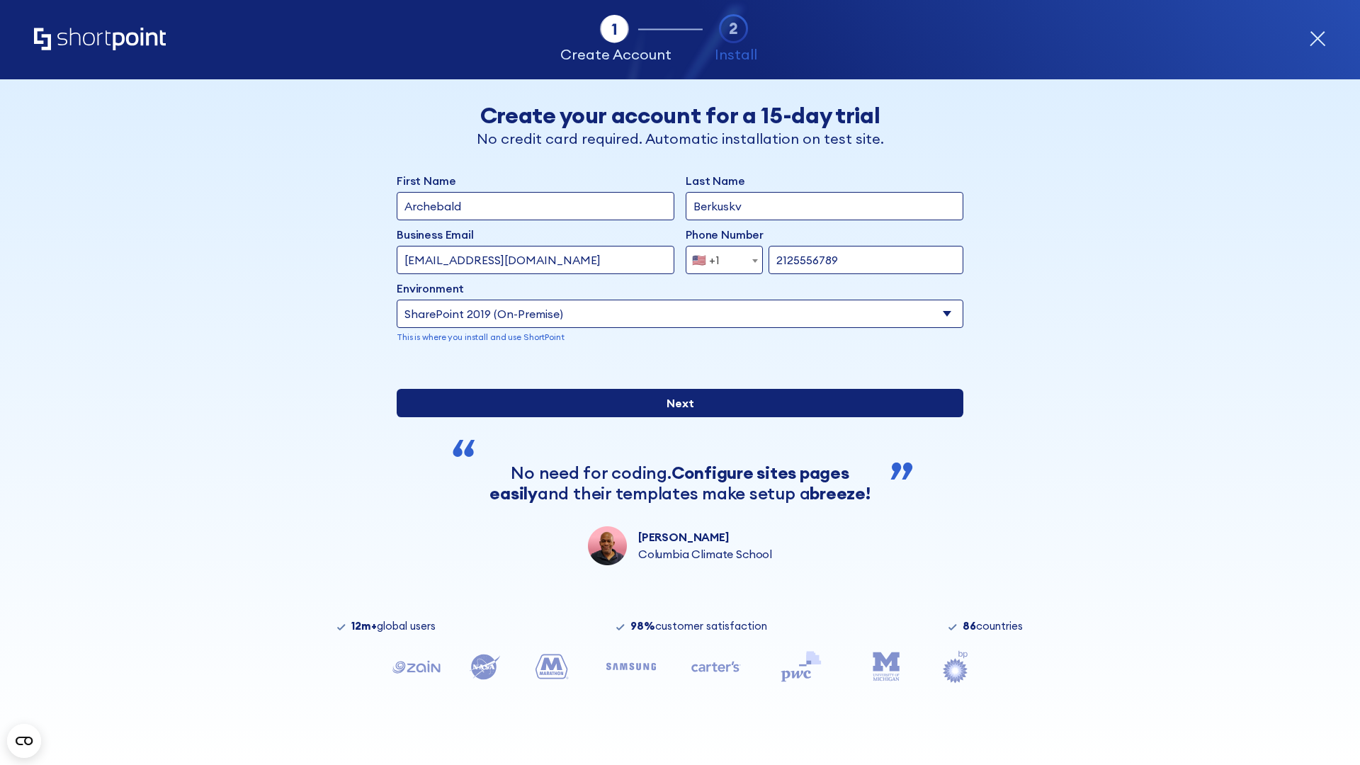
type input "https://secure.sharepoint.us"
click at [675, 469] on div "First Name Archebald Last Name Berkuskv Business Email Invalid Email Address [E…" at bounding box center [680, 368] width 567 height 393
click at [675, 417] on input "Next" at bounding box center [680, 403] width 567 height 28
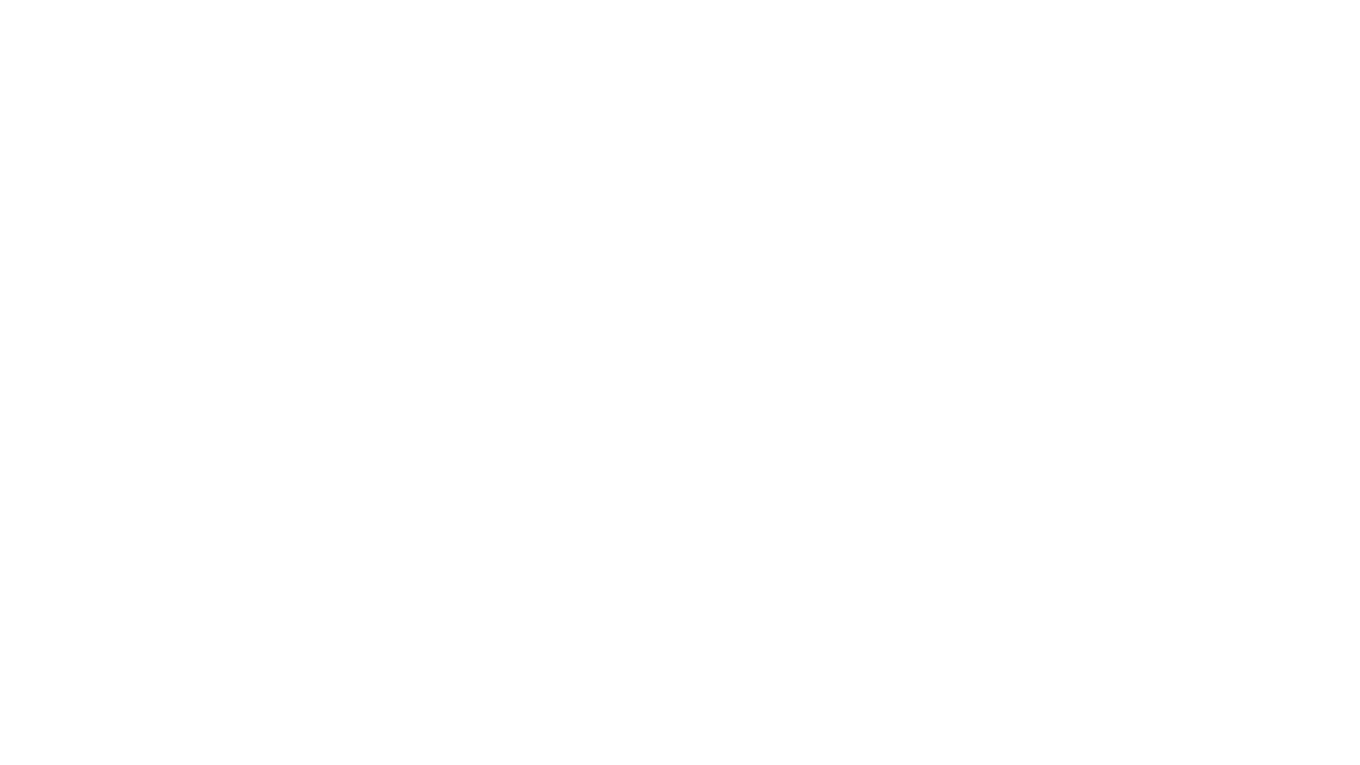
type input "Archebald"
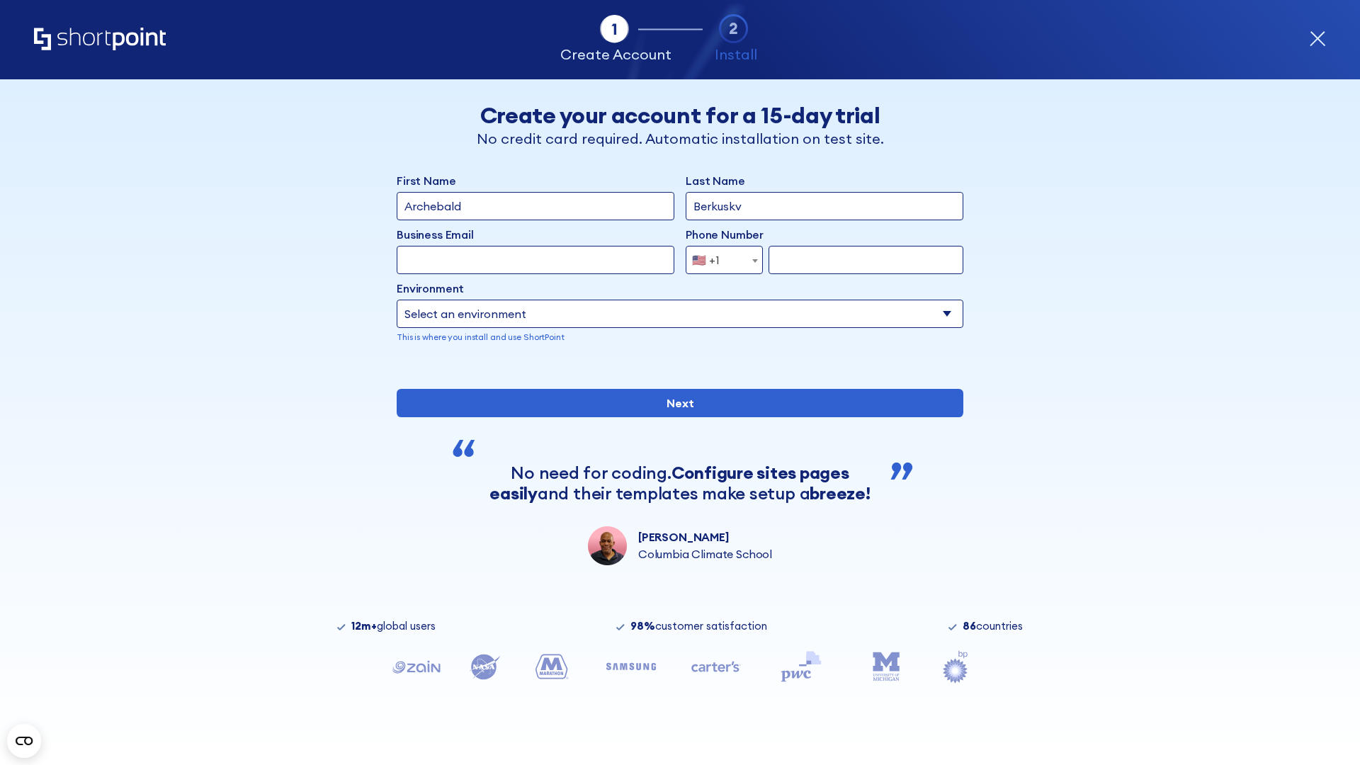
type input "Berkuskv"
type input "[EMAIL_ADDRESS][DOMAIN_NAME]"
type input "2125556789"
select select "SharePoint 2019 (On-Premise)"
type input "2125556789"
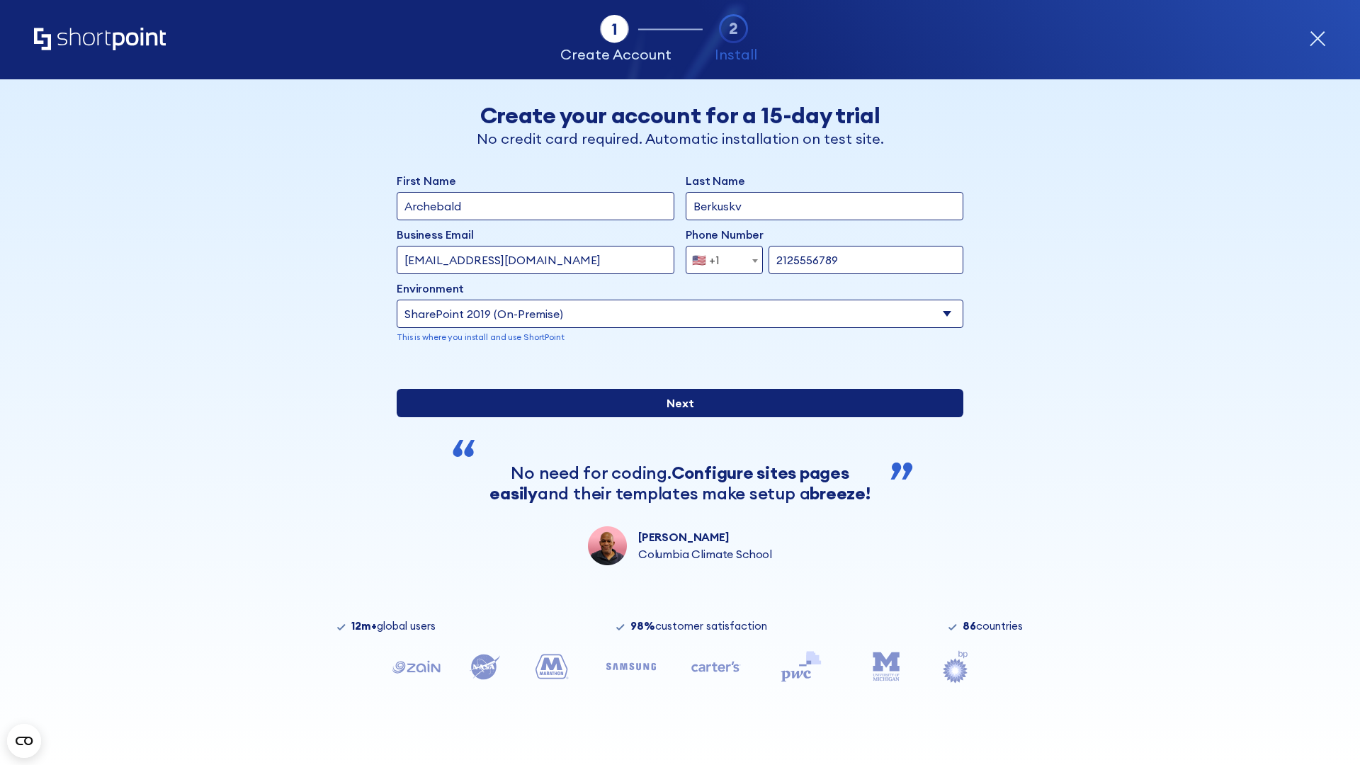
type input "https://alpha.sharepoint-mil.us"
click at [675, 495] on div "First Name Archebald Last Name Berkuskv Business Email Invalid Email Address te…" at bounding box center [680, 368] width 567 height 393
click at [675, 417] on input "Next" at bounding box center [680, 403] width 567 height 28
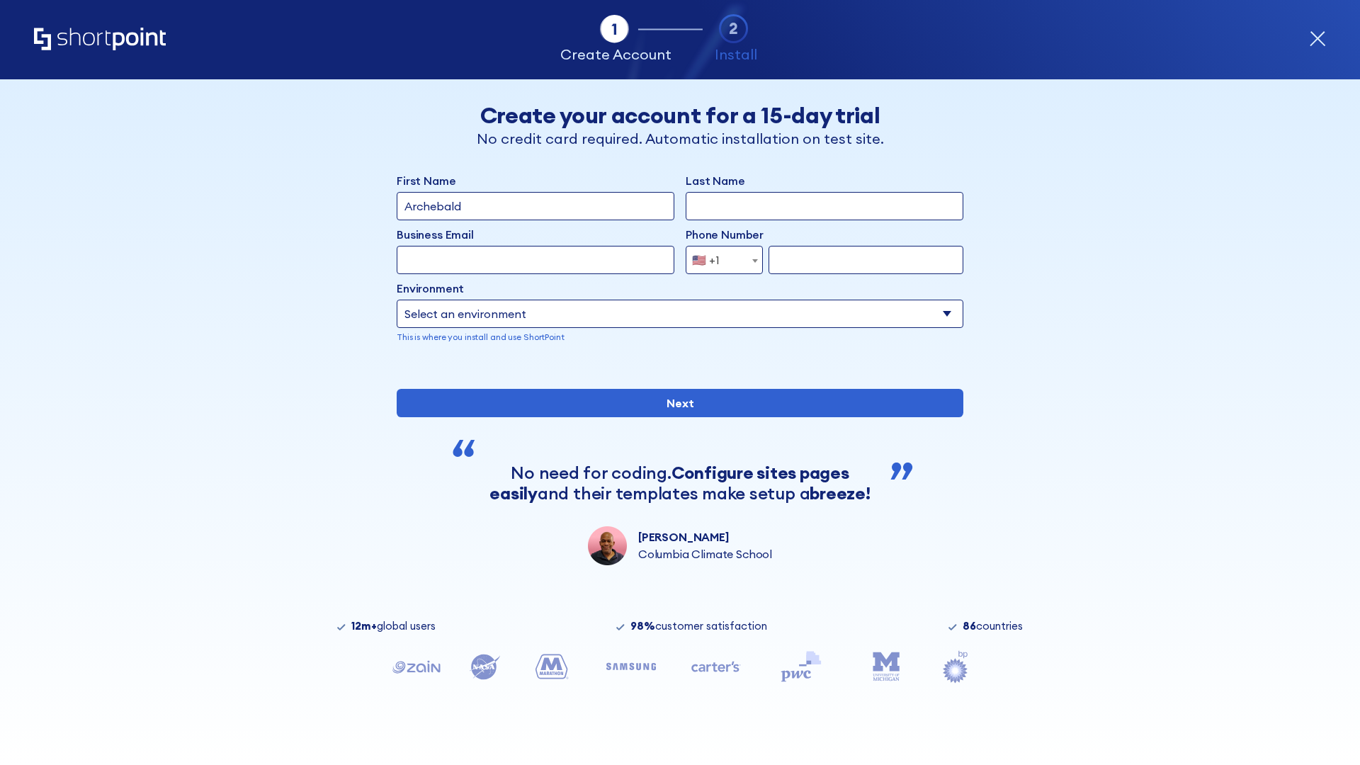
type input "Archebald"
type input "Berkuskv"
type input "[EMAIL_ADDRESS][DOMAIN_NAME]"
type input "2125556789"
select select "SharePoint 2019 (On-Premise)"
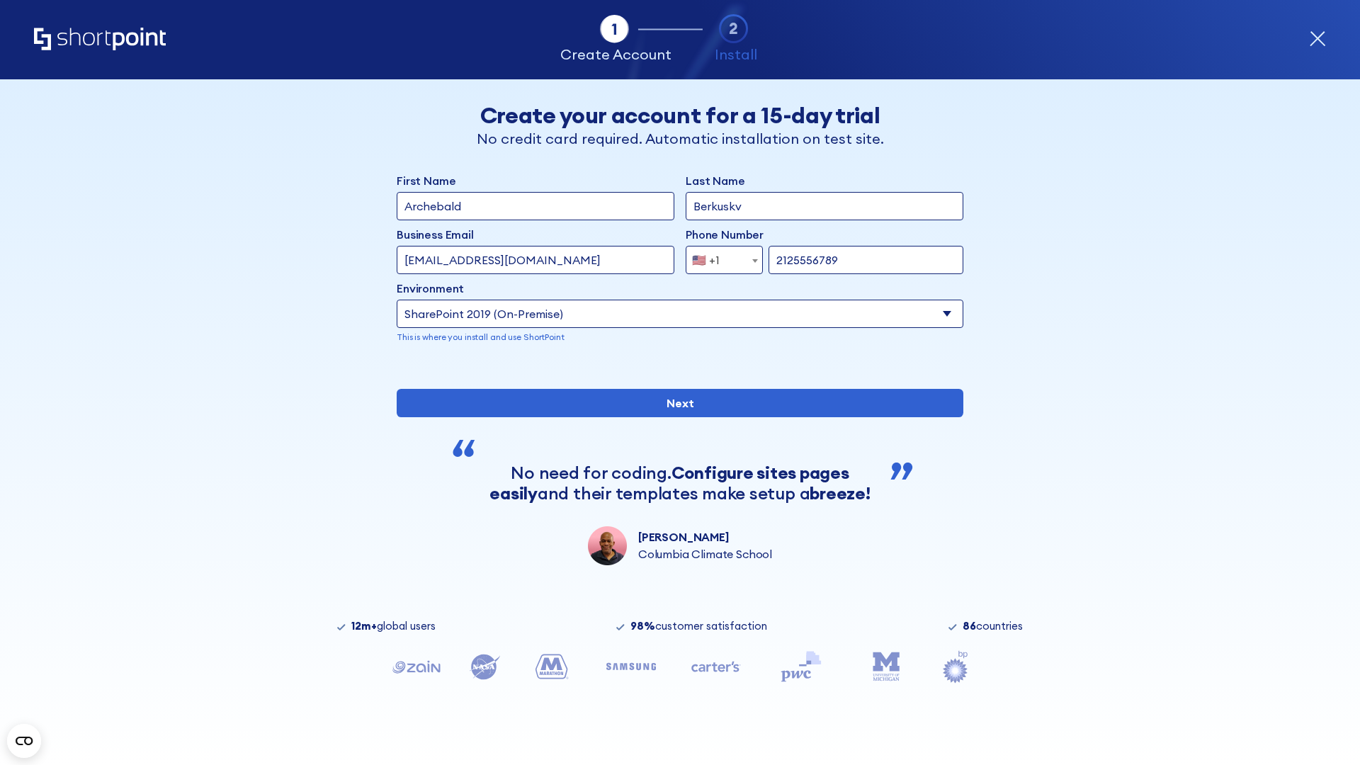
type input "2125556789"
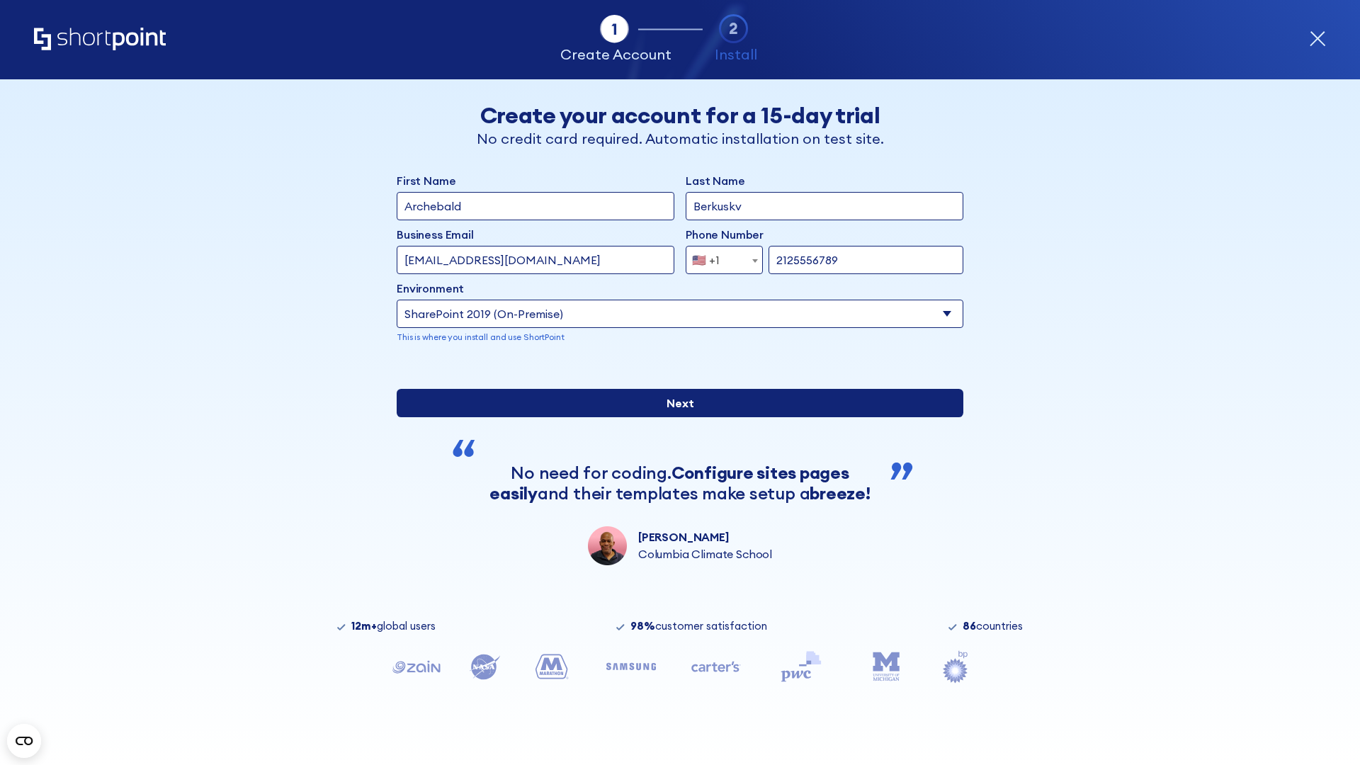
type input "[URL][DOMAIN_NAME]"
click at [675, 417] on input "Next" at bounding box center [680, 403] width 567 height 28
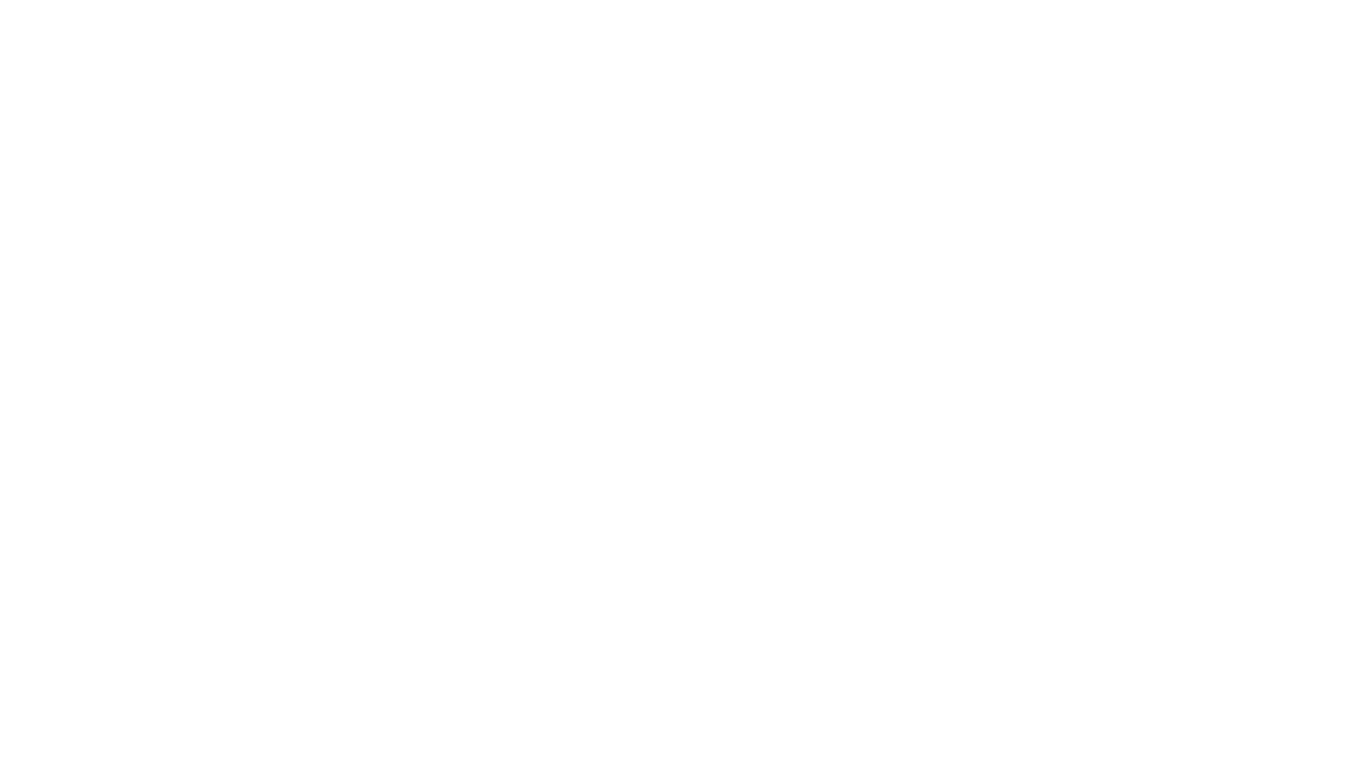
type input "Archebald"
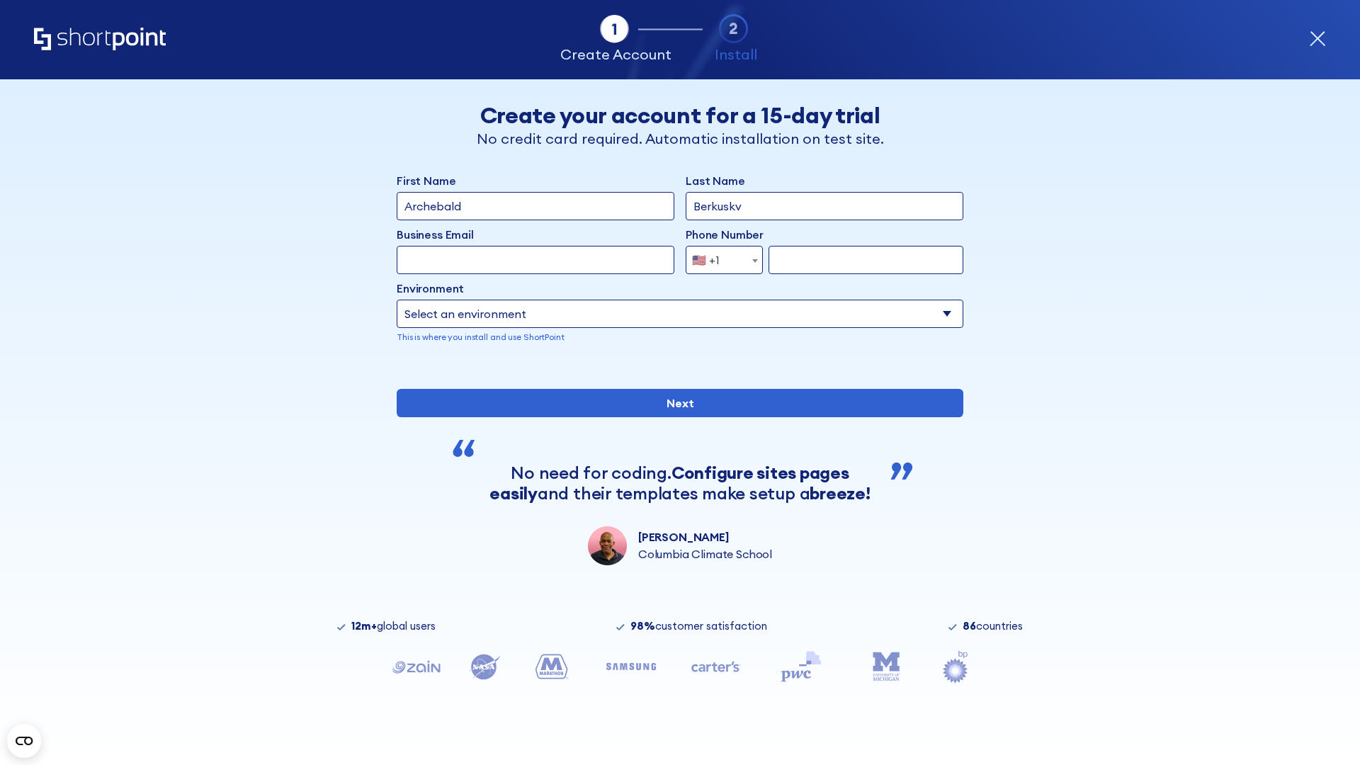
type input "Berkuskv"
type input "[EMAIL_ADDRESS][DOMAIN_NAME]"
type input "2125556789"
select select "SharePoint 2016 (On-Premise)"
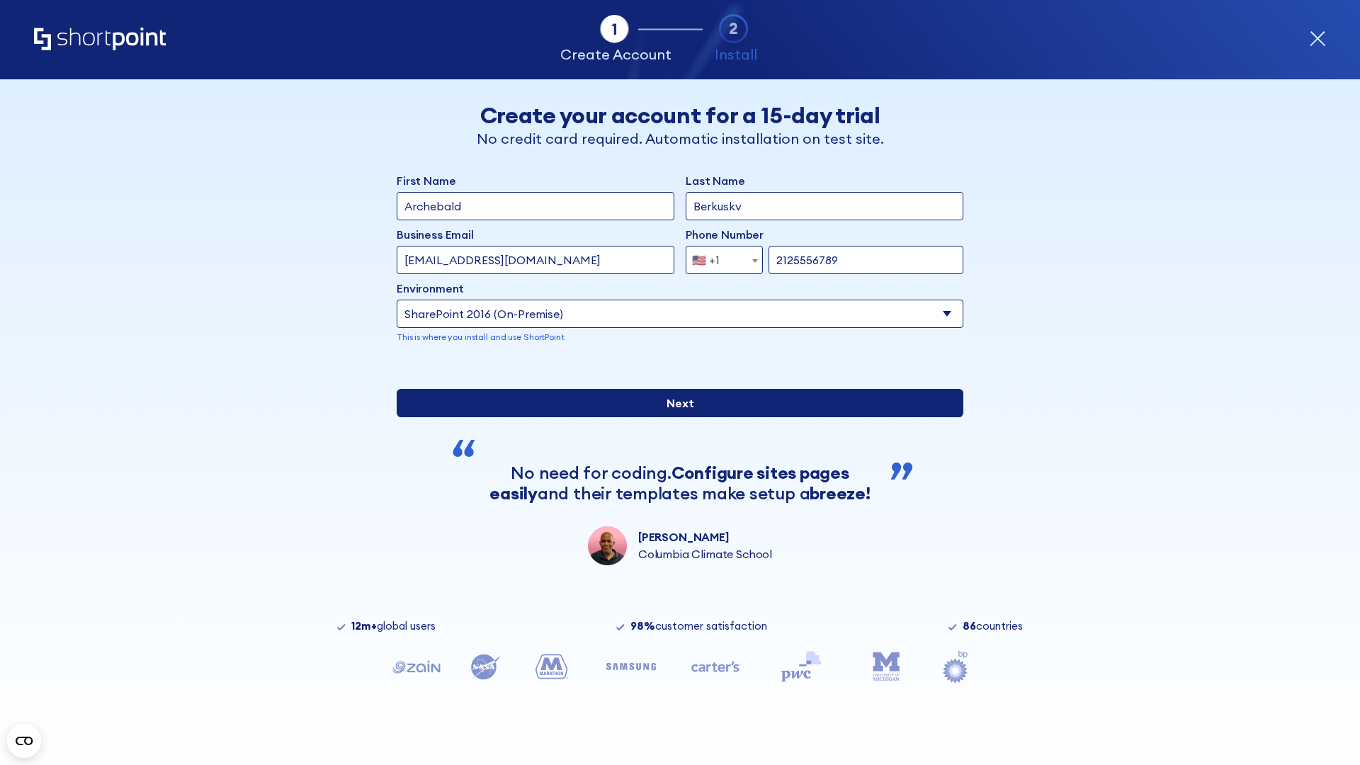
type input "2125556789"
click at [675, 492] on div "First Name Archebald Last Name Berkuskv Business Email Invalid Email Address te…" at bounding box center [680, 368] width 567 height 393
click at [675, 417] on input "Next" at bounding box center [680, 403] width 567 height 28
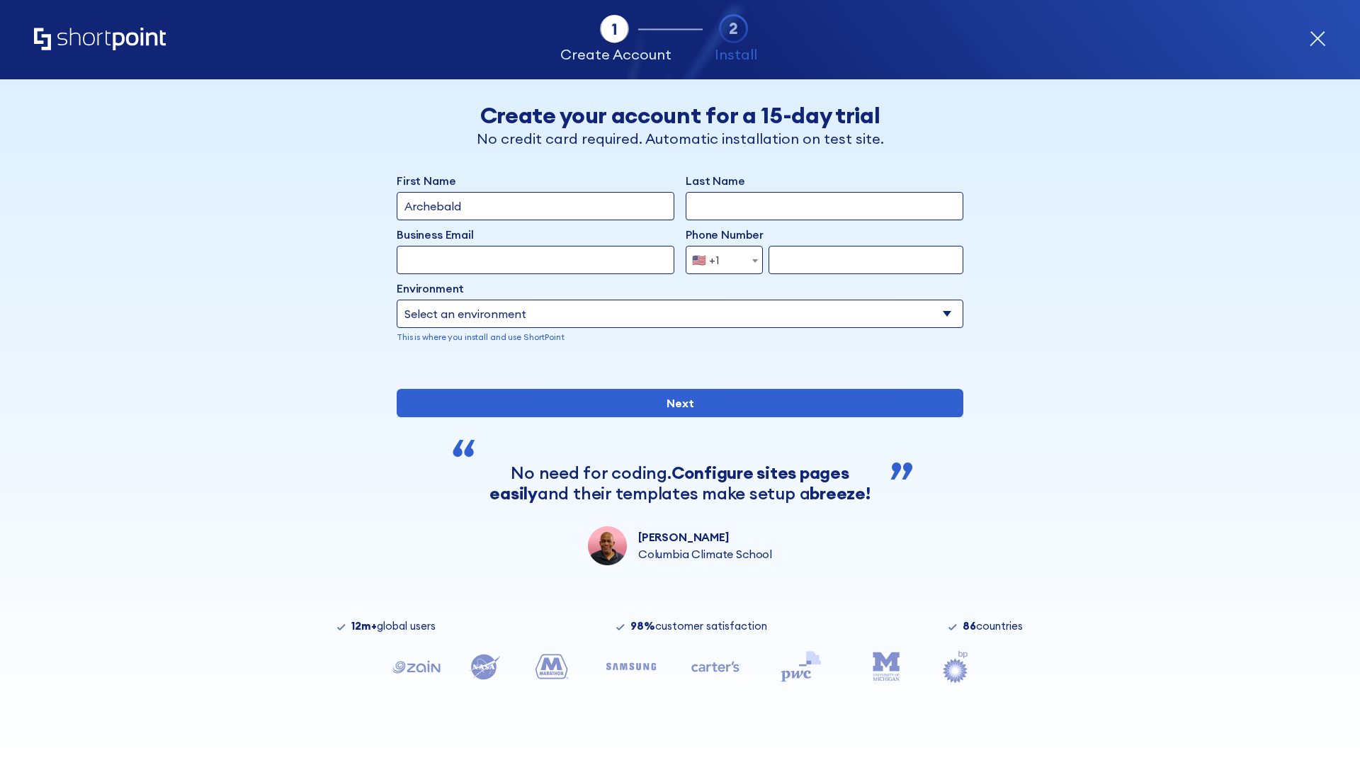
type input "Archebald"
type input "Berkuskv"
type input "[EMAIL_ADDRESS][DOMAIN_NAME]"
type input "2125556789"
select select "SharePoint 2013 (On-Premise)"
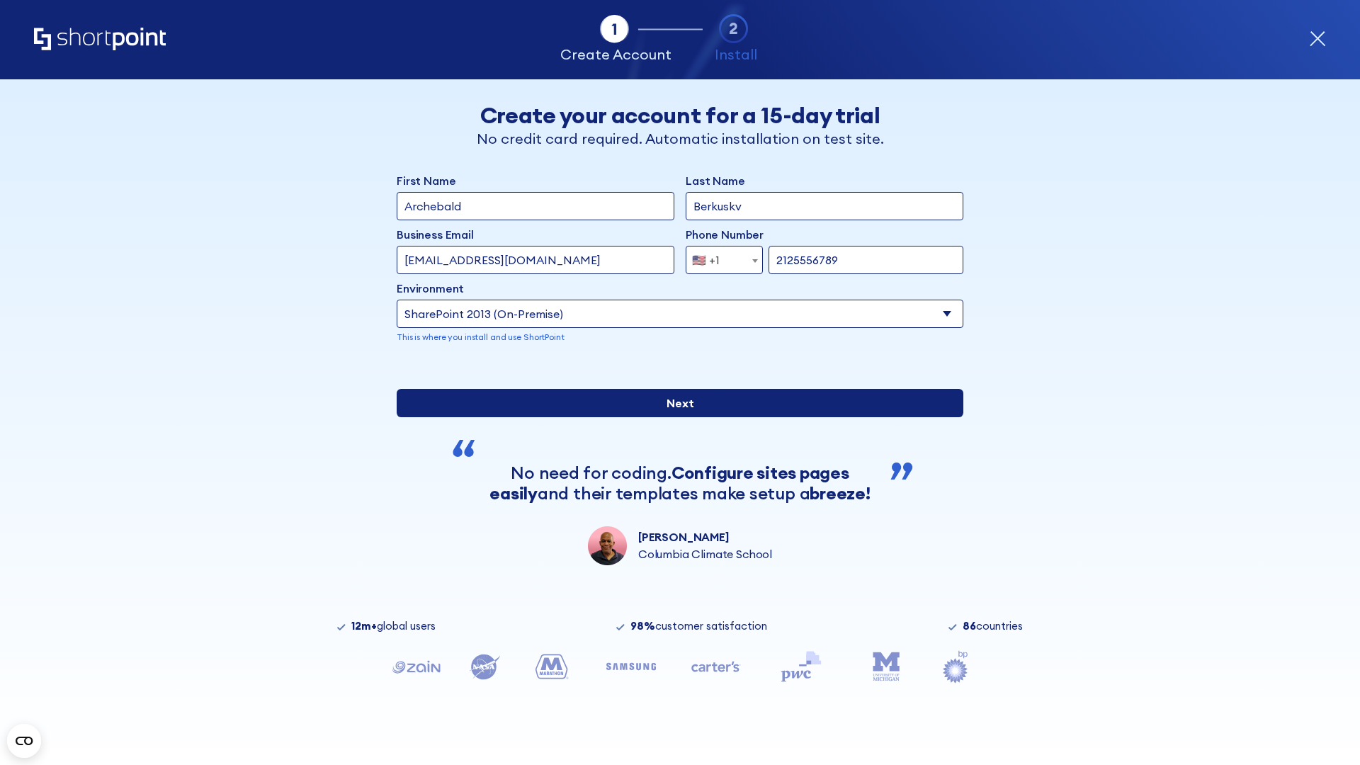
type input "2125556789"
click at [675, 417] on input "Next" at bounding box center [680, 403] width 567 height 28
